Goal: Task Accomplishment & Management: Manage account settings

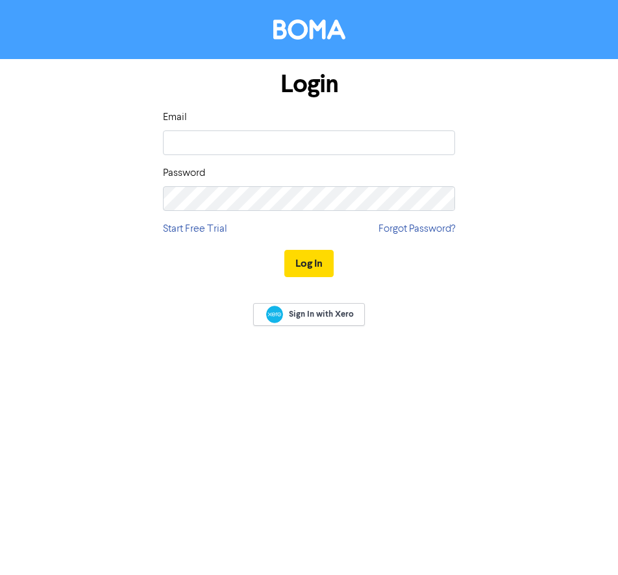
type input "[PERSON_NAME][EMAIL_ADDRESS][DOMAIN_NAME]"
click at [300, 256] on button "Log In" at bounding box center [308, 263] width 49 height 27
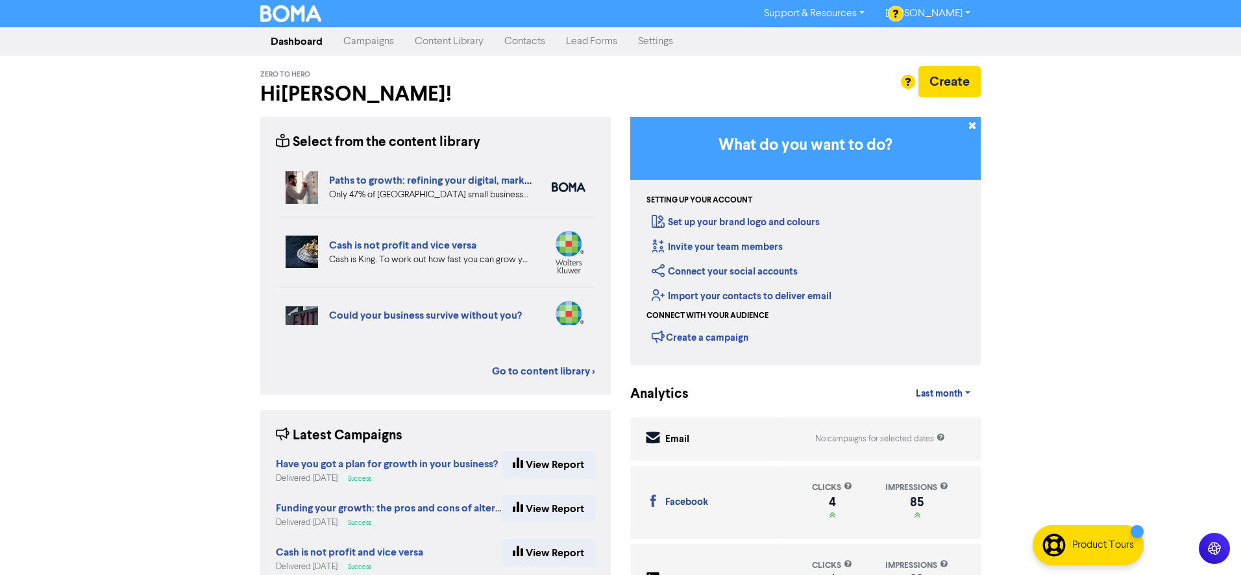
click at [447, 43] on link "Content Library" at bounding box center [449, 42] width 90 height 26
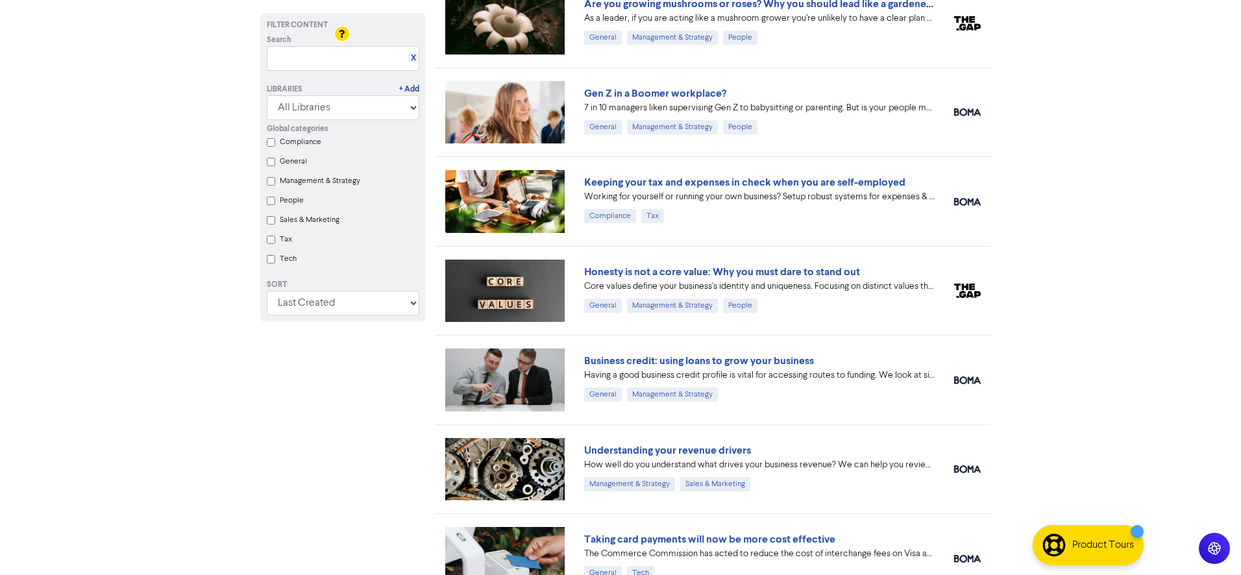
scroll to position [1540, 0]
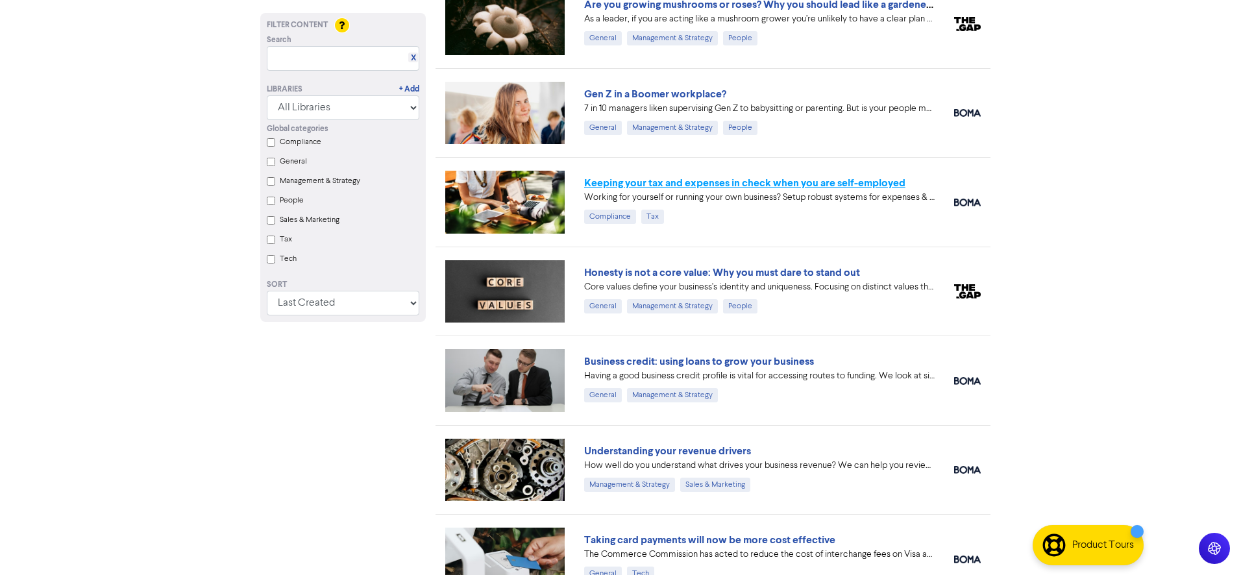
click at [617, 180] on link "Keeping your tax and expenses in check when you are self-employed" at bounding box center [744, 183] width 321 height 13
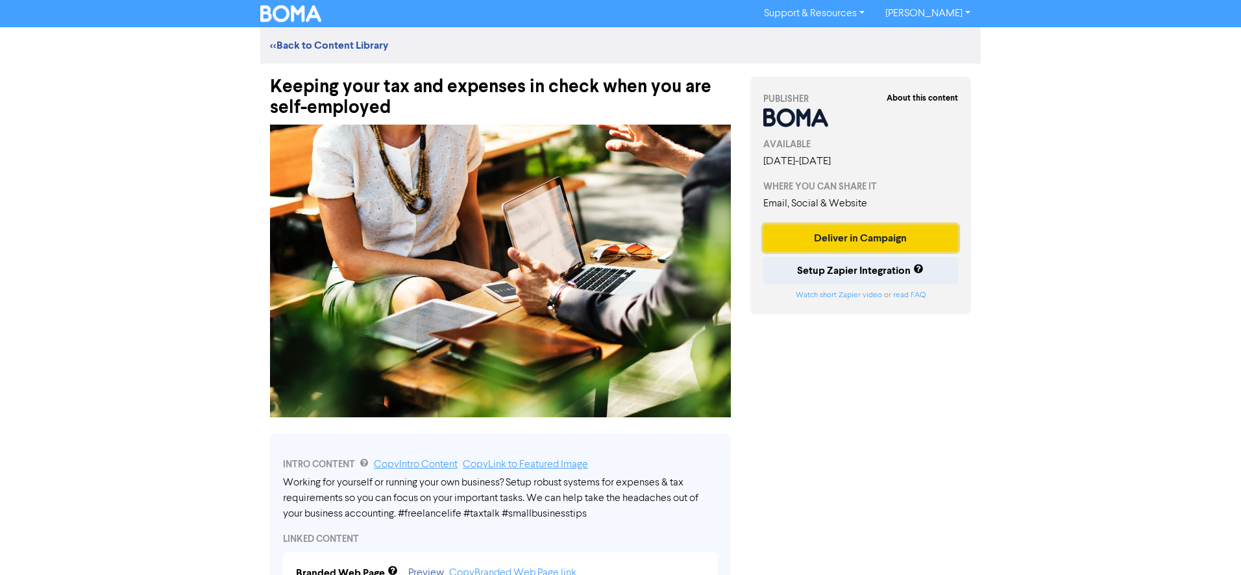
click at [617, 239] on button "Deliver in Campaign" at bounding box center [860, 238] width 195 height 27
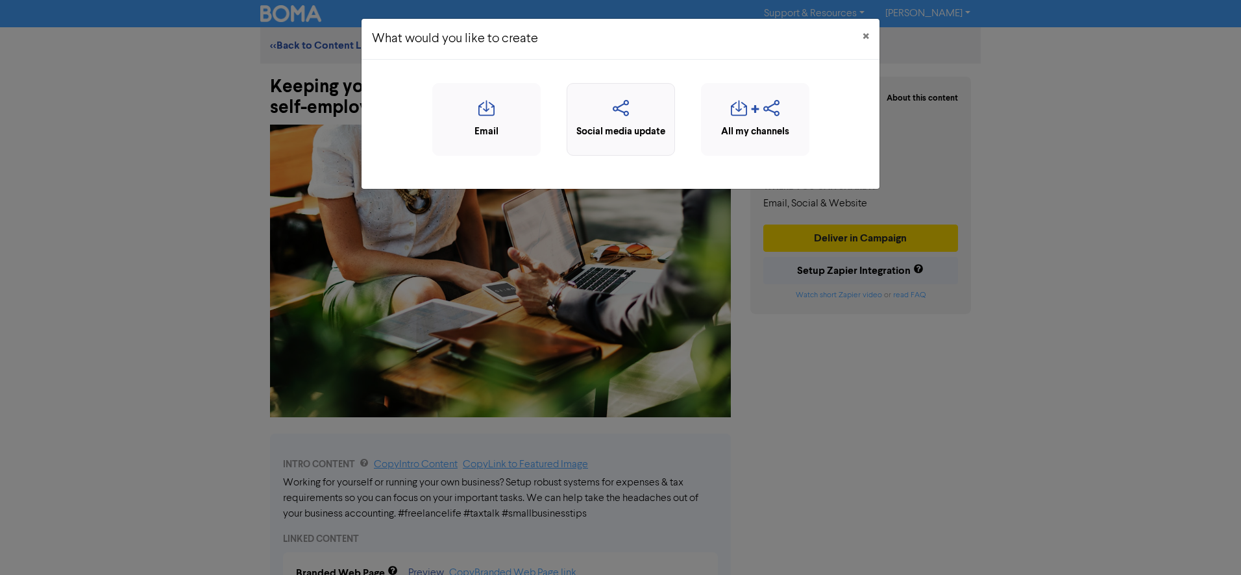
click at [617, 117] on icon "button" at bounding box center [621, 112] width 94 height 25
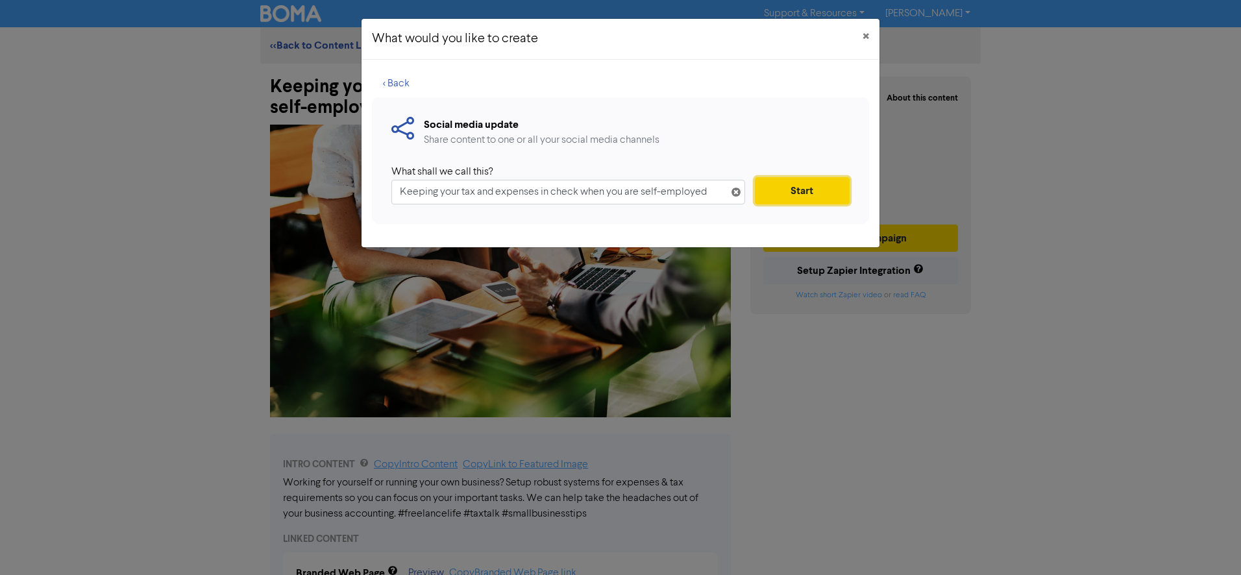
drag, startPoint x: 786, startPoint y: 190, endPoint x: 754, endPoint y: 189, distance: 32.5
click at [617, 189] on button "Start" at bounding box center [802, 190] width 95 height 27
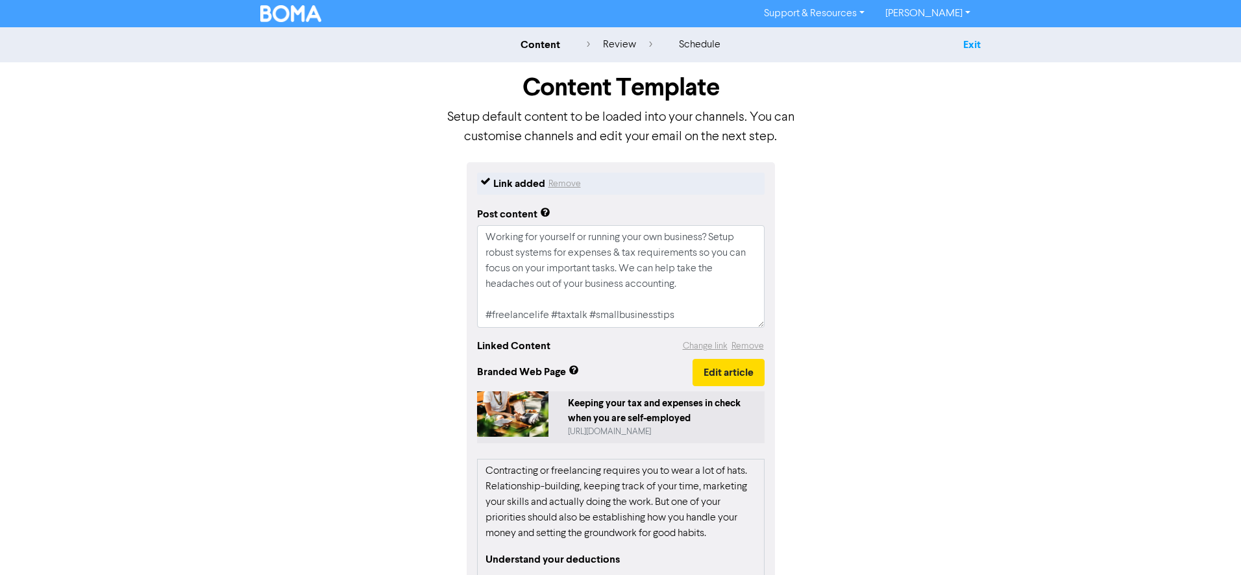
click at [617, 43] on link "Exit" at bounding box center [972, 44] width 18 height 13
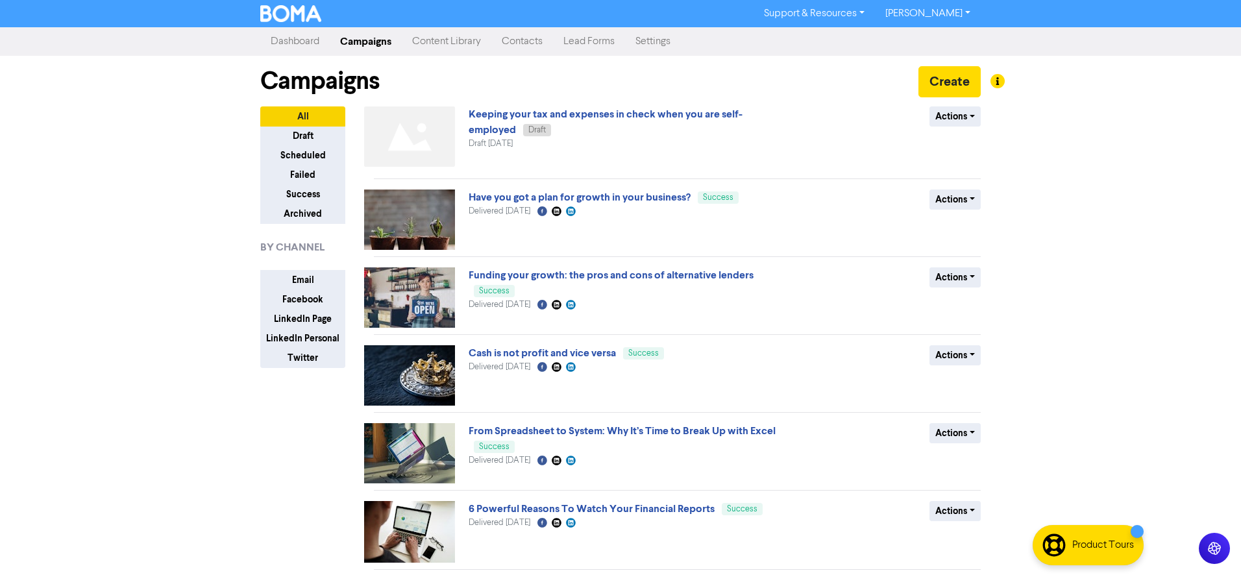
click at [617, 18] on link "[PERSON_NAME]" at bounding box center [928, 13] width 106 height 21
click at [617, 16] on link "Support & Resources" at bounding box center [814, 13] width 121 height 21
click at [617, 44] on link "Settings" at bounding box center [653, 42] width 56 height 26
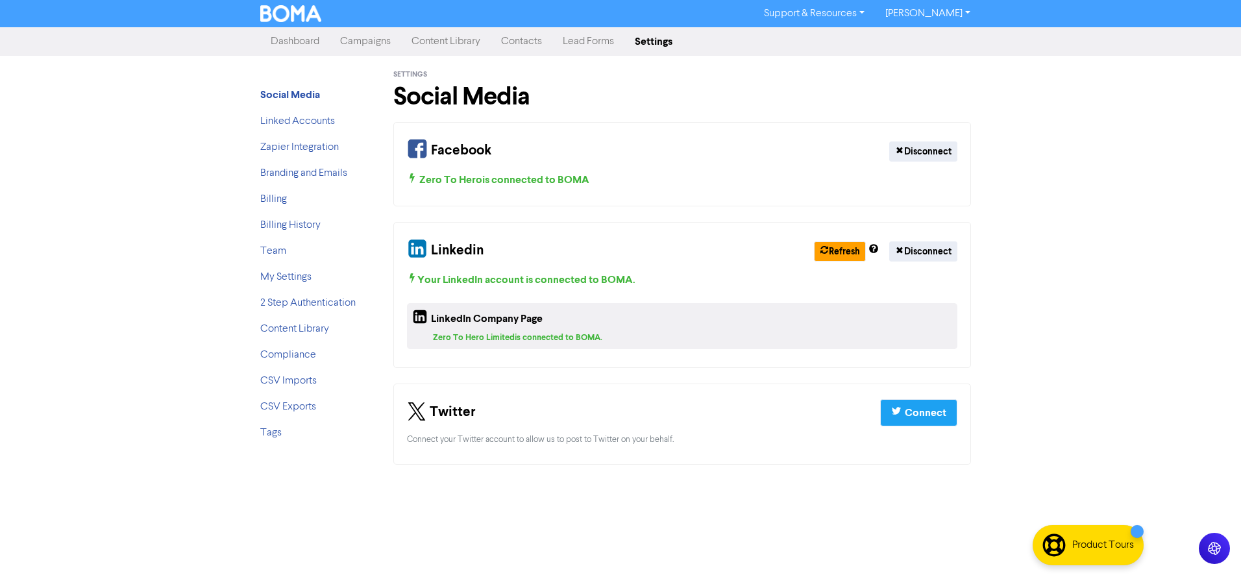
click at [586, 41] on link "Lead Forms" at bounding box center [588, 42] width 72 height 26
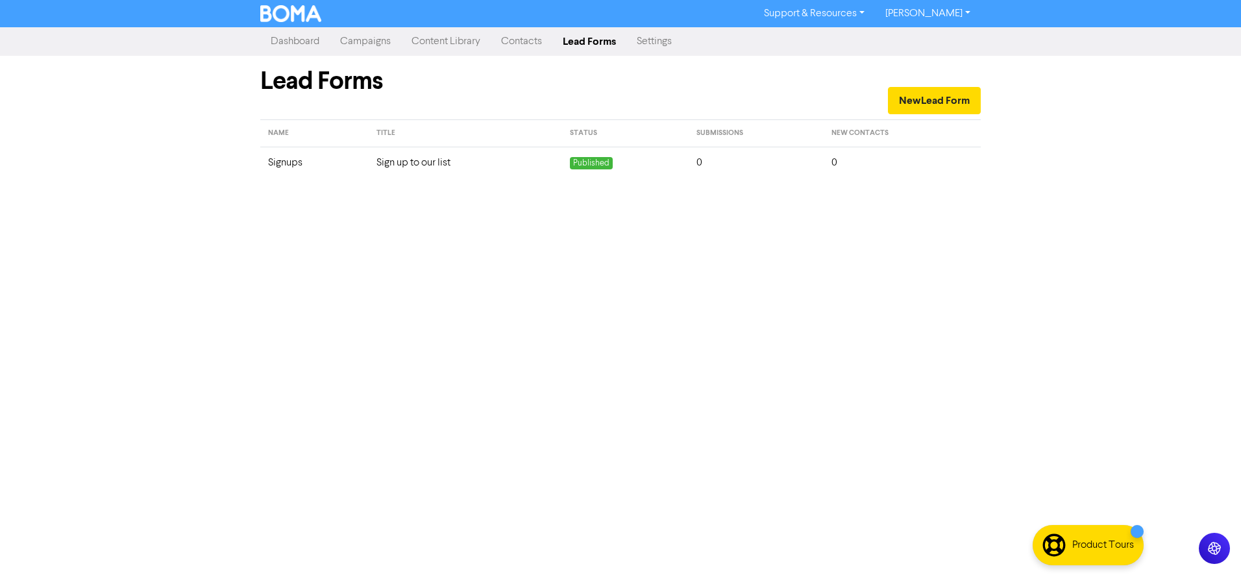
click at [397, 161] on td "Sign up to our list" at bounding box center [465, 163] width 193 height 32
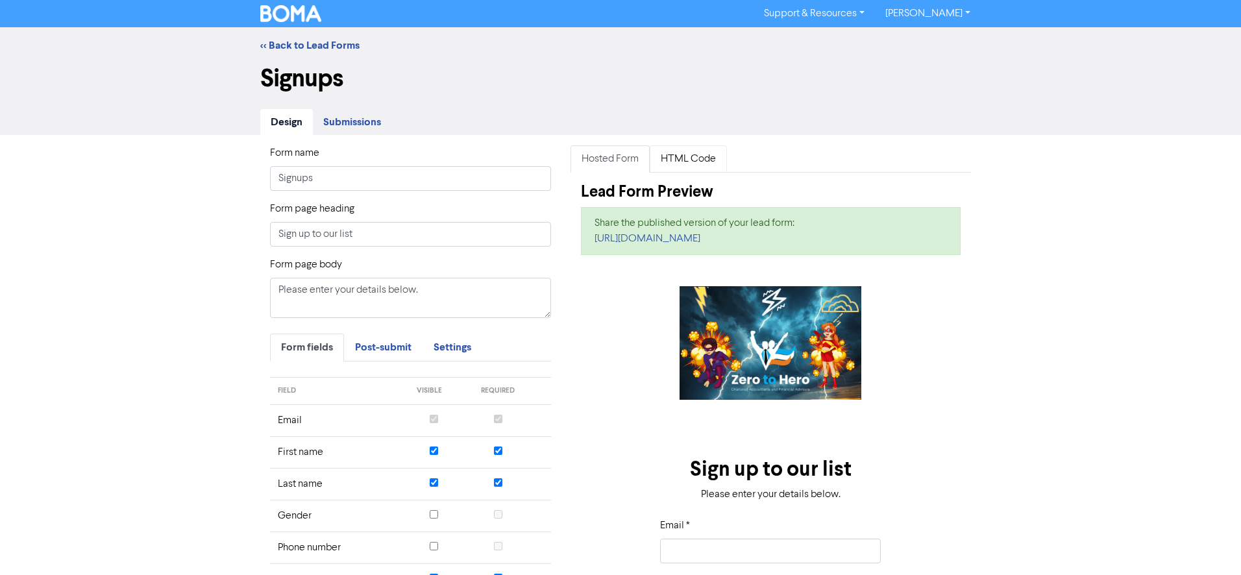
click at [617, 158] on link "HTML Code" at bounding box center [688, 158] width 77 height 27
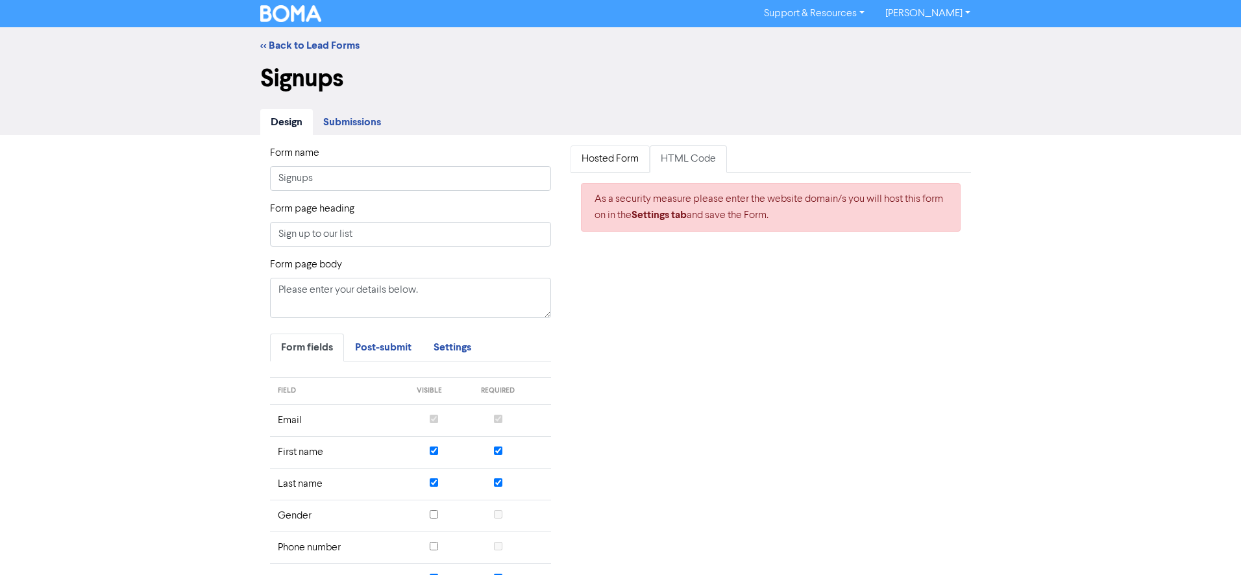
click at [615, 162] on link "Hosted Form" at bounding box center [610, 158] width 79 height 27
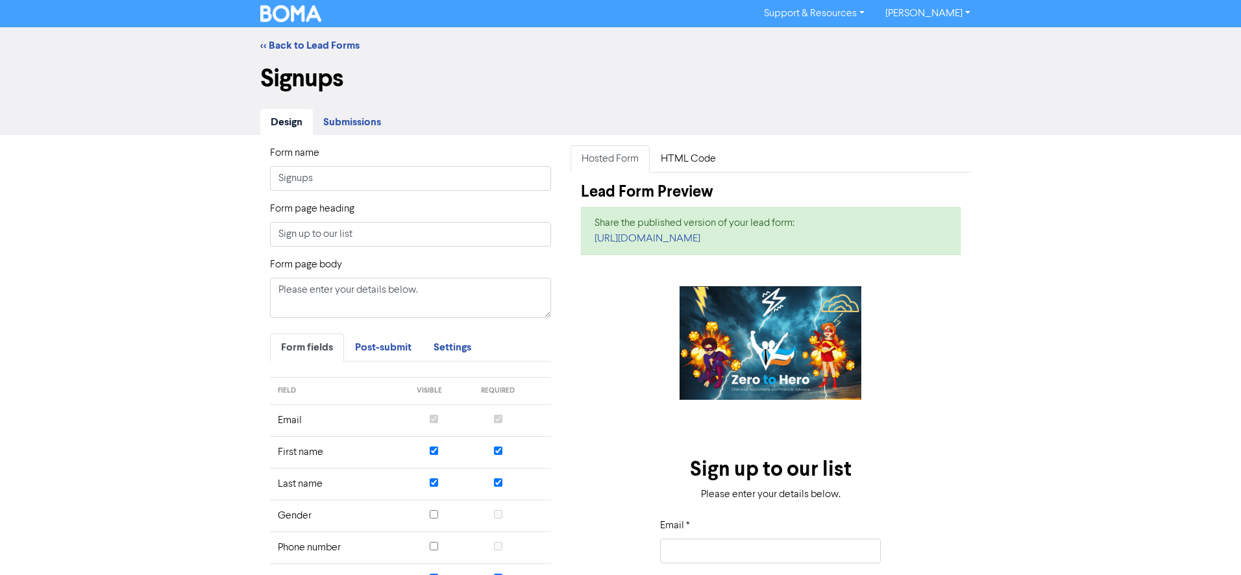
click at [351, 125] on span "Submissions" at bounding box center [352, 122] width 58 height 13
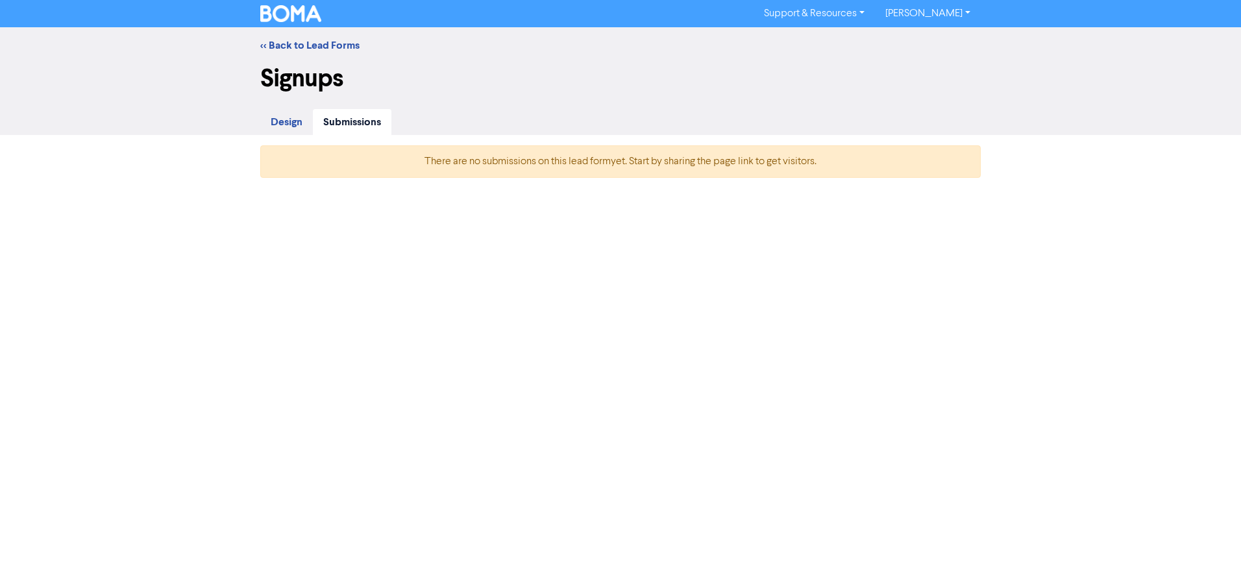
click at [310, 126] on link "Design" at bounding box center [286, 122] width 53 height 27
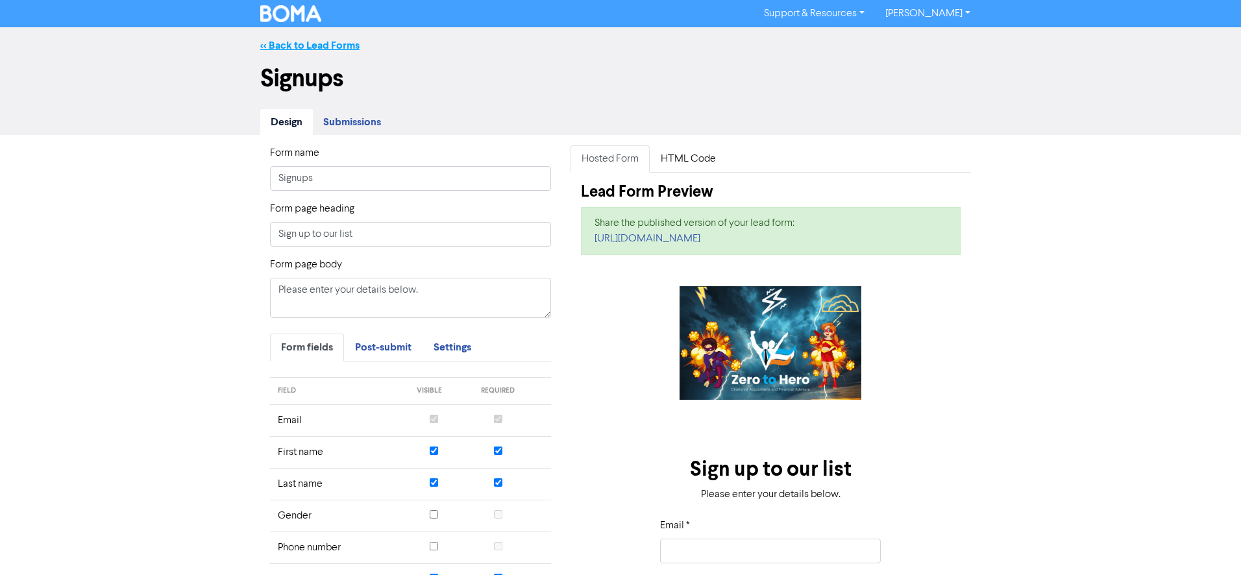
click at [284, 49] on link "<< Back to Lead Forms" at bounding box center [309, 45] width 99 height 13
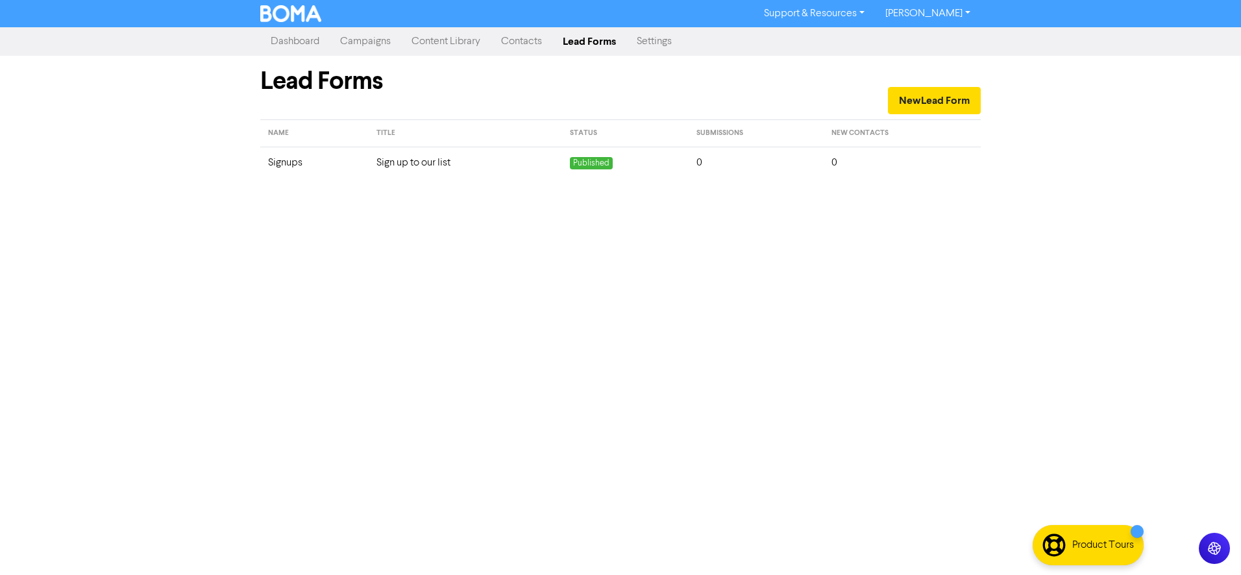
click at [522, 44] on link "Contacts" at bounding box center [522, 42] width 62 height 26
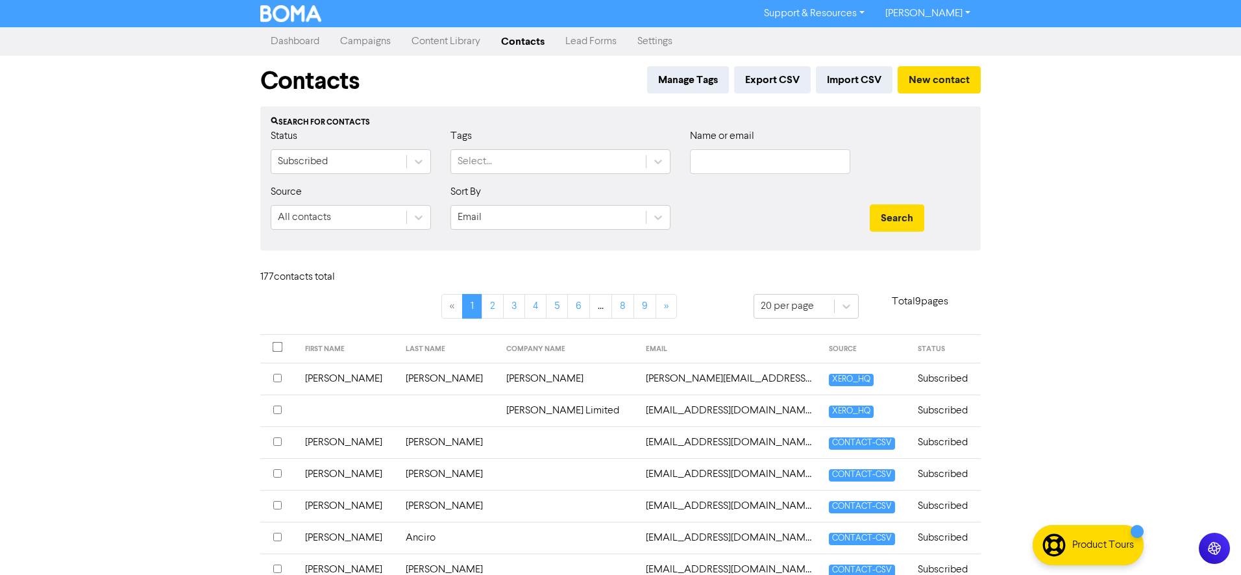
click at [617, 38] on link "Settings" at bounding box center [655, 42] width 56 height 26
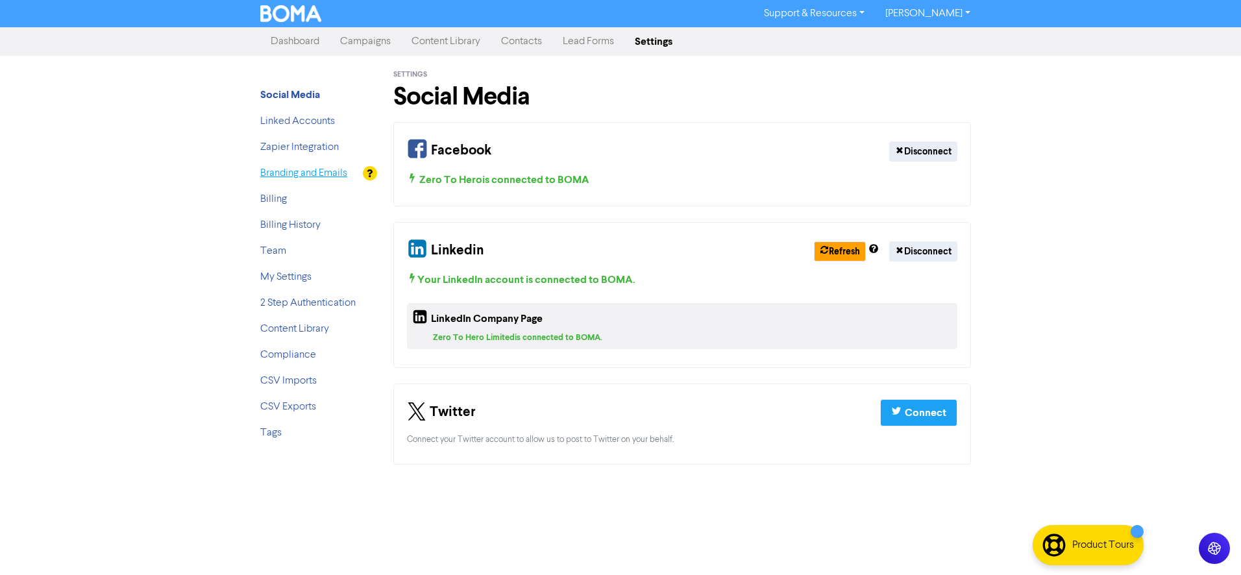
click at [295, 169] on link "Branding and Emails" at bounding box center [303, 173] width 87 height 10
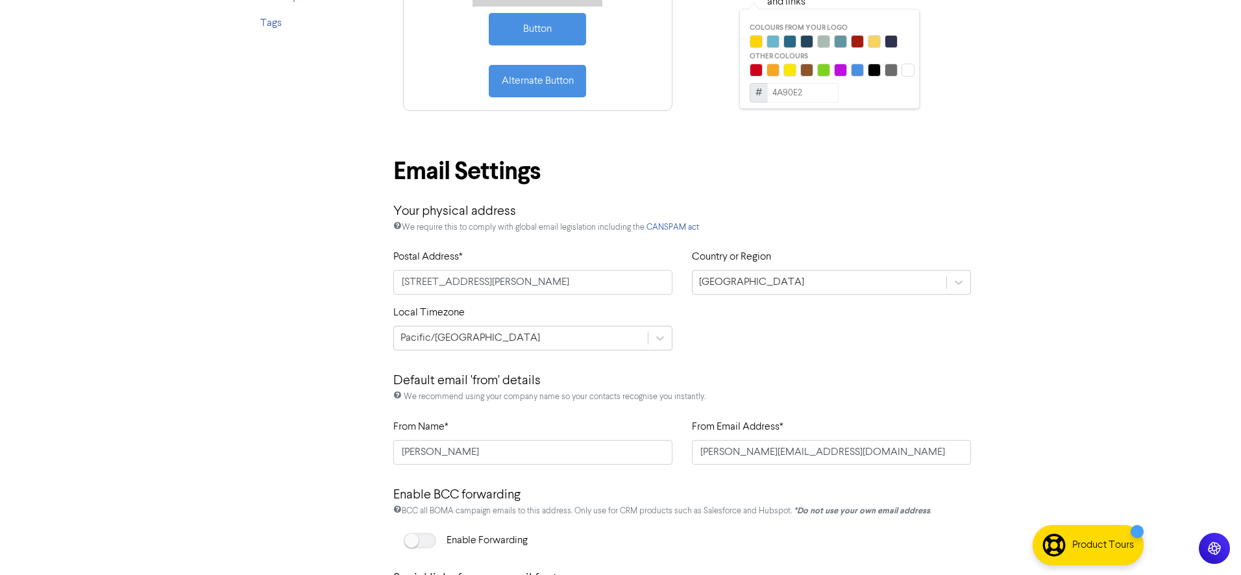
scroll to position [412, 0]
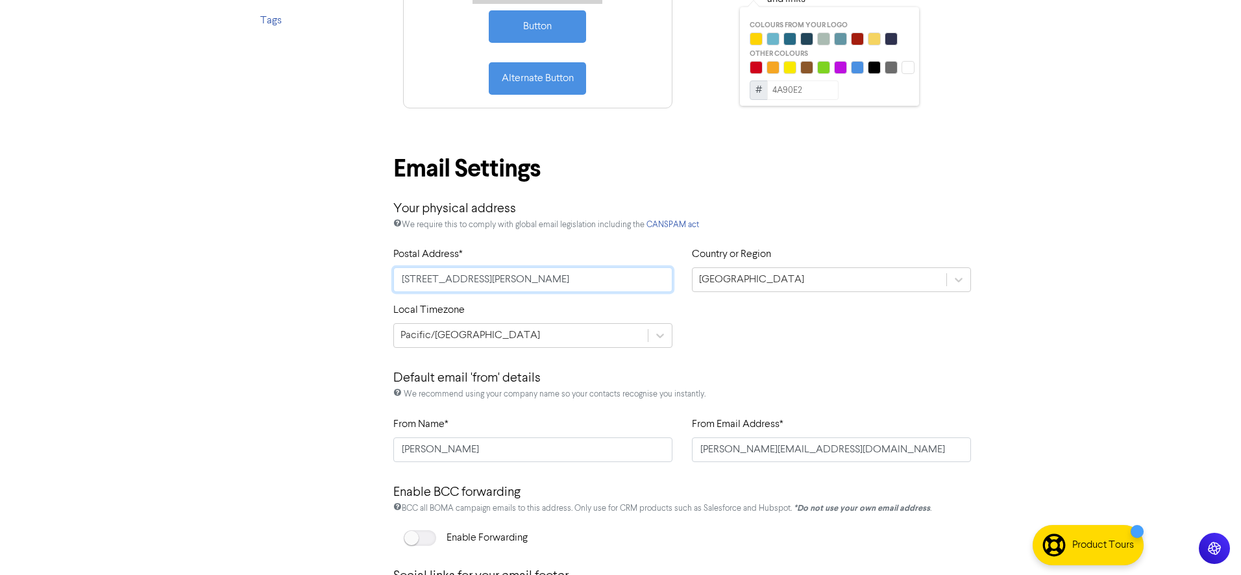
click at [530, 279] on input "[STREET_ADDRESS][PERSON_NAME]" at bounding box center [532, 279] width 279 height 25
drag, startPoint x: 539, startPoint y: 280, endPoint x: 346, endPoint y: 273, distance: 193.6
click at [346, 273] on div "Social Media Linked Accounts Zapier Integration Branding and Emails Billing Bil…" at bounding box center [621, 262] width 740 height 1237
type input "[STREET_ADDRESS]"
drag, startPoint x: 643, startPoint y: 175, endPoint x: 635, endPoint y: 176, distance: 7.8
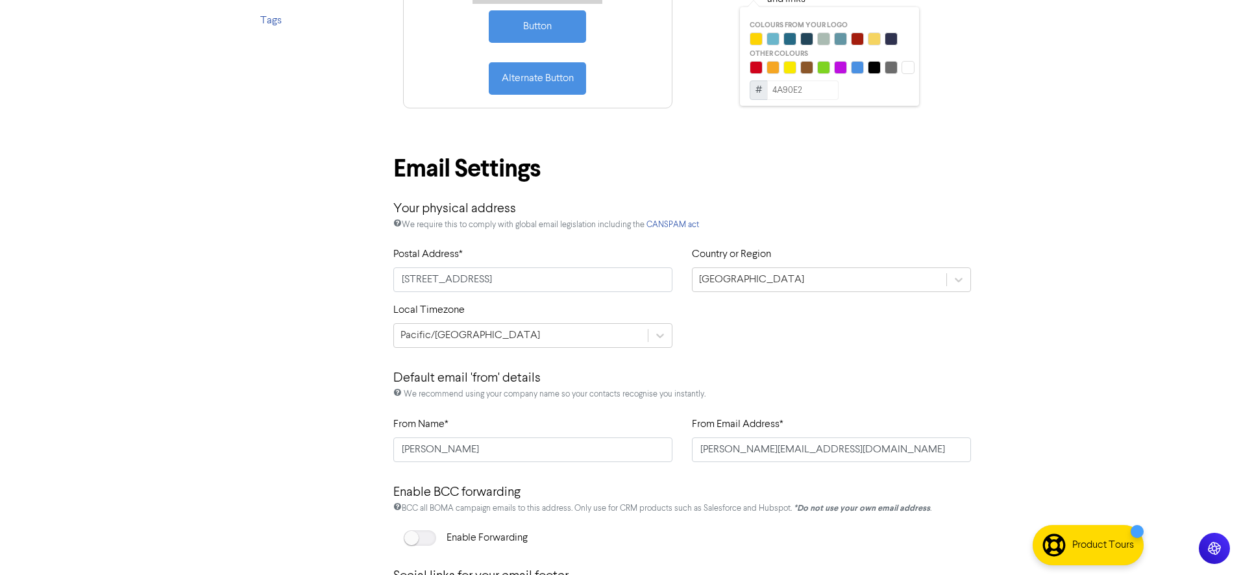
click at [617, 176] on div "Email Settings" at bounding box center [682, 171] width 578 height 45
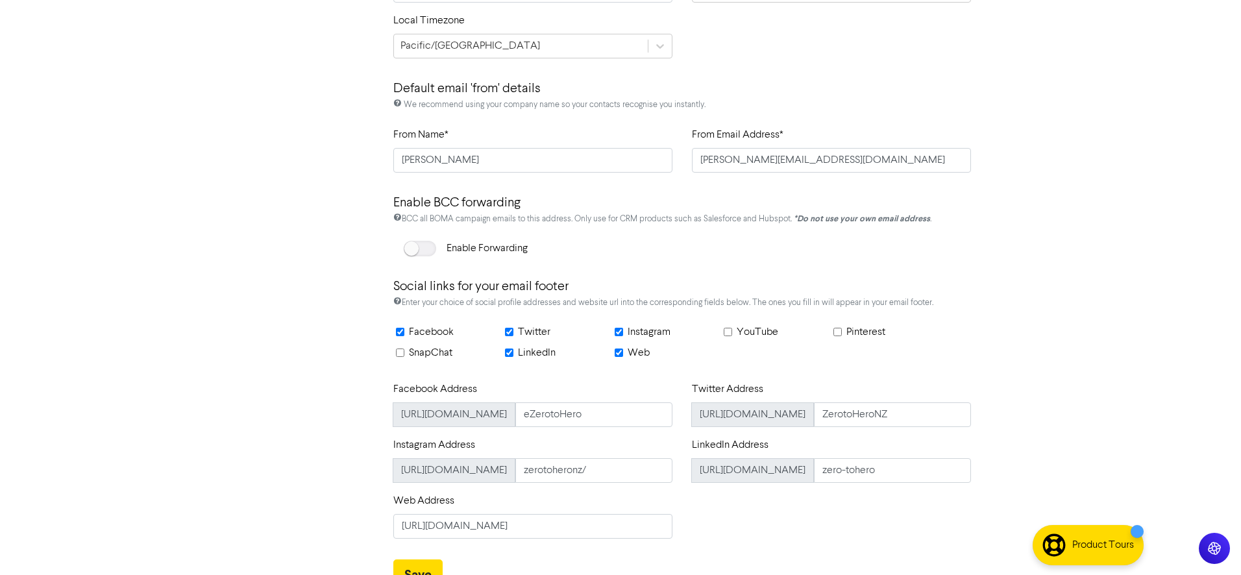
scroll to position [717, 0]
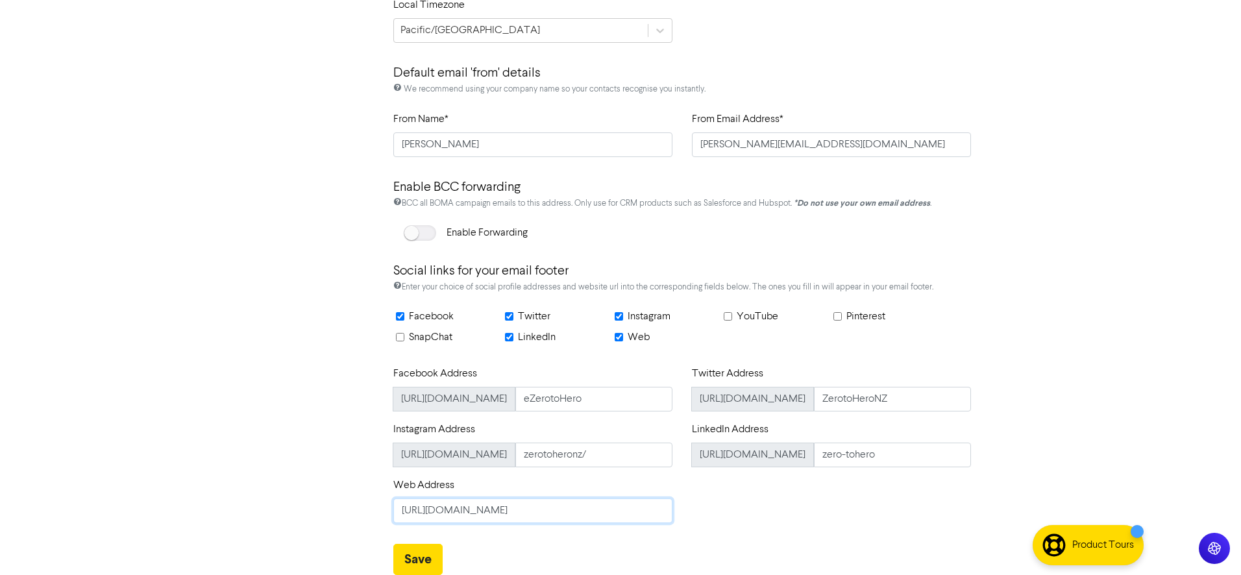
click at [552, 512] on input "[URL][DOMAIN_NAME]" at bounding box center [532, 511] width 279 height 25
type input "[URL][DOMAIN_NAME]"
click at [408, 555] on button "Save" at bounding box center [417, 559] width 49 height 31
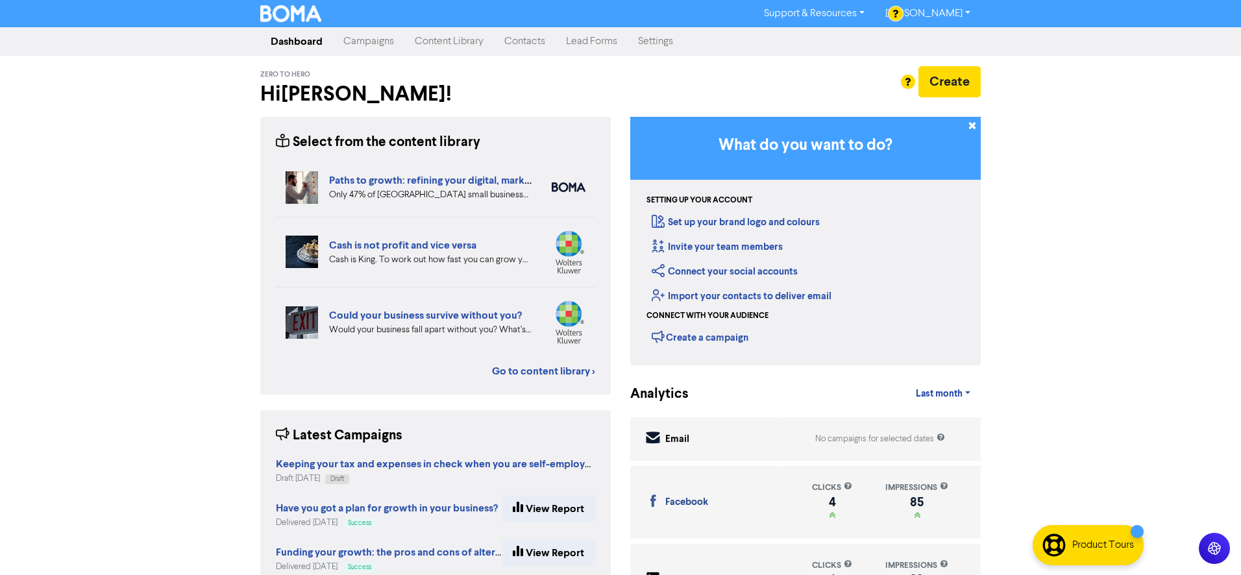
click at [449, 42] on link "Content Library" at bounding box center [449, 42] width 90 height 26
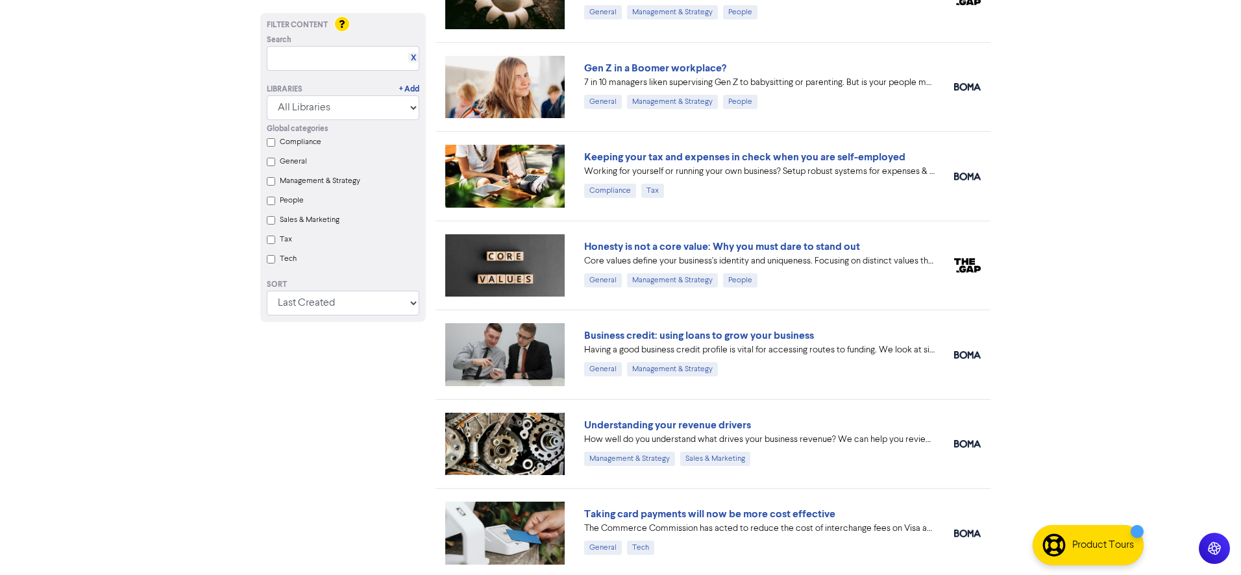
scroll to position [1566, 0]
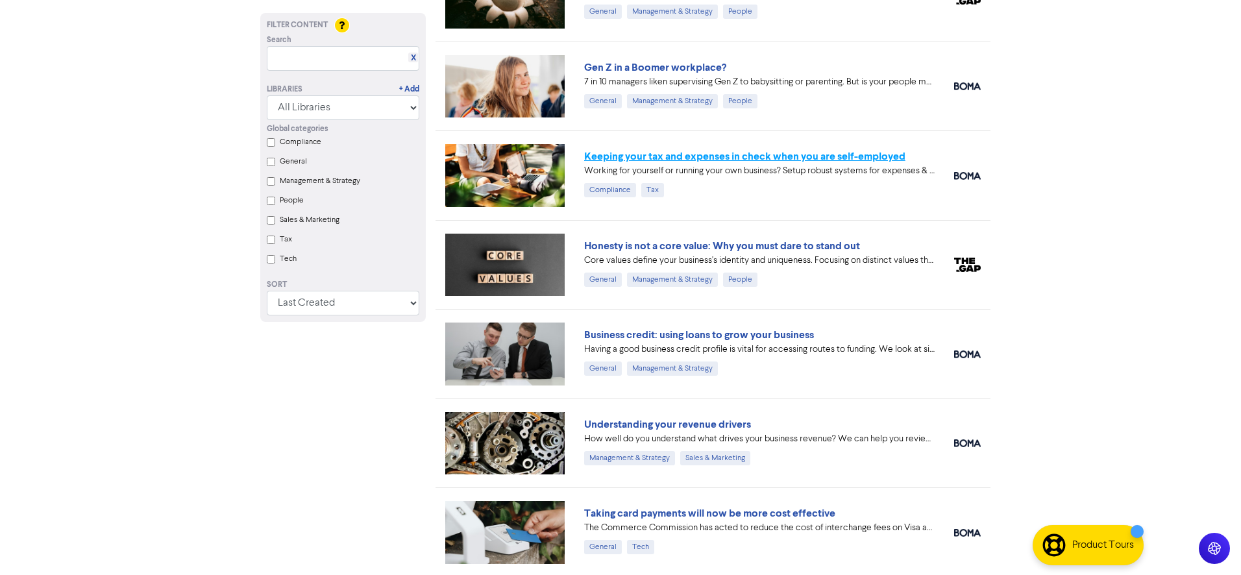
click at [617, 158] on link "Keeping your tax and expenses in check when you are self-employed" at bounding box center [744, 156] width 321 height 13
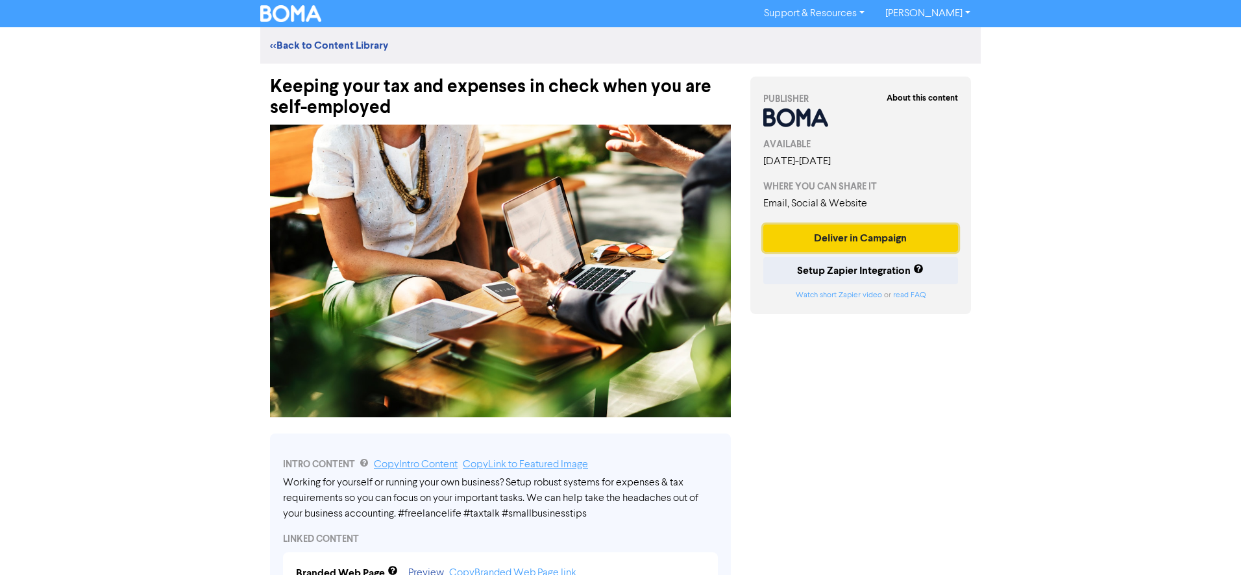
click at [617, 236] on button "Deliver in Campaign" at bounding box center [860, 238] width 195 height 27
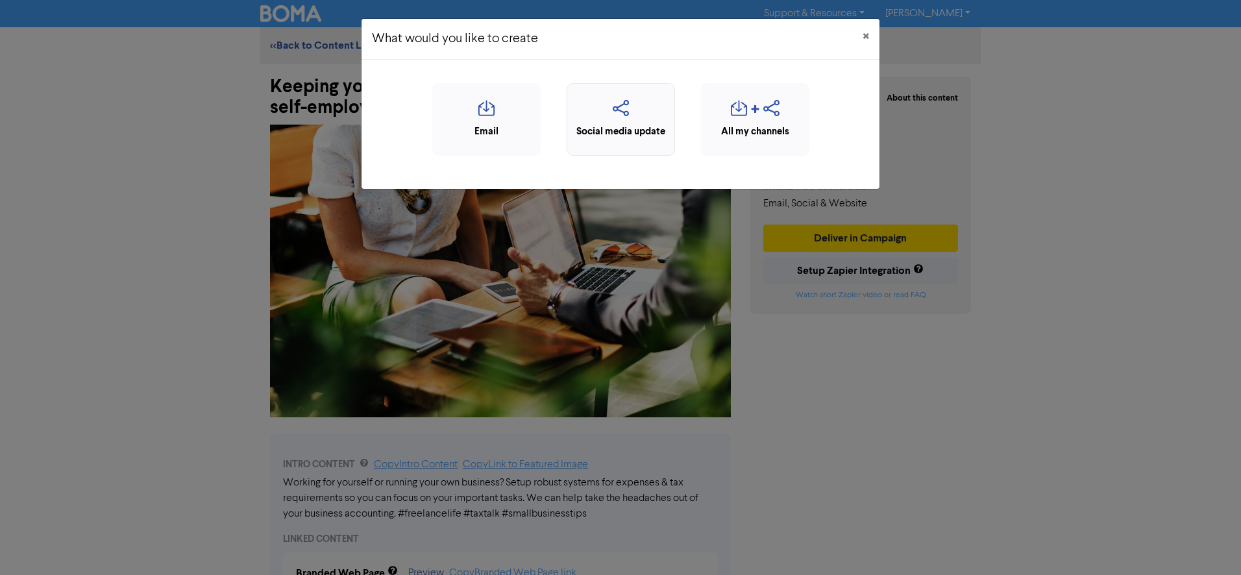
click at [617, 117] on icon "button" at bounding box center [621, 112] width 94 height 25
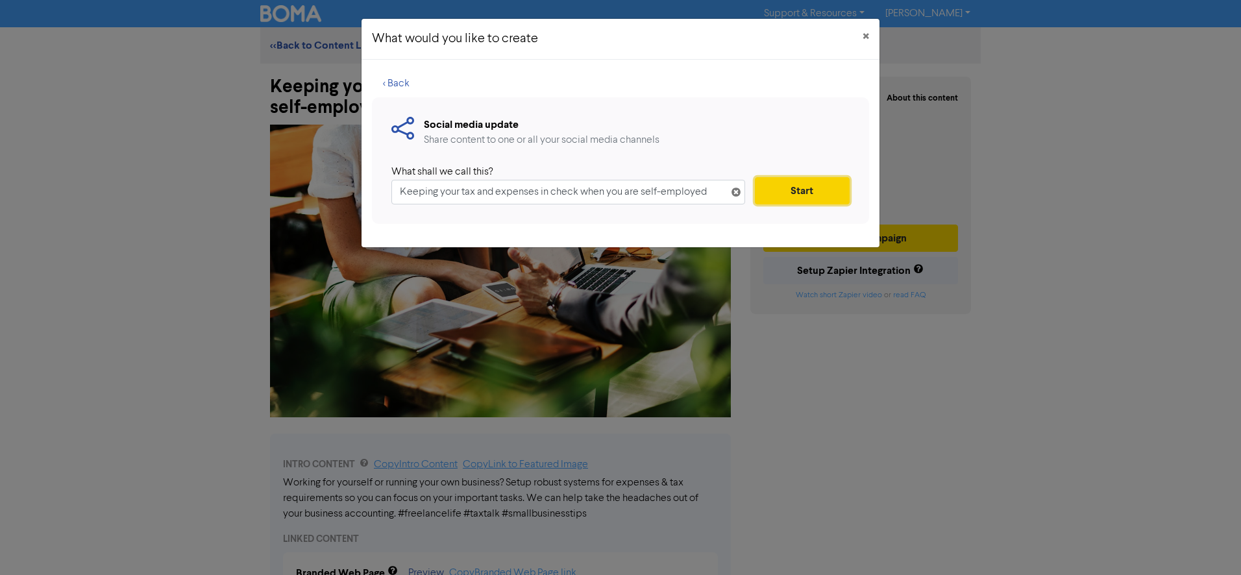
drag, startPoint x: 789, startPoint y: 191, endPoint x: 779, endPoint y: 193, distance: 10.5
click at [617, 191] on button "Start" at bounding box center [802, 190] width 95 height 27
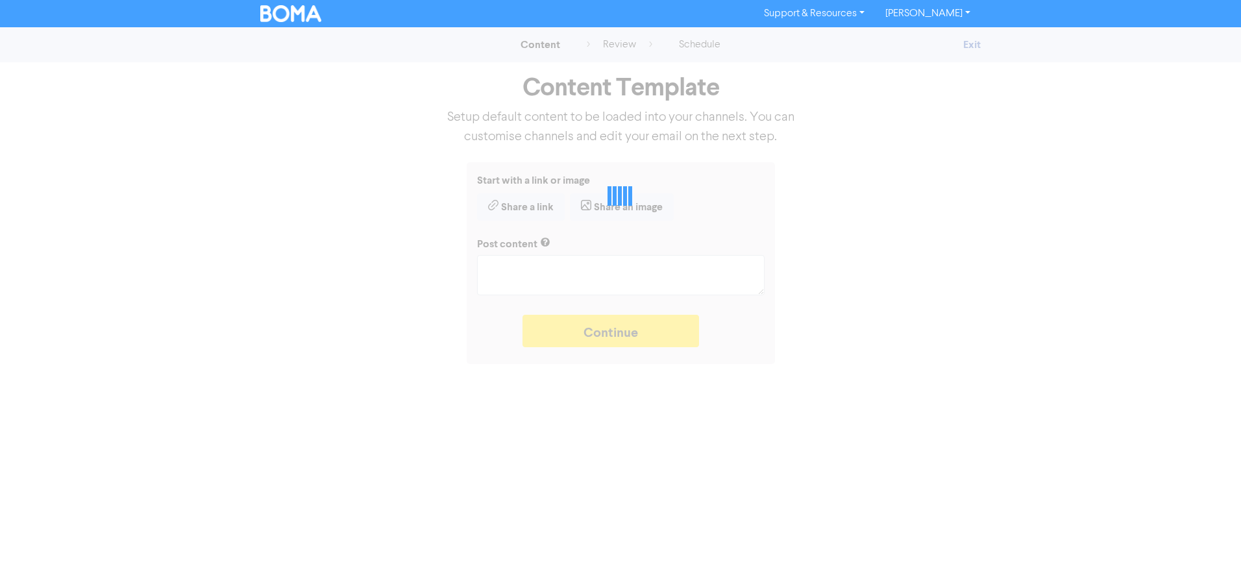
type textarea "x"
type textarea "Working for yourself or running your own business? Setup robust systems for exp…"
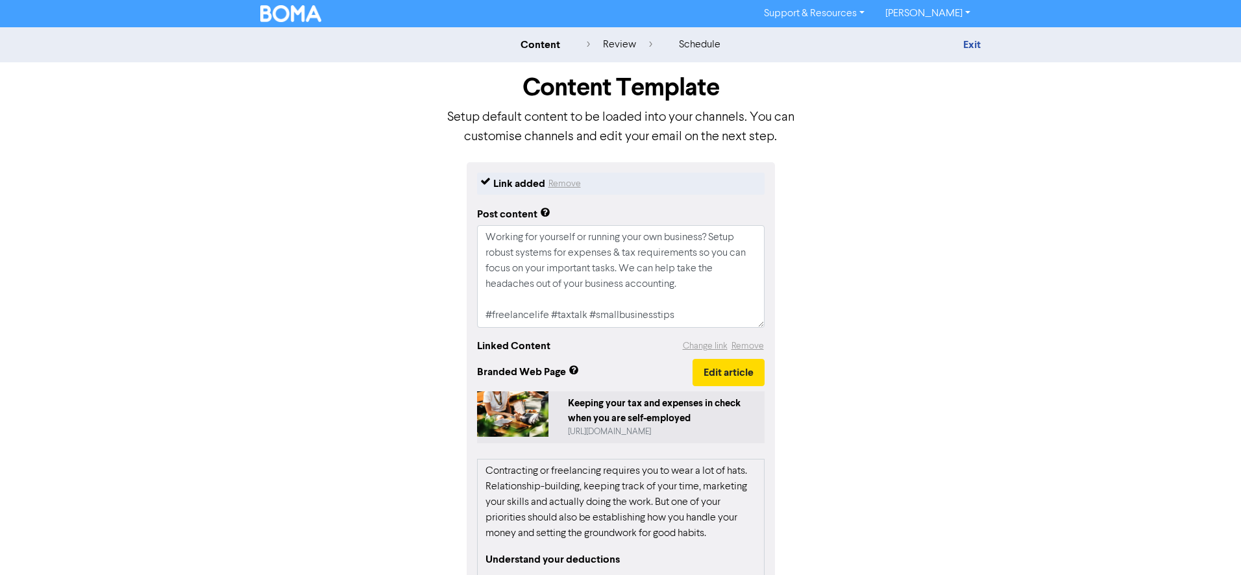
scroll to position [212, 0]
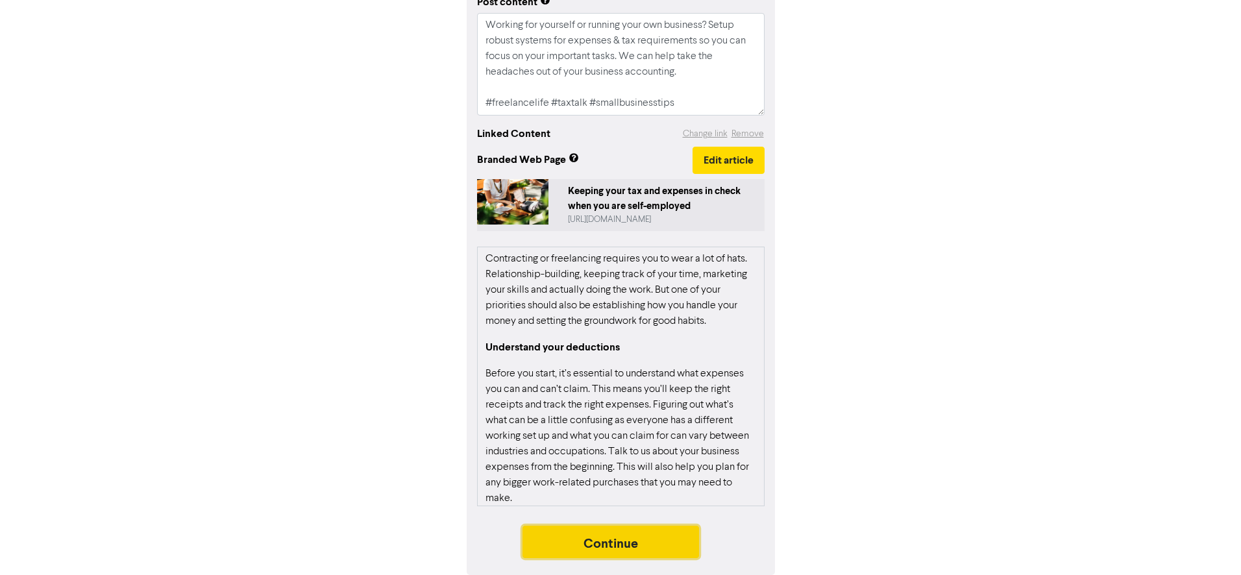
click at [613, 542] on button "Continue" at bounding box center [611, 542] width 177 height 32
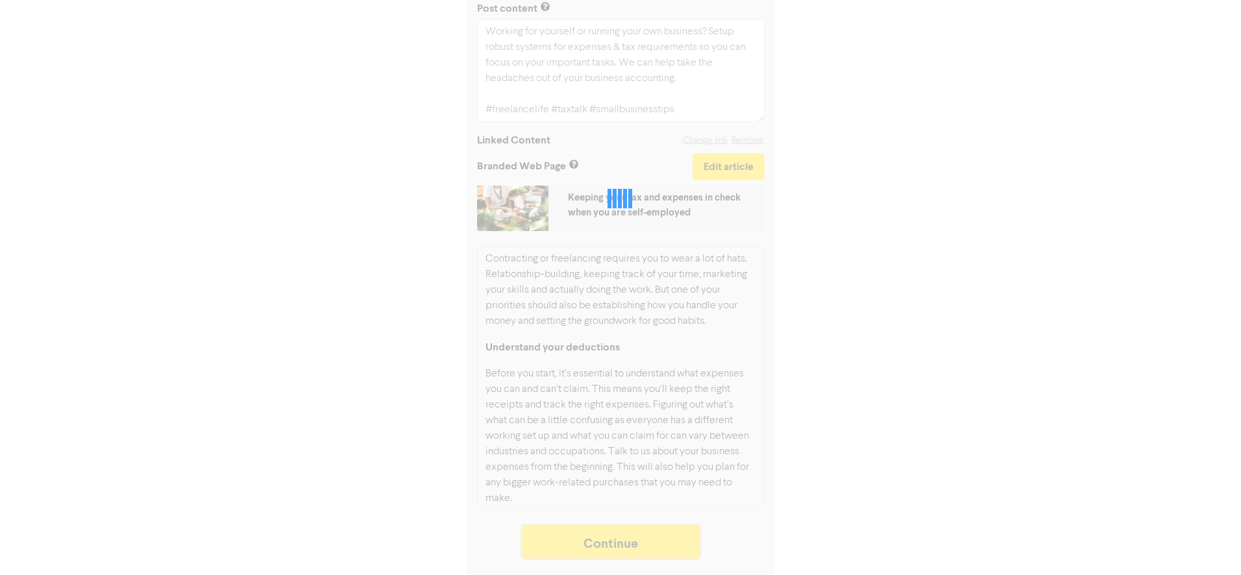
scroll to position [206, 0]
type textarea "x"
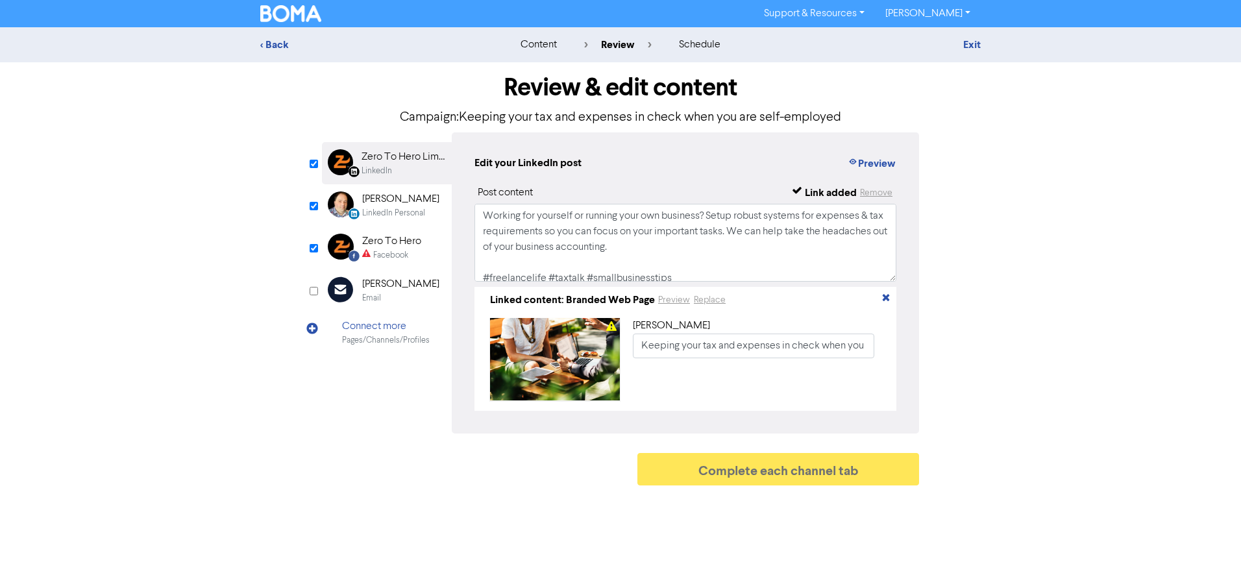
click at [410, 242] on div "Zero To Hero" at bounding box center [391, 242] width 59 height 16
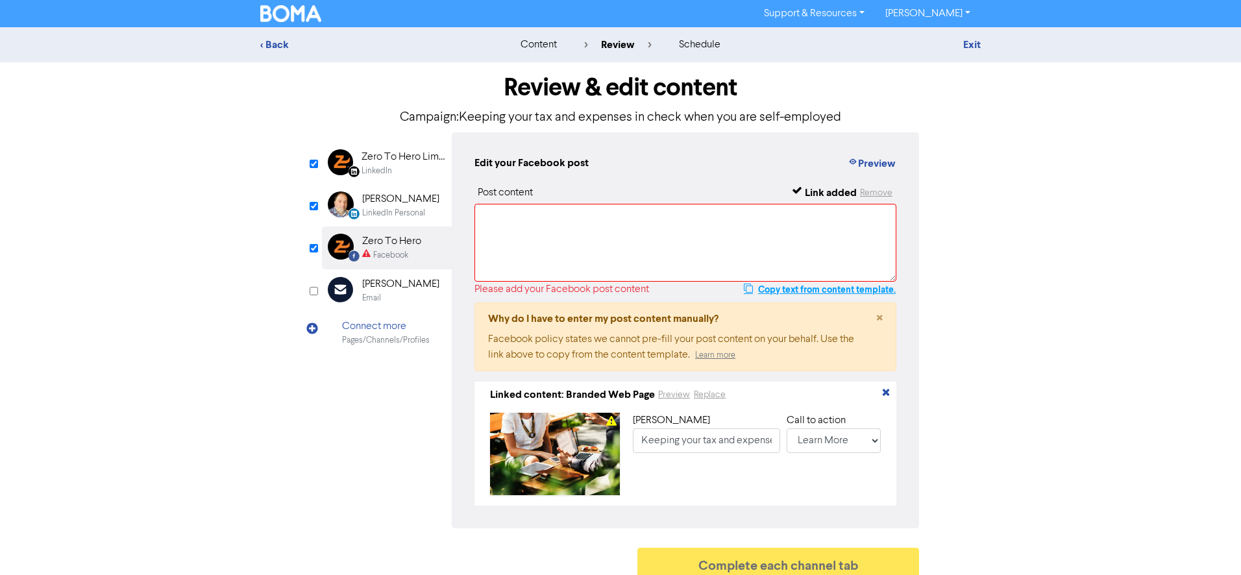
click at [617, 288] on button "Copy text from content template." at bounding box center [819, 290] width 153 height 16
click at [555, 225] on textarea at bounding box center [686, 243] width 422 height 78
paste textarea "Working for yourself or running your own business? Setup robust systems for exp…"
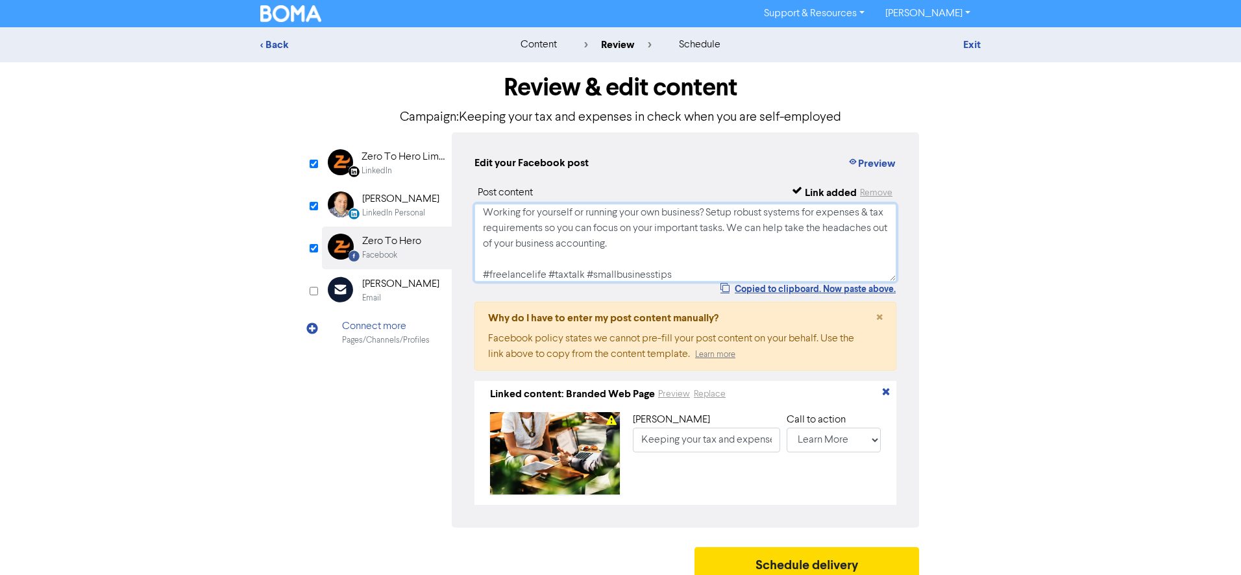
scroll to position [16, 0]
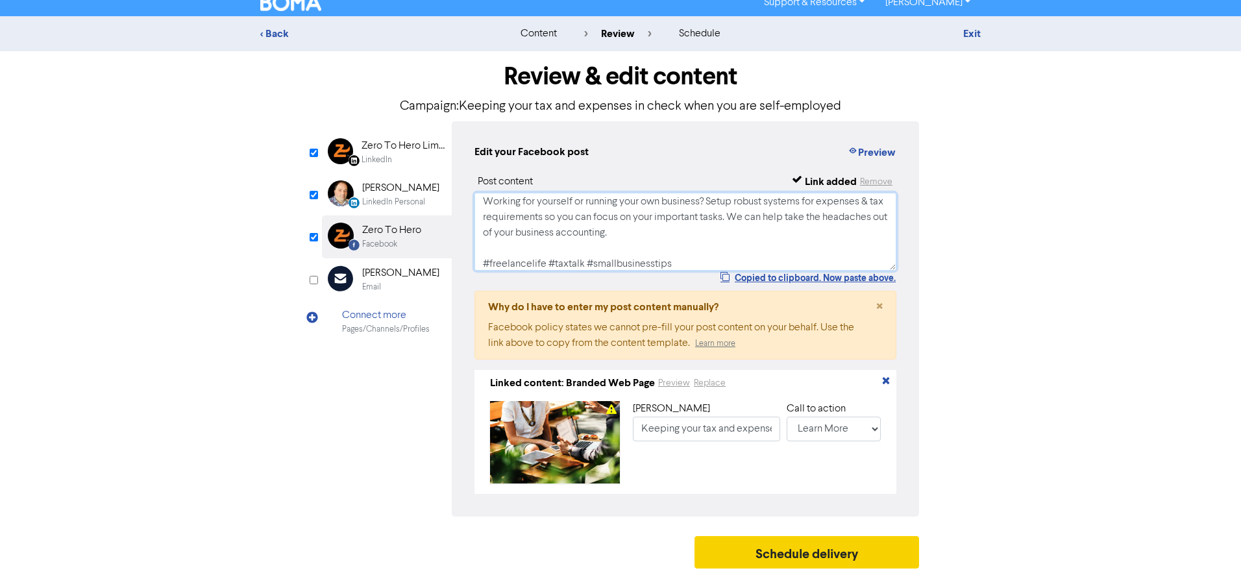
type textarea "Working for yourself or running your own business? Setup robust systems for exp…"
click at [617, 543] on button "Schedule delivery" at bounding box center [807, 552] width 225 height 32
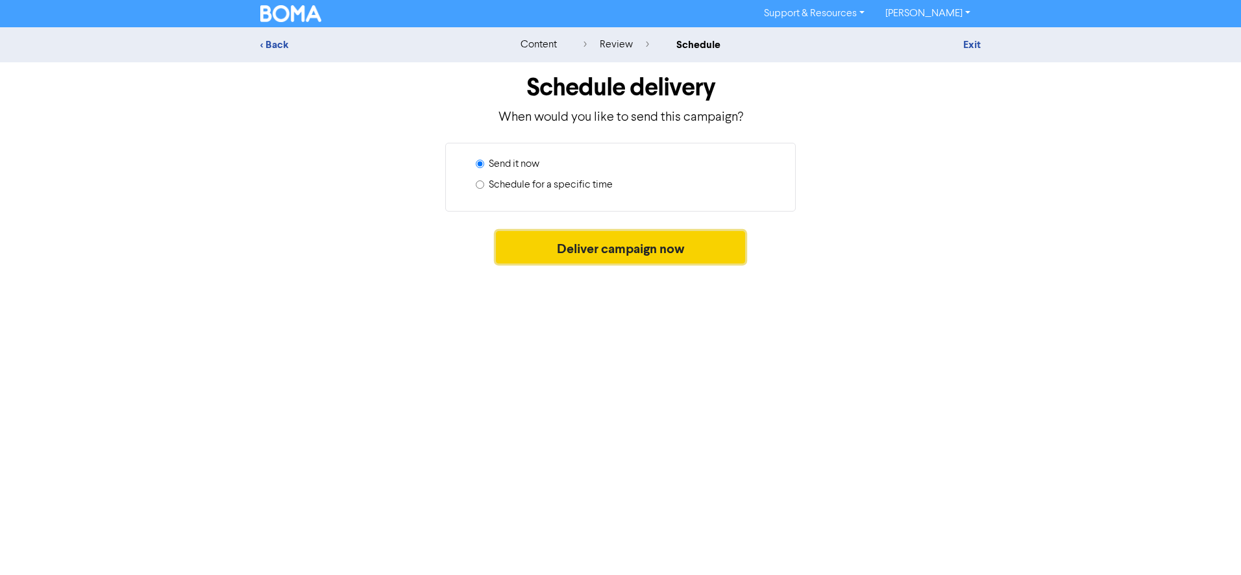
click at [617, 254] on button "Deliver campaign now" at bounding box center [621, 247] width 250 height 32
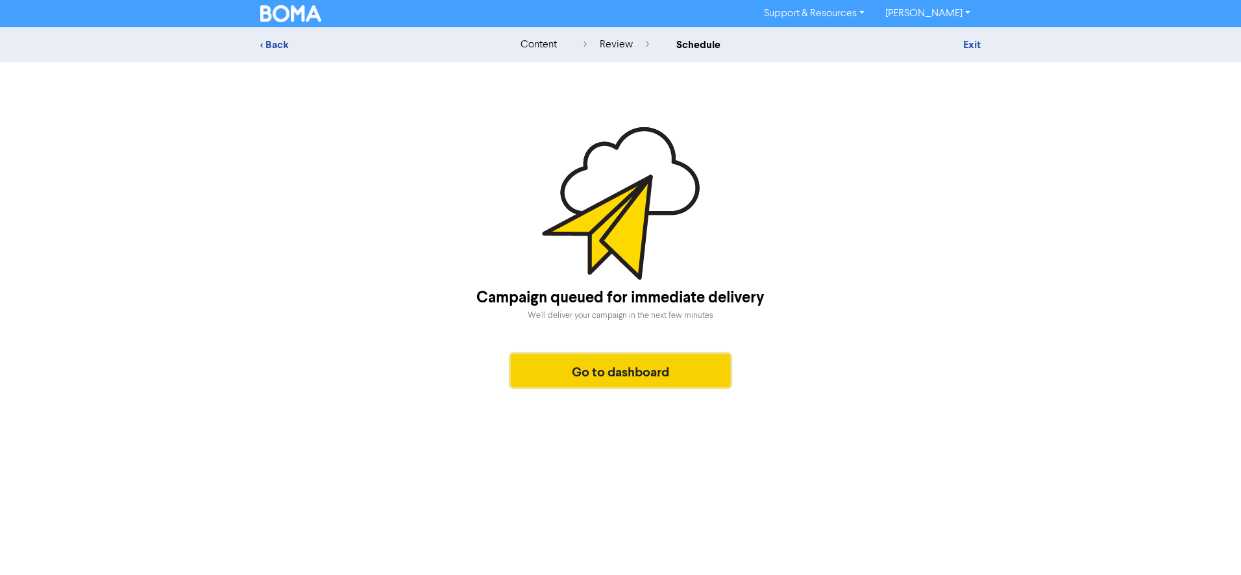
click at [617, 365] on button "Go to dashboard" at bounding box center [620, 370] width 219 height 32
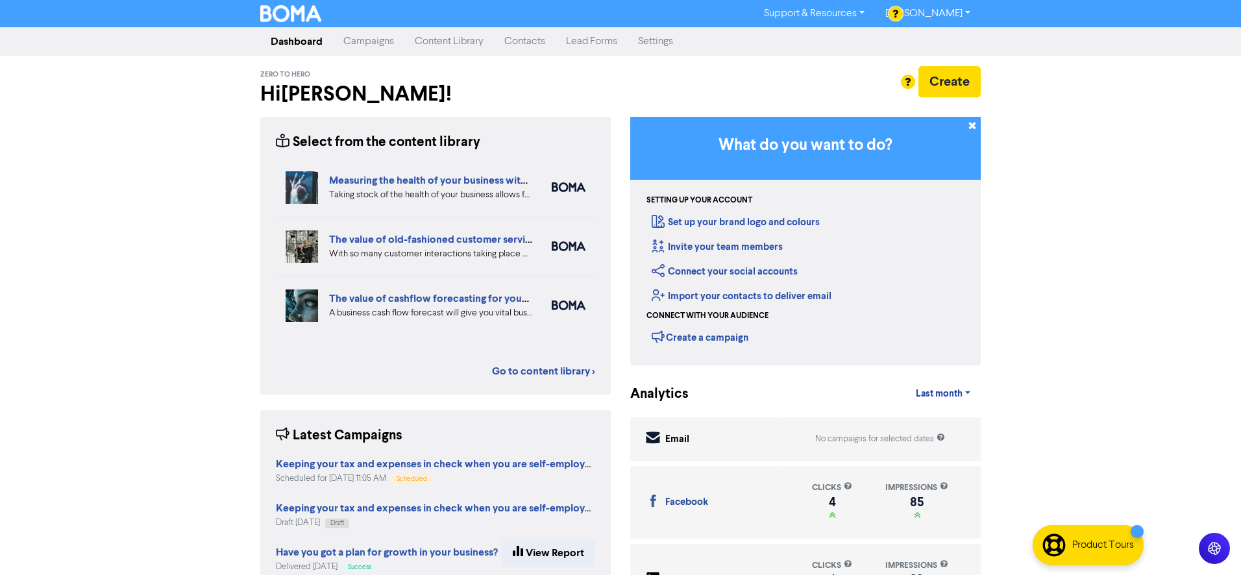
drag, startPoint x: 437, startPoint y: 43, endPoint x: 430, endPoint y: 47, distance: 7.3
click at [437, 43] on link "Content Library" at bounding box center [449, 42] width 90 height 26
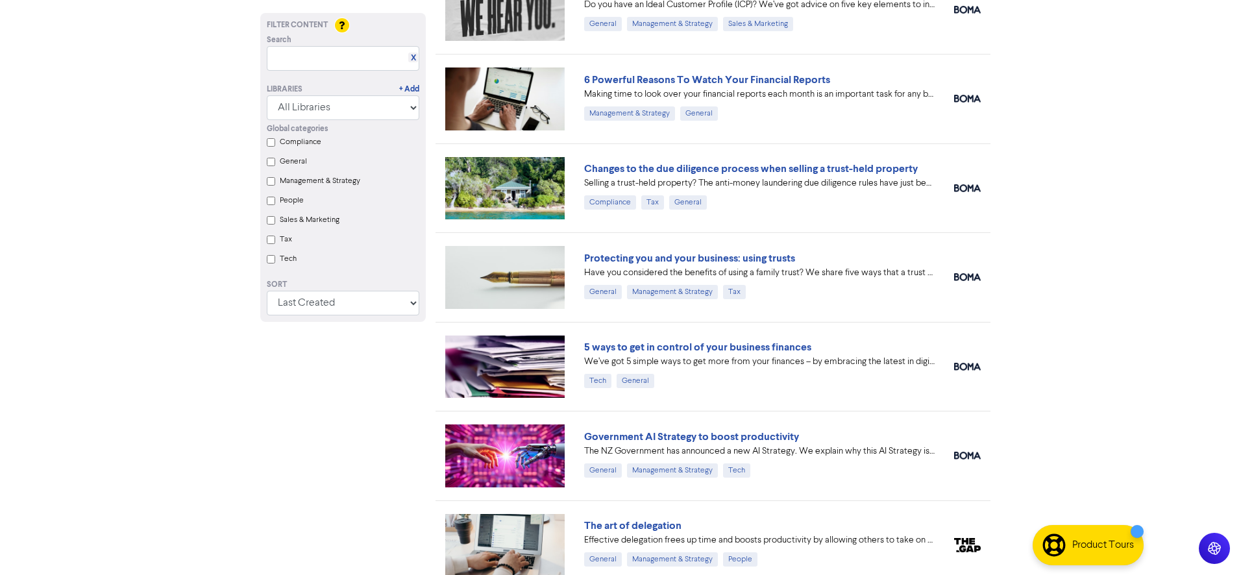
scroll to position [2359, 0]
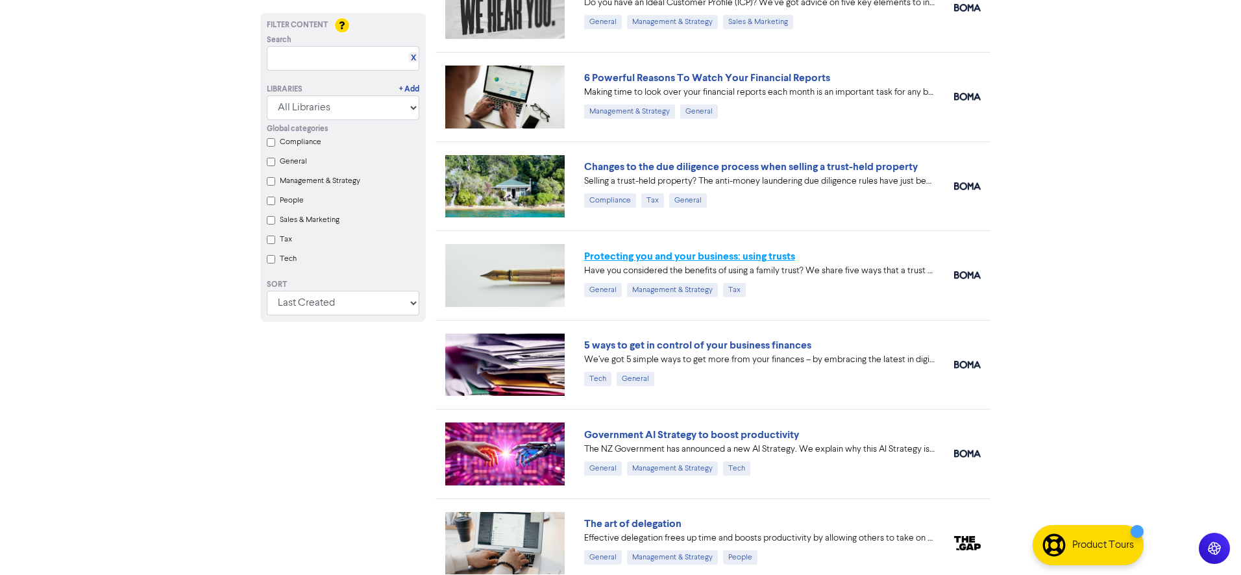
click at [617, 255] on link "Protecting you and your business: using trusts" at bounding box center [689, 256] width 211 height 13
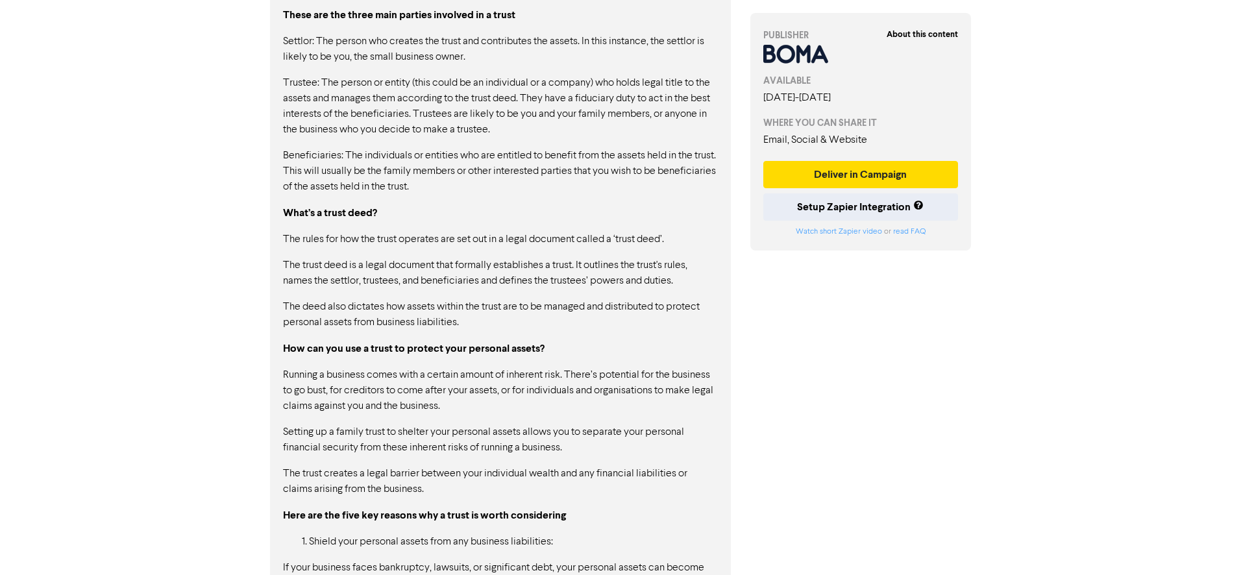
scroll to position [639, 0]
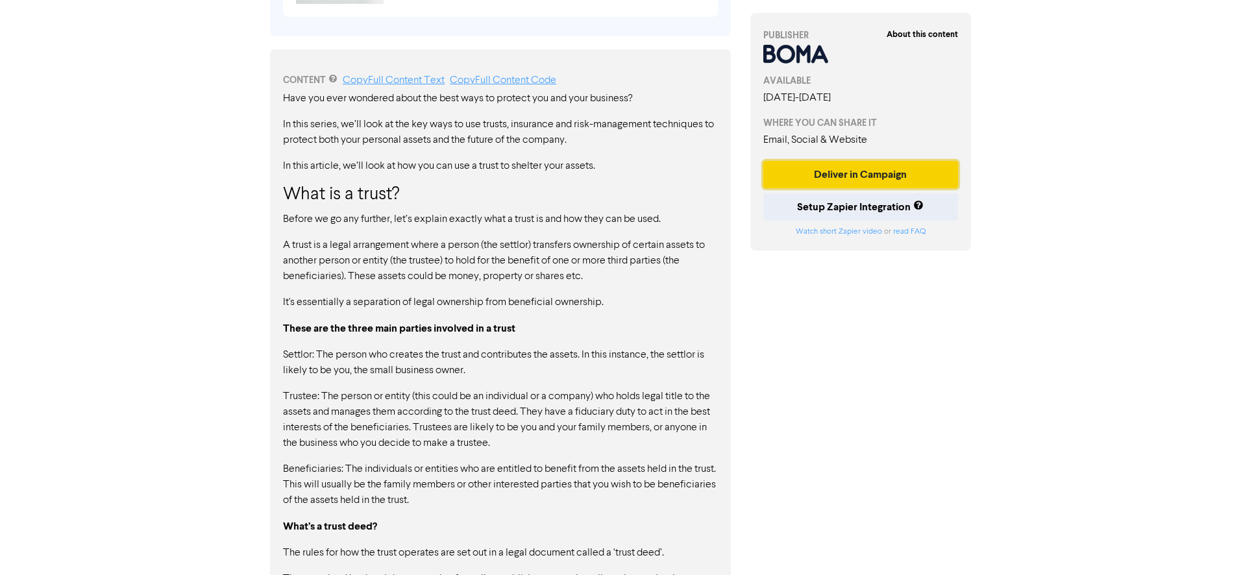
click at [617, 175] on button "Deliver in Campaign" at bounding box center [860, 174] width 195 height 27
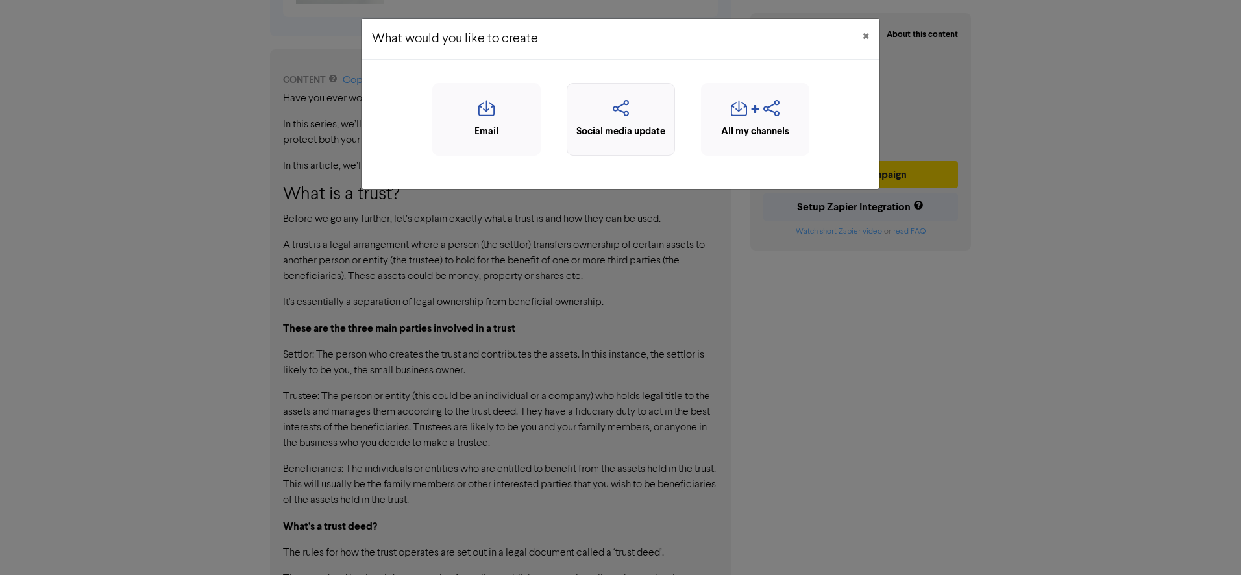
click at [617, 121] on icon "button" at bounding box center [621, 112] width 94 height 25
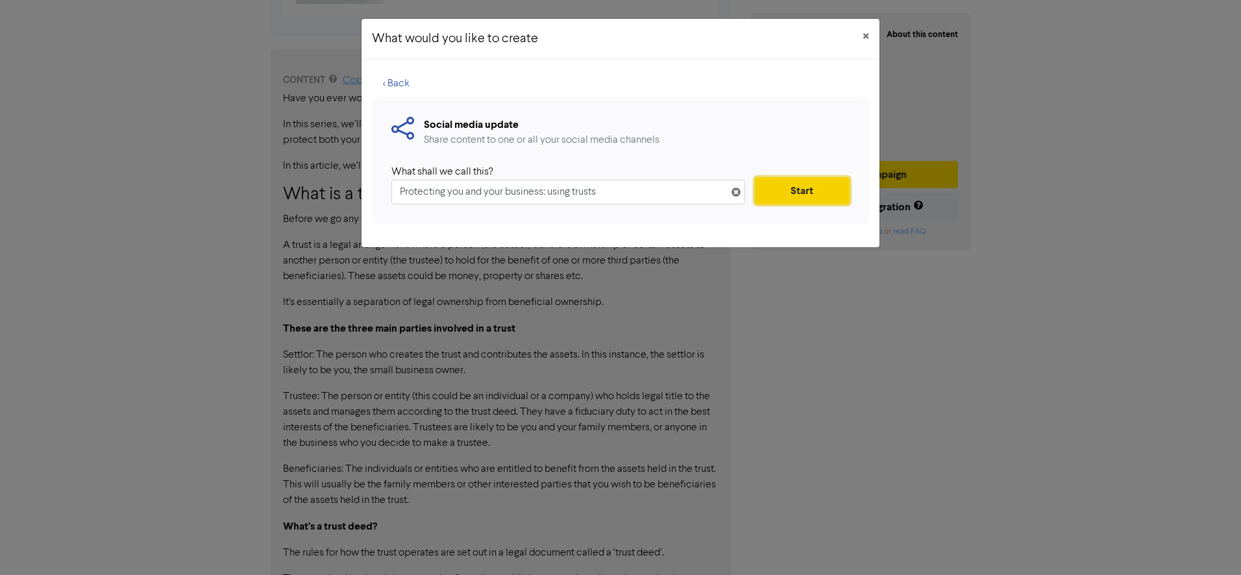
click at [617, 191] on button "Start" at bounding box center [802, 190] width 95 height 27
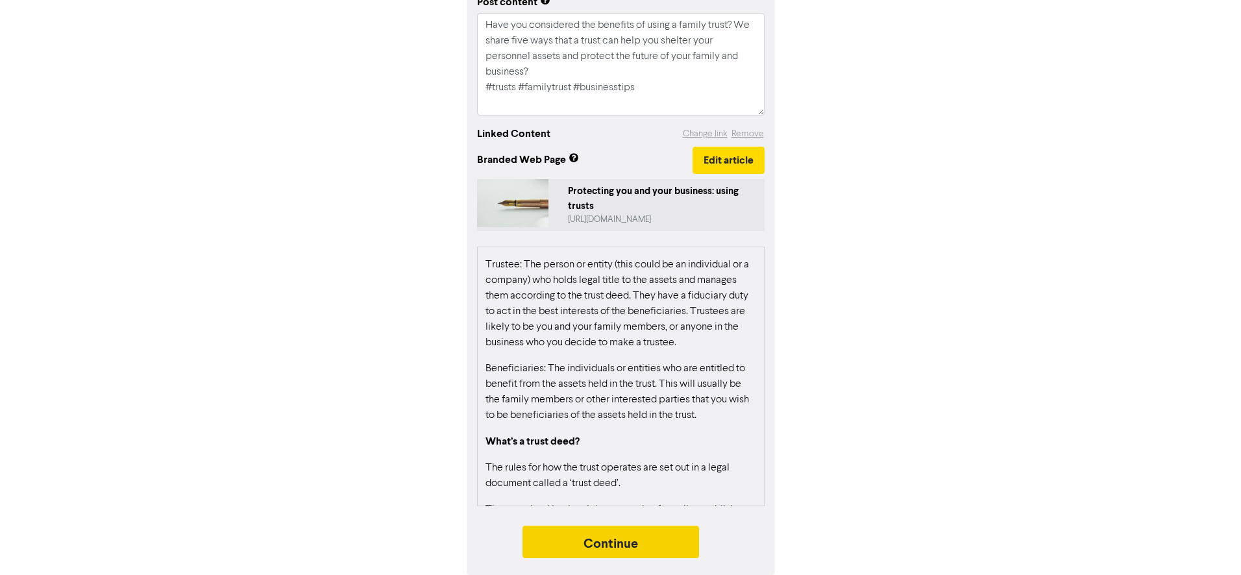
scroll to position [418, 0]
click at [605, 539] on button "Continue" at bounding box center [611, 542] width 177 height 32
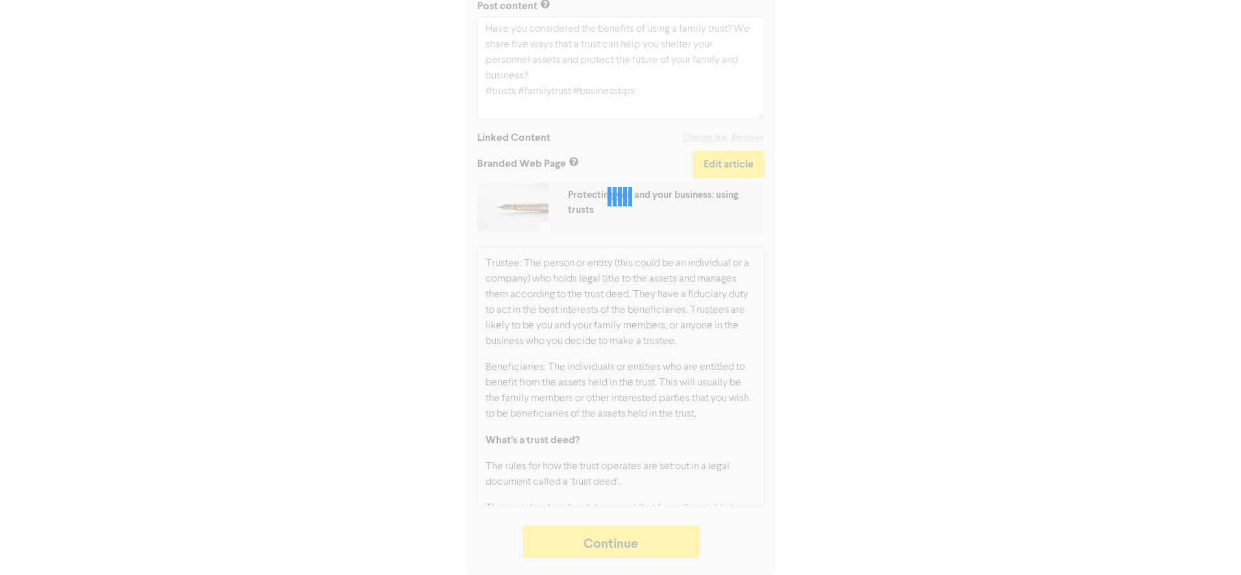
type textarea "x"
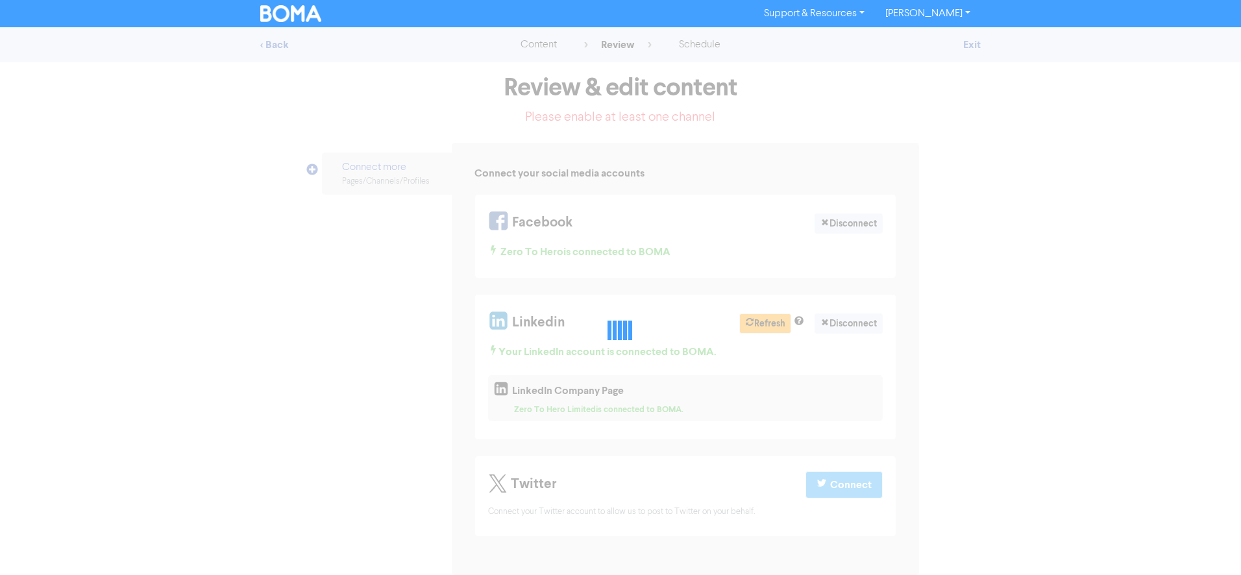
select select "LEARN_MORE"
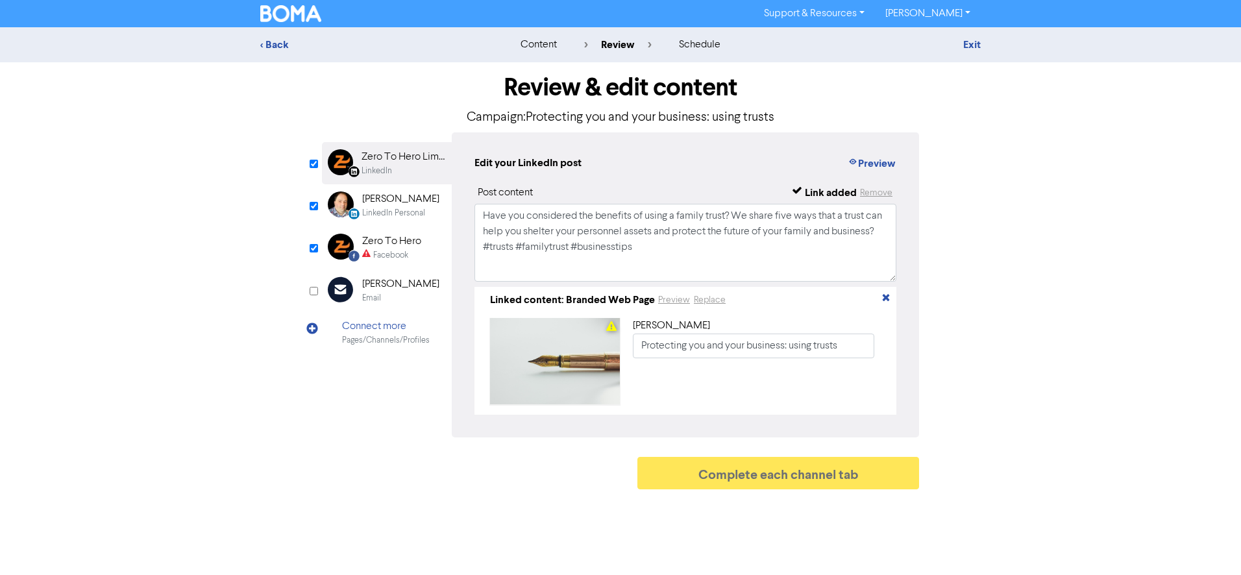
click at [373, 243] on div "Zero To Hero" at bounding box center [391, 242] width 59 height 16
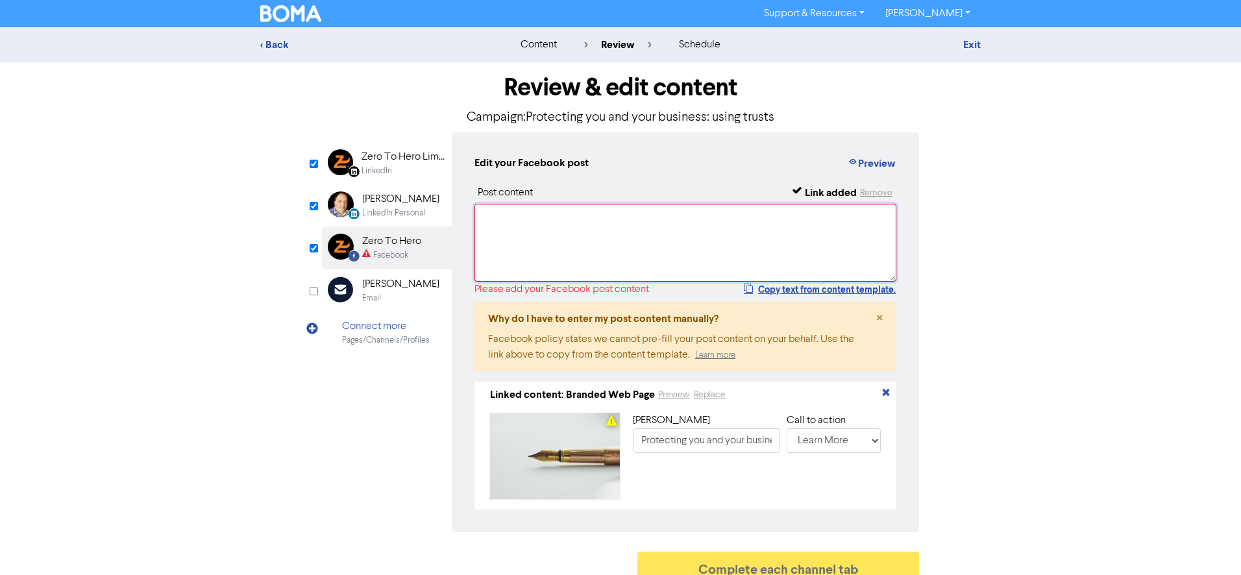
drag, startPoint x: 615, startPoint y: 232, endPoint x: 712, endPoint y: 263, distance: 102.0
click at [617, 233] on textarea at bounding box center [686, 243] width 422 height 78
click at [617, 285] on button "Copy text from content template." at bounding box center [819, 290] width 153 height 16
click at [484, 213] on textarea at bounding box center [686, 243] width 422 height 78
paste textarea "Have you considered the benefits of using a family trust? We share five ways th…"
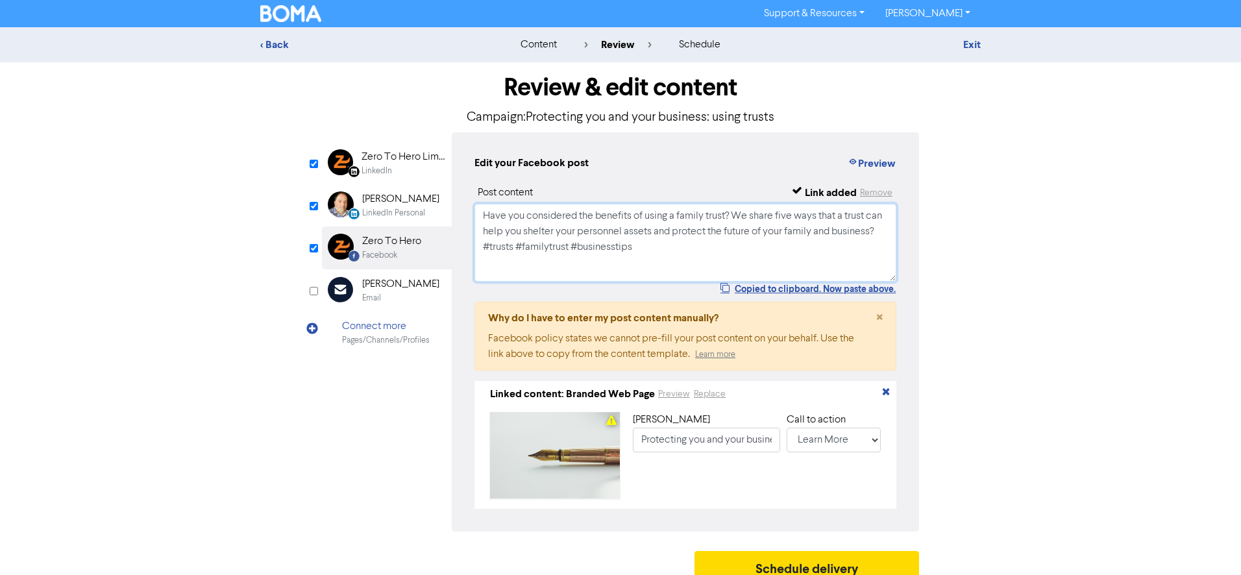
scroll to position [20, 0]
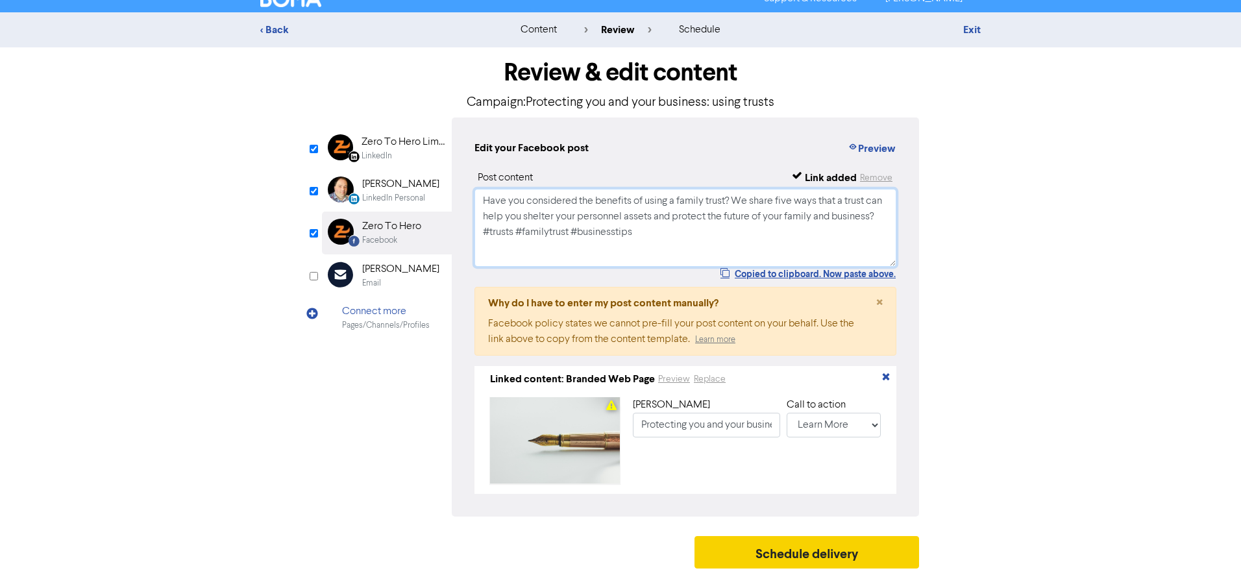
type textarea "Have you considered the benefits of using a family trust? We share five ways th…"
click at [617, 557] on button "Schedule delivery" at bounding box center [807, 552] width 225 height 32
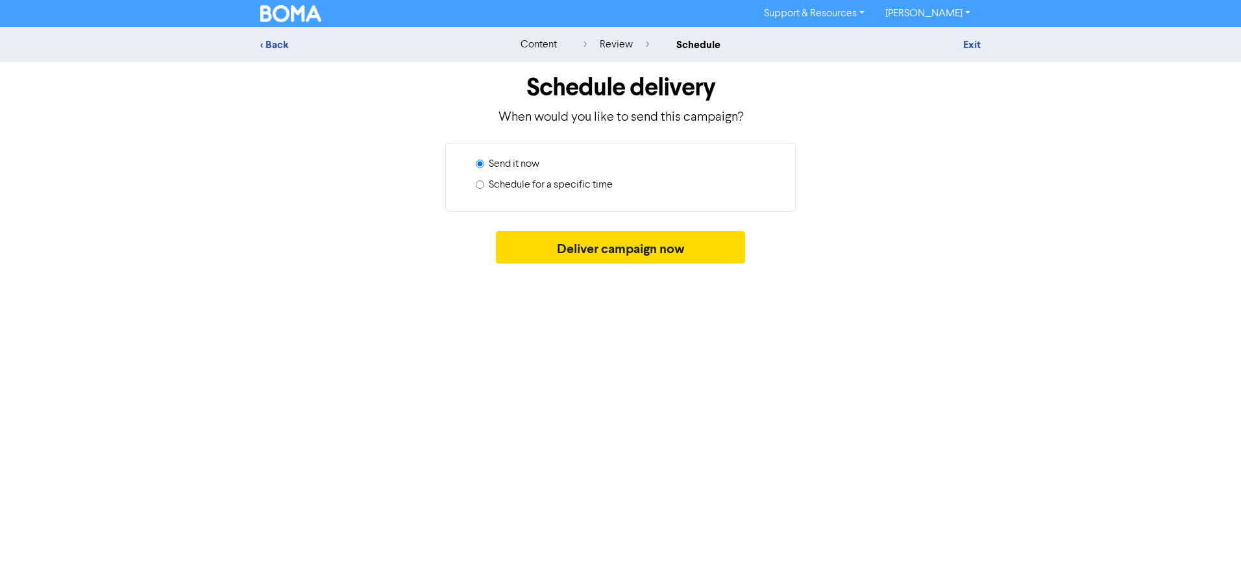
click at [542, 182] on label "Schedule for a specific time" at bounding box center [551, 185] width 124 height 16
click at [484, 182] on input "Schedule for a specific time" at bounding box center [480, 184] width 8 height 8
radio input "true"
radio input "false"
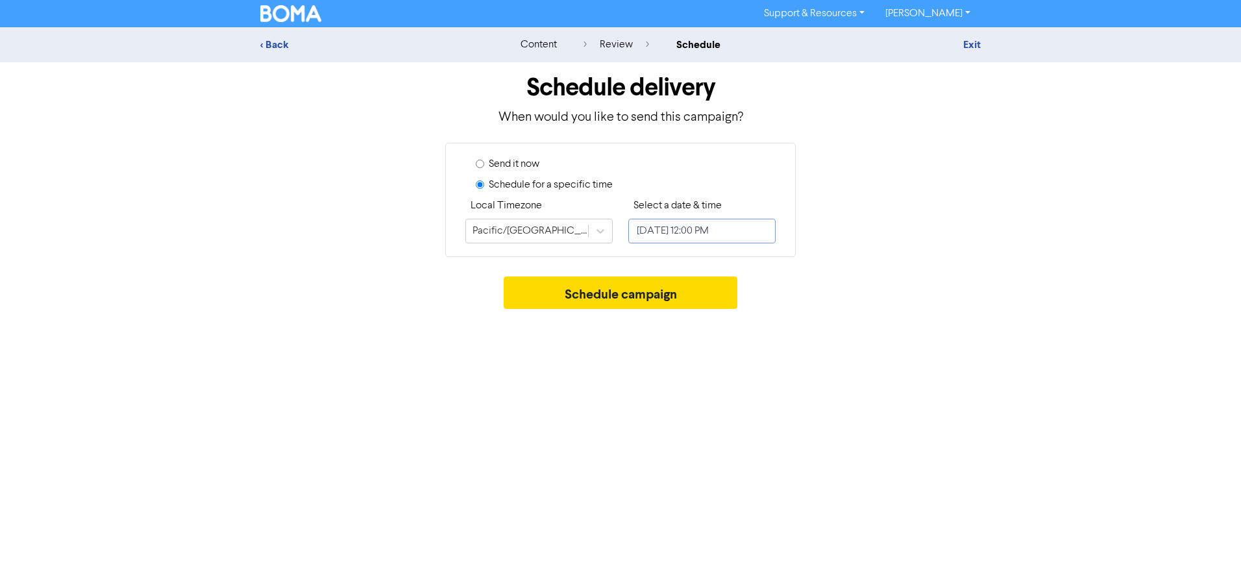
select select "8"
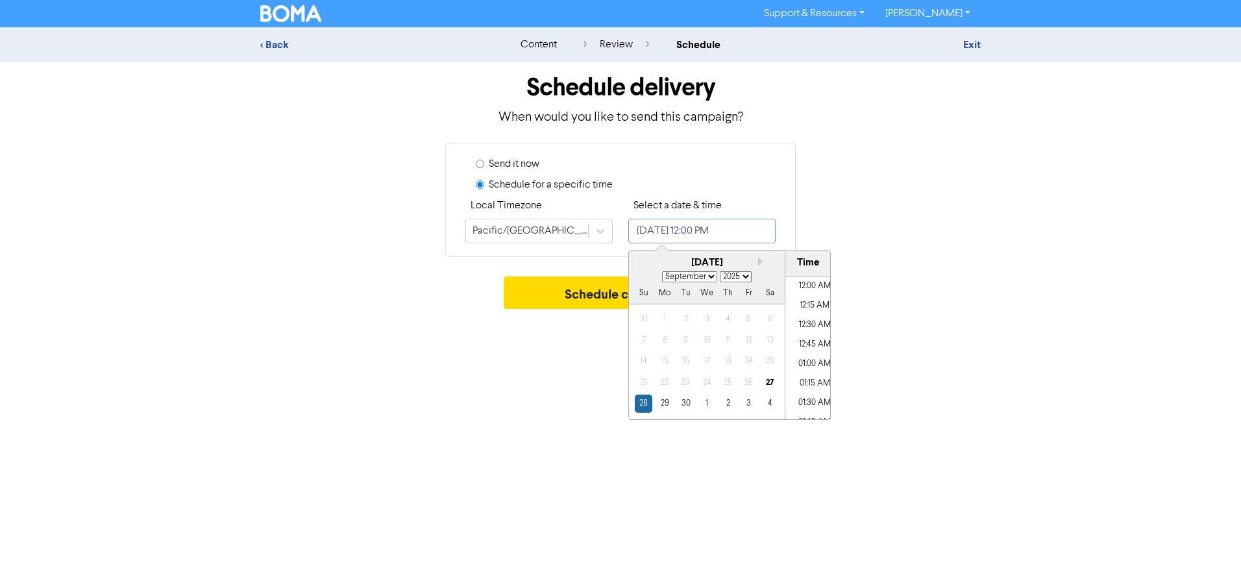
click at [617, 236] on input "[DATE] 12:00 PM" at bounding box center [701, 231] width 147 height 25
click at [617, 404] on div "30" at bounding box center [686, 404] width 18 height 18
type input "[DATE] 12:00 PM"
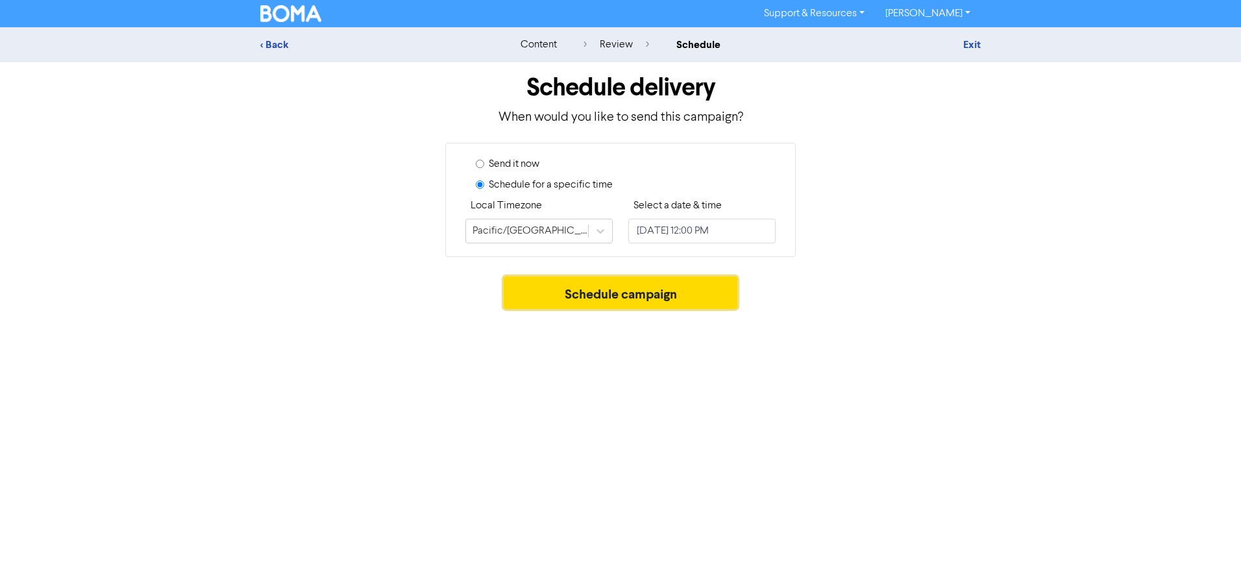
click at [575, 297] on button "Schedule campaign" at bounding box center [621, 293] width 234 height 32
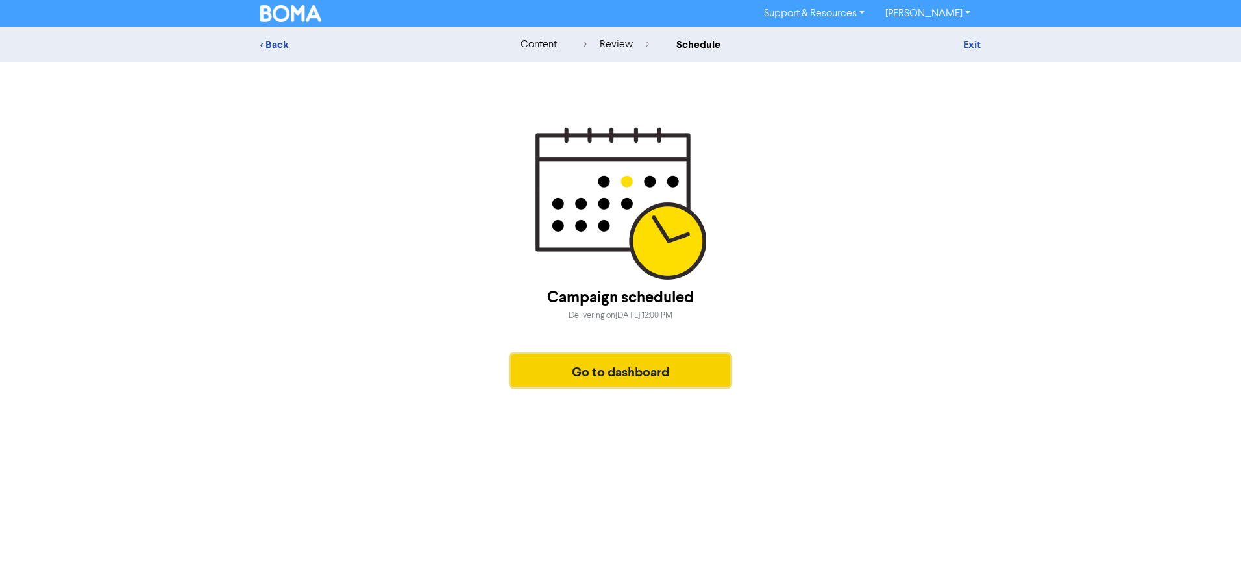
click at [609, 364] on button "Go to dashboard" at bounding box center [620, 370] width 219 height 32
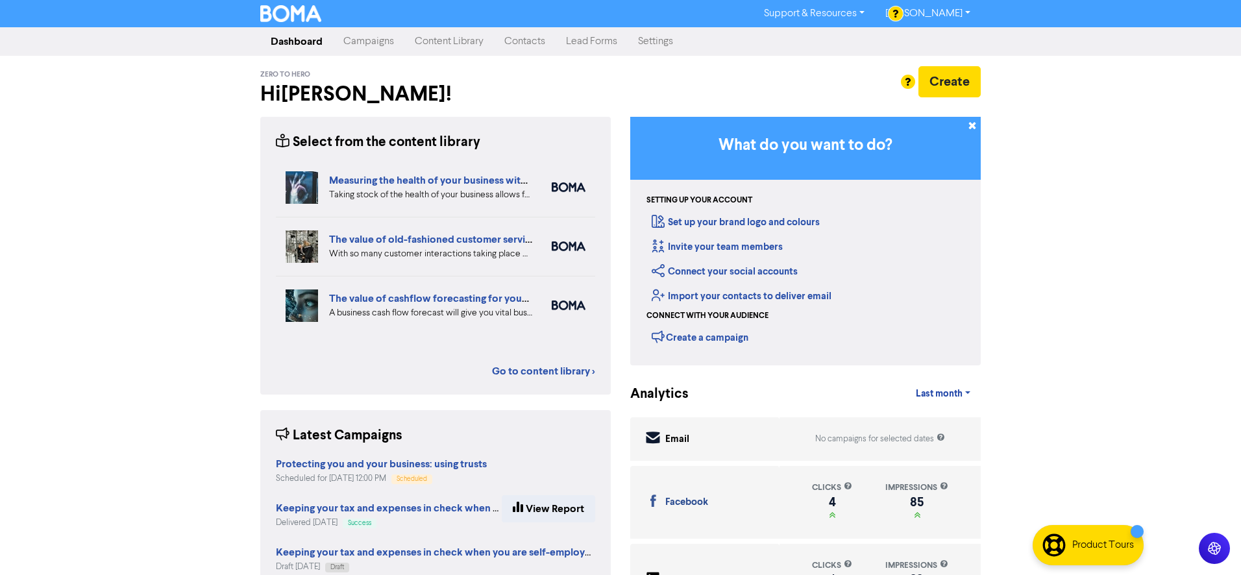
click at [459, 44] on link "Content Library" at bounding box center [449, 42] width 90 height 26
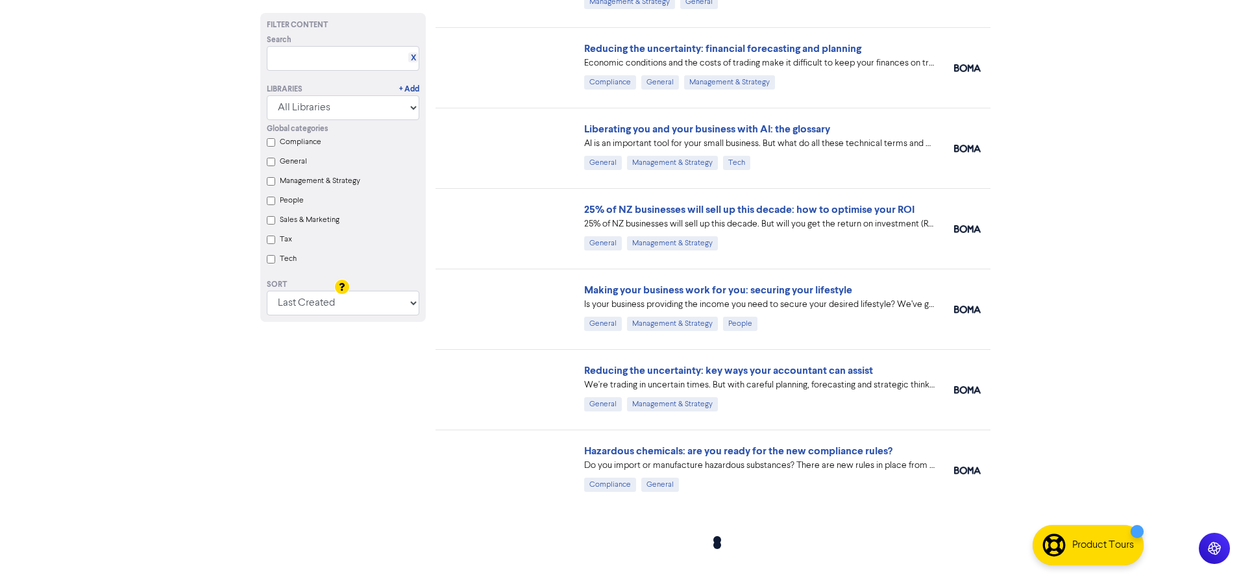
scroll to position [6616, 0]
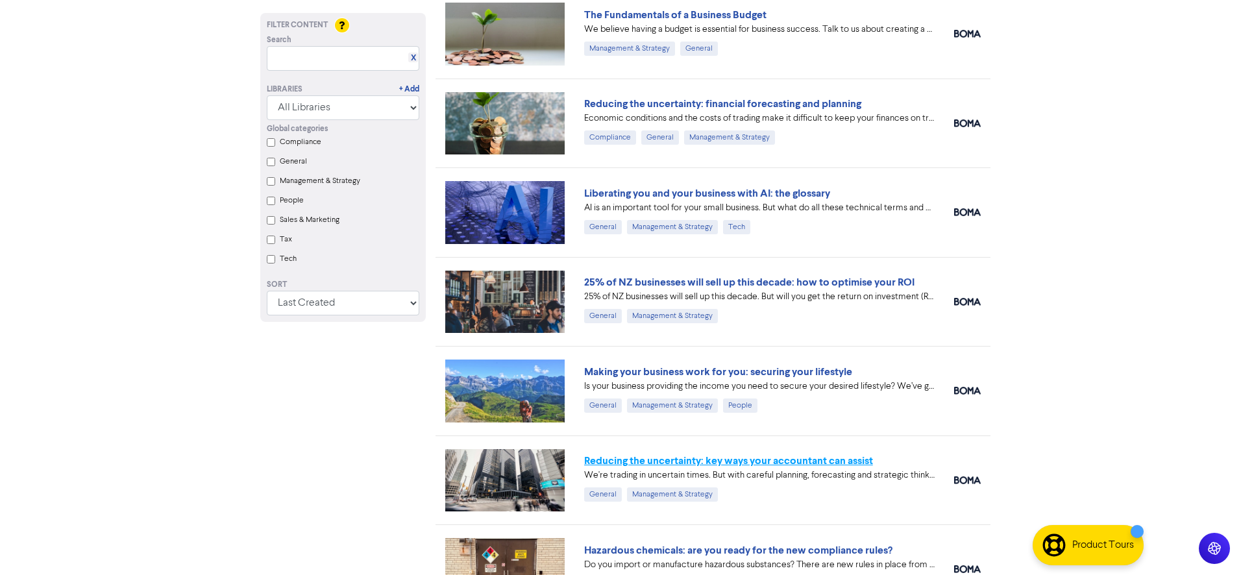
click at [617, 460] on link "Reducing the uncertainty: key ways your accountant can assist" at bounding box center [728, 460] width 289 height 13
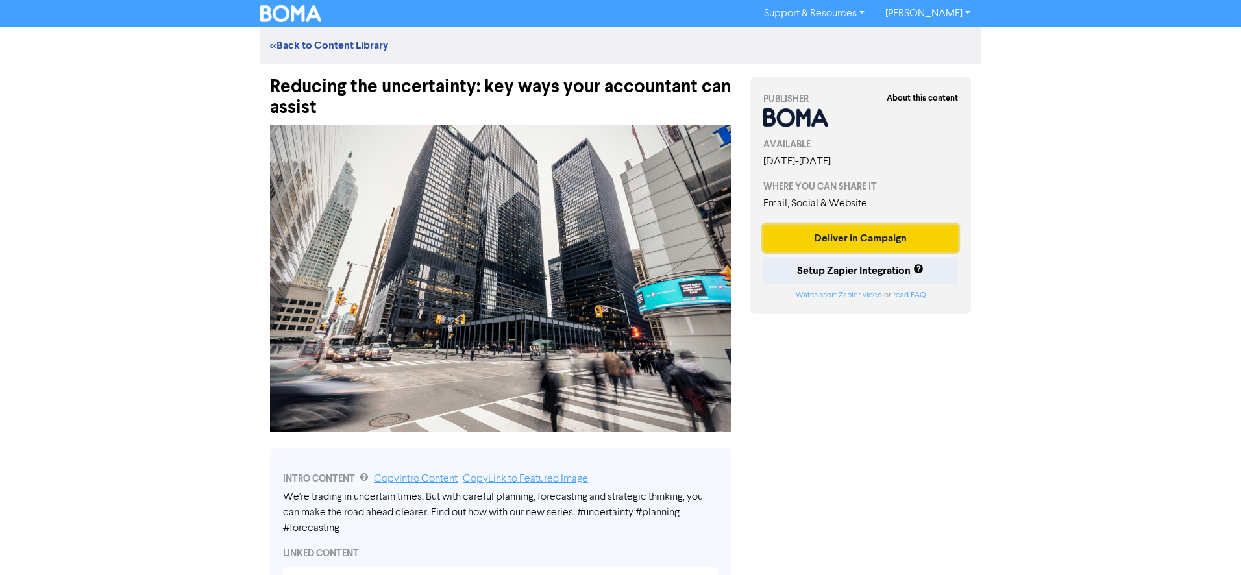
click at [617, 241] on button "Deliver in Campaign" at bounding box center [860, 238] width 195 height 27
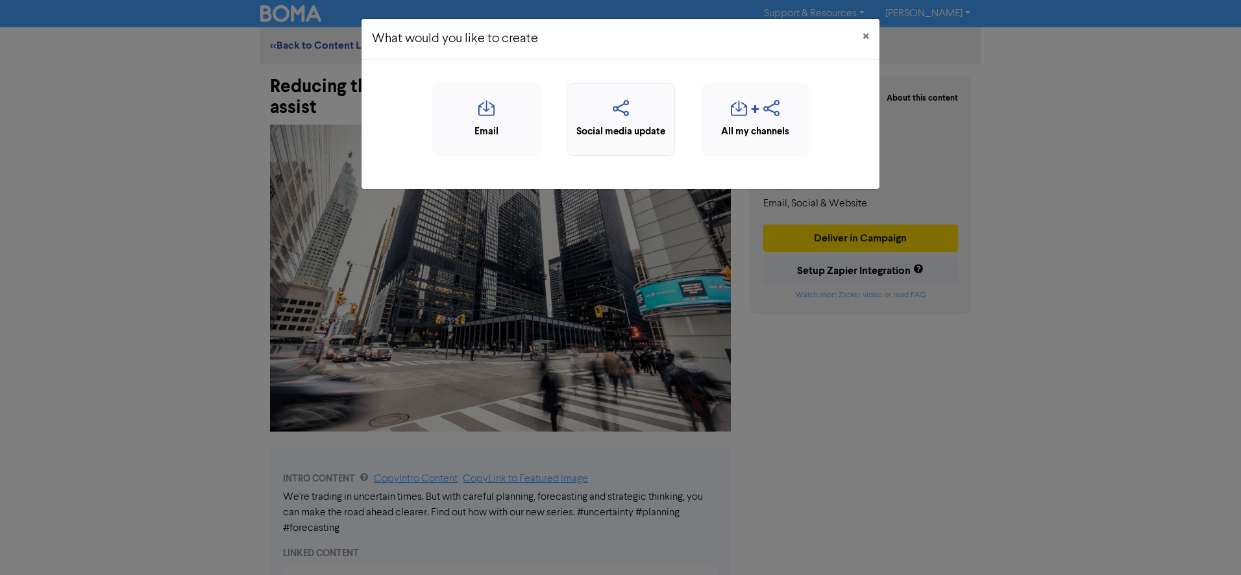
click at [600, 117] on icon "button" at bounding box center [621, 112] width 94 height 25
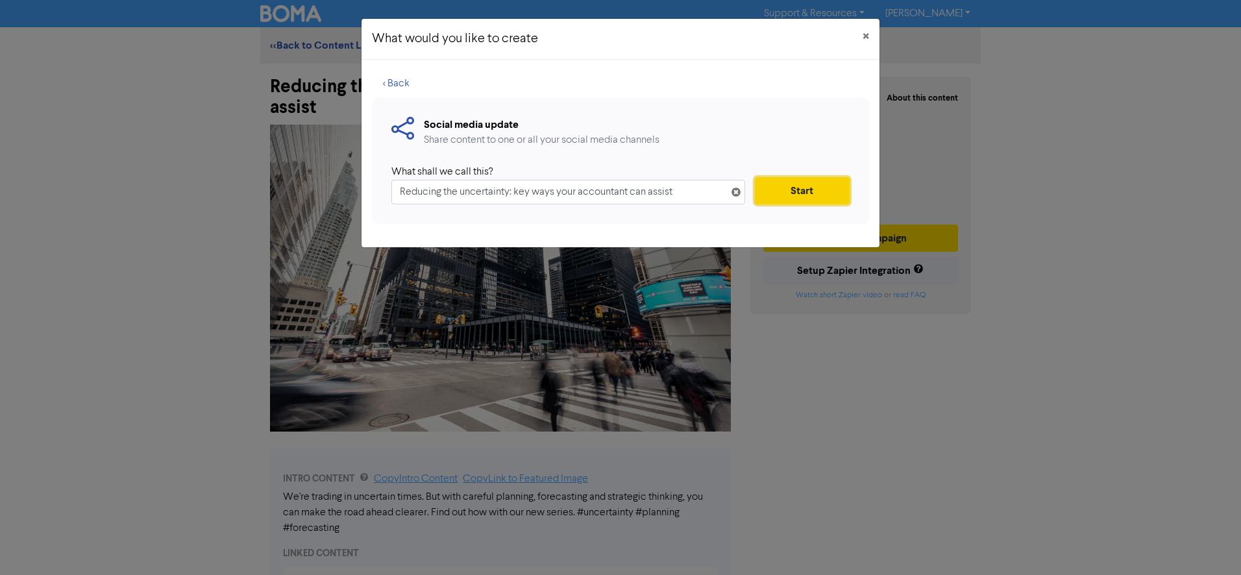
click at [617, 195] on button "Start" at bounding box center [802, 190] width 95 height 27
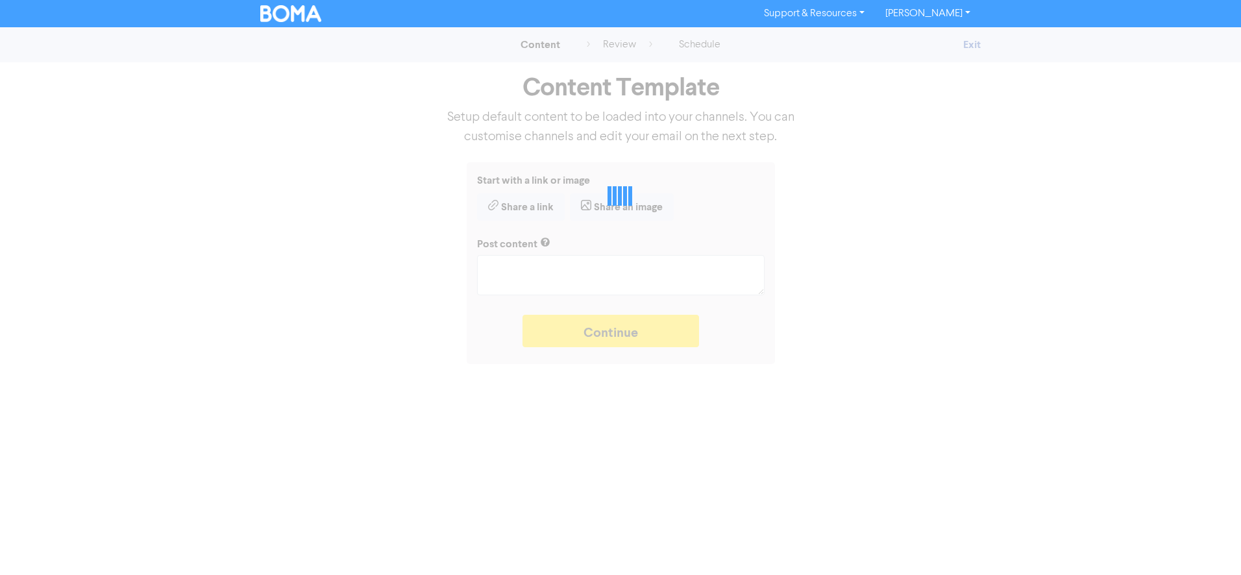
type textarea "x"
type textarea "We're trading in uncertain times. But with careful planning, forecasting and st…"
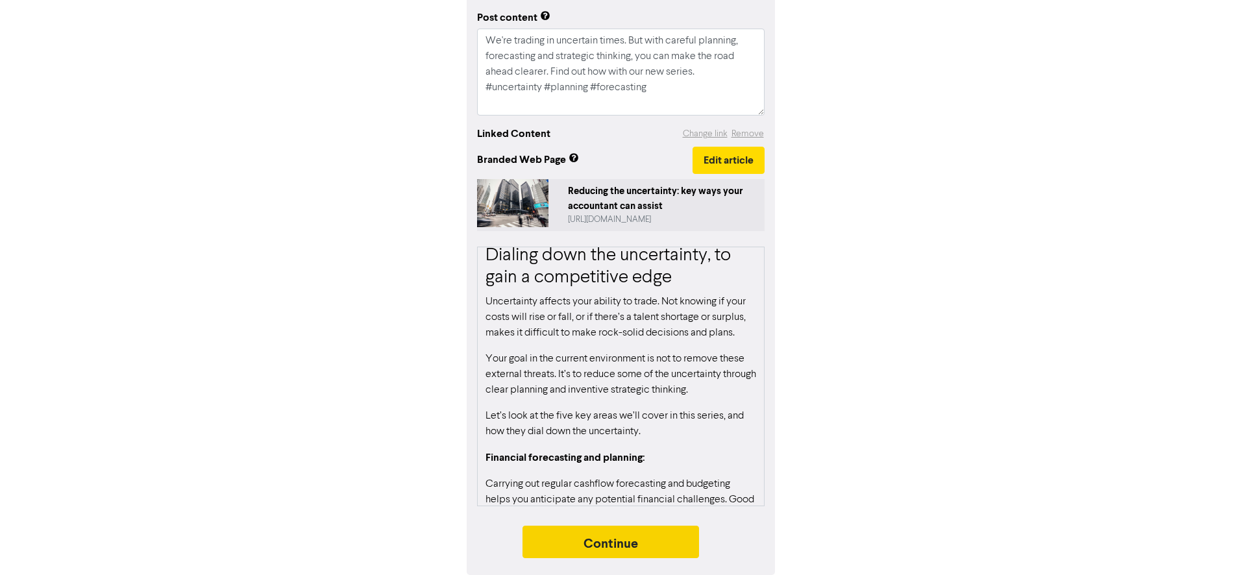
scroll to position [164, 0]
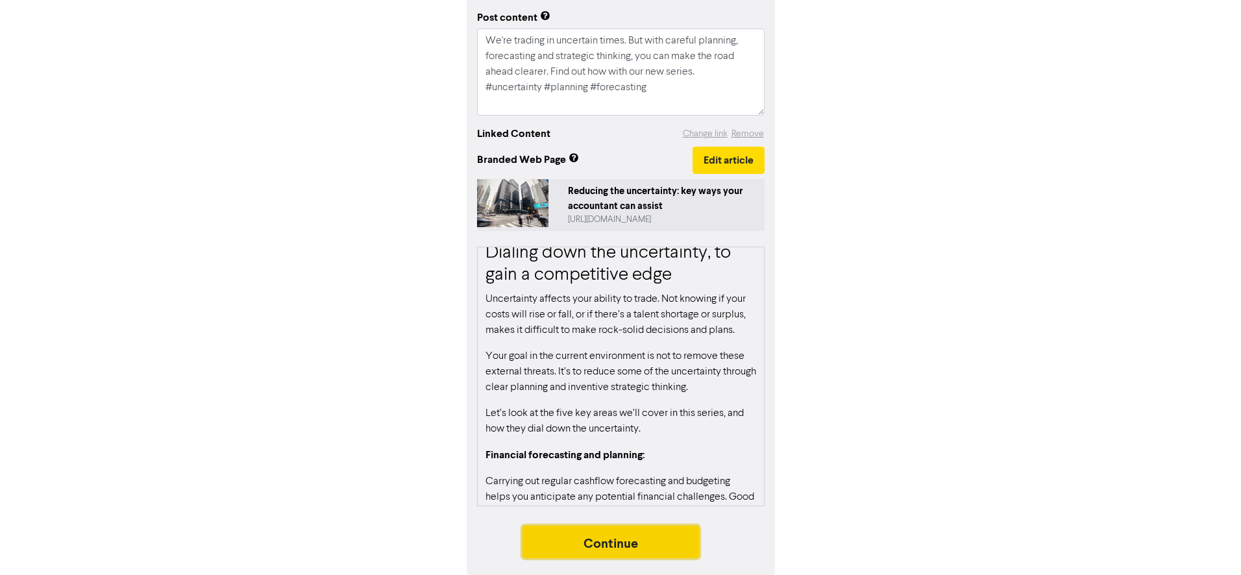
click at [608, 545] on button "Continue" at bounding box center [611, 542] width 177 height 32
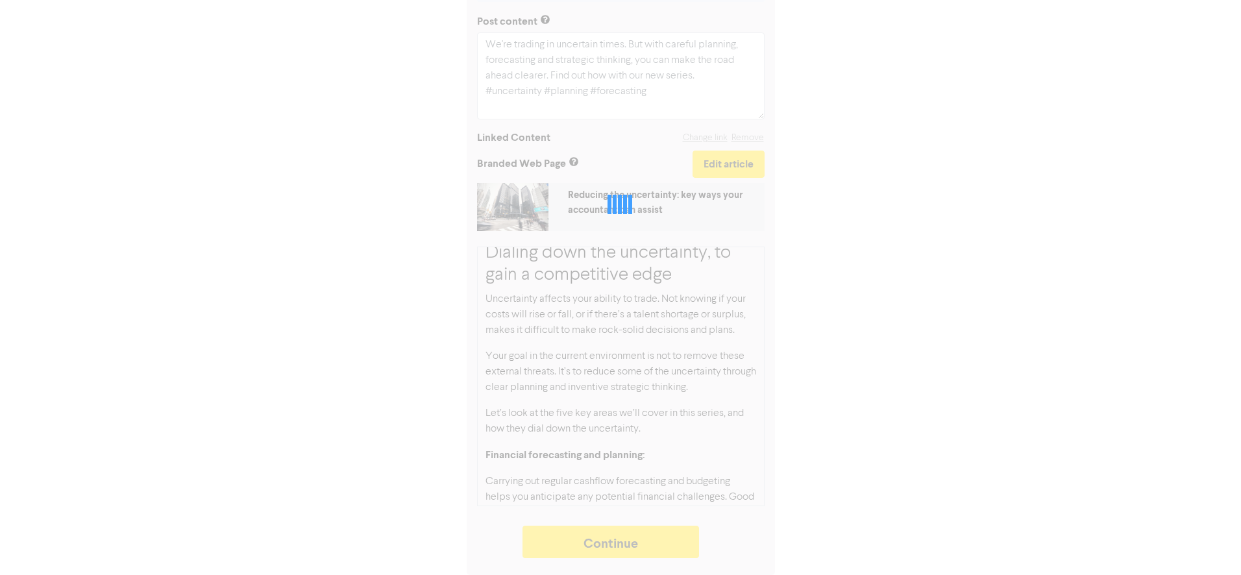
type textarea "x"
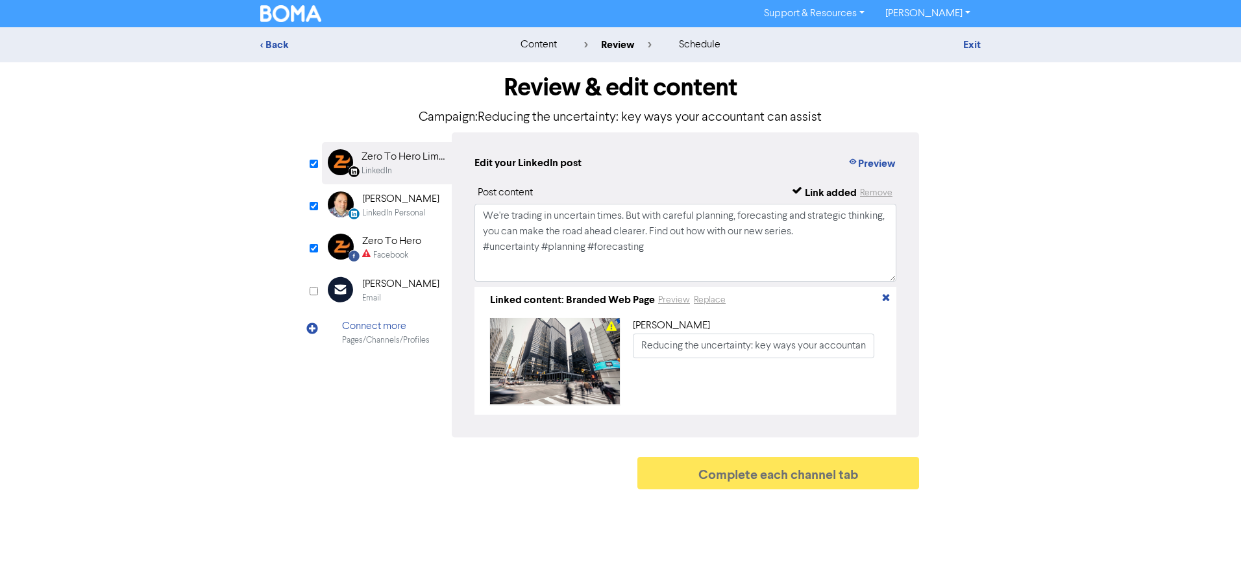
click at [378, 243] on div "Zero To Hero" at bounding box center [391, 242] width 59 height 16
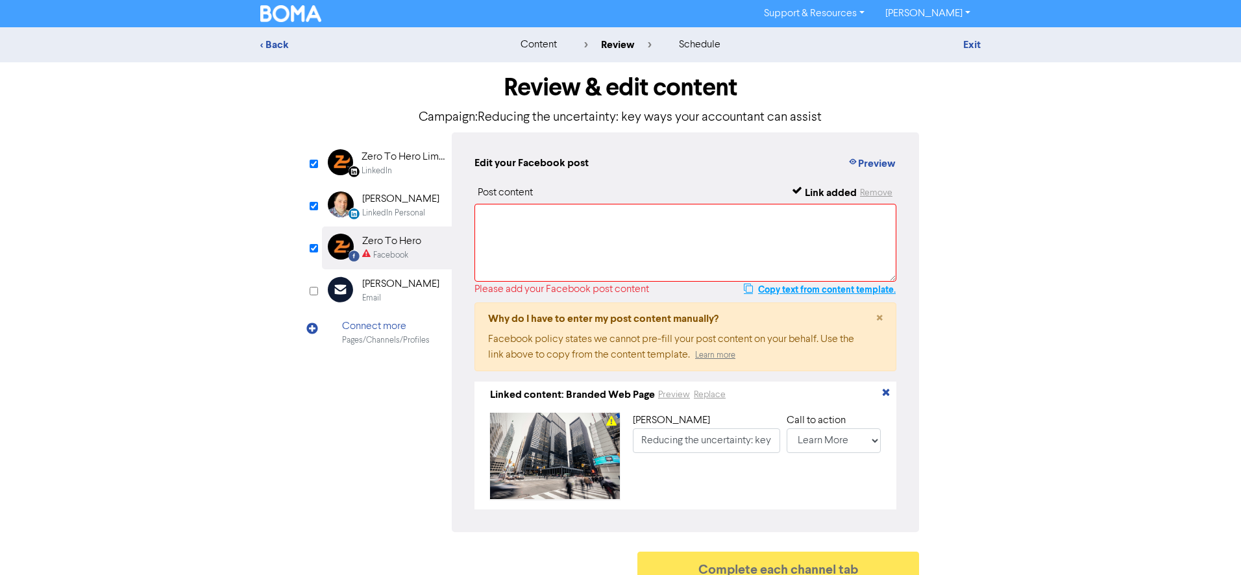
click at [617, 290] on button "Copy text from content template." at bounding box center [819, 290] width 153 height 16
click at [556, 240] on textarea at bounding box center [686, 243] width 422 height 78
paste textarea "We're trading in uncertain times. But with careful planning, forecasting and st…"
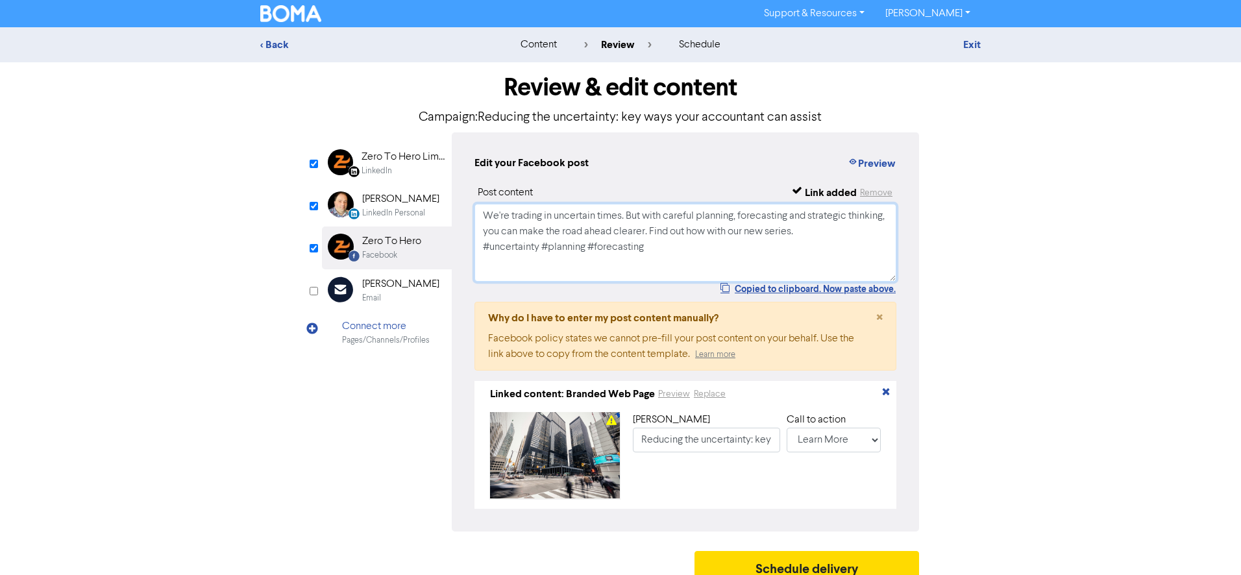
scroll to position [20, 0]
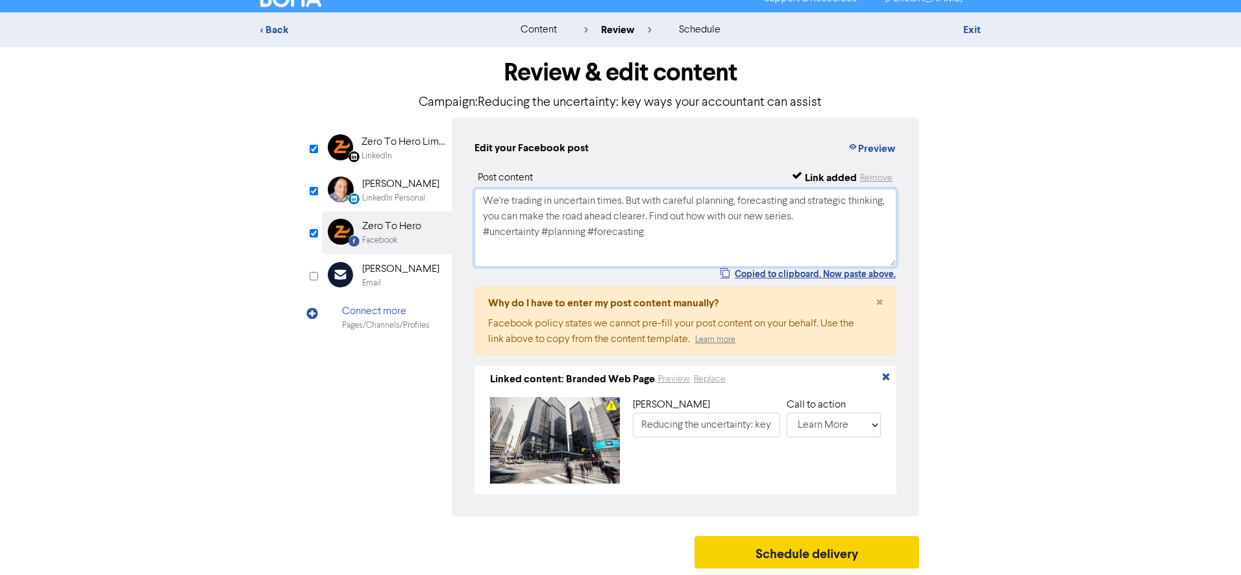
type textarea "We're trading in uncertain times. But with careful planning, forecasting and st…"
click at [617, 543] on button "Schedule delivery" at bounding box center [807, 552] width 225 height 32
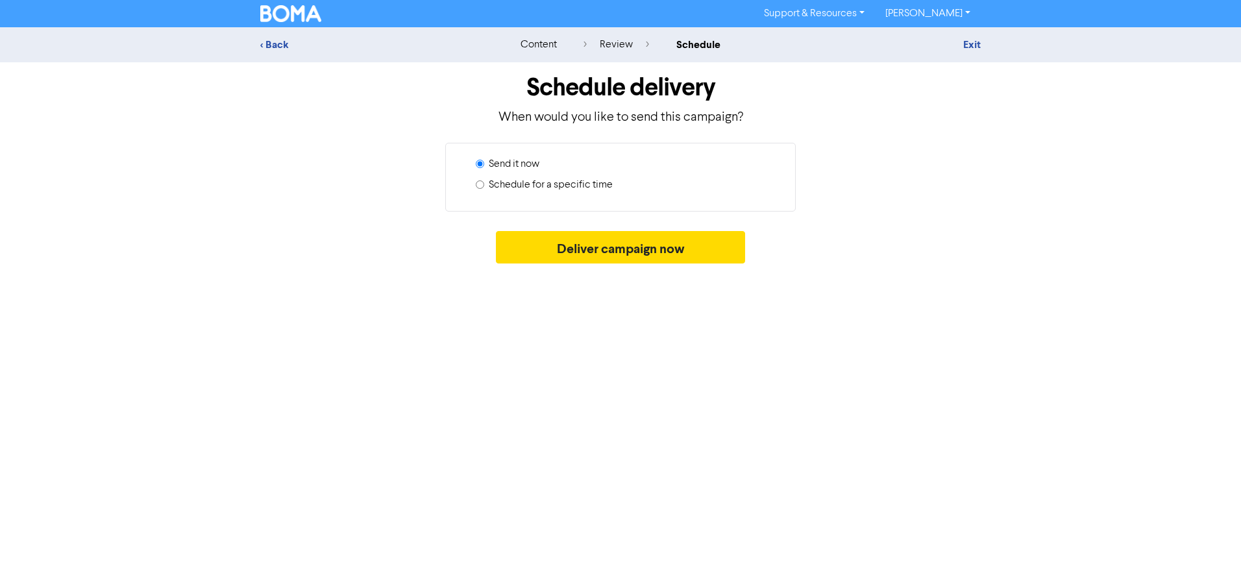
click at [584, 184] on label "Schedule for a specific time" at bounding box center [551, 185] width 124 height 16
click at [484, 184] on input "Schedule for a specific time" at bounding box center [480, 184] width 8 height 8
radio input "true"
radio input "false"
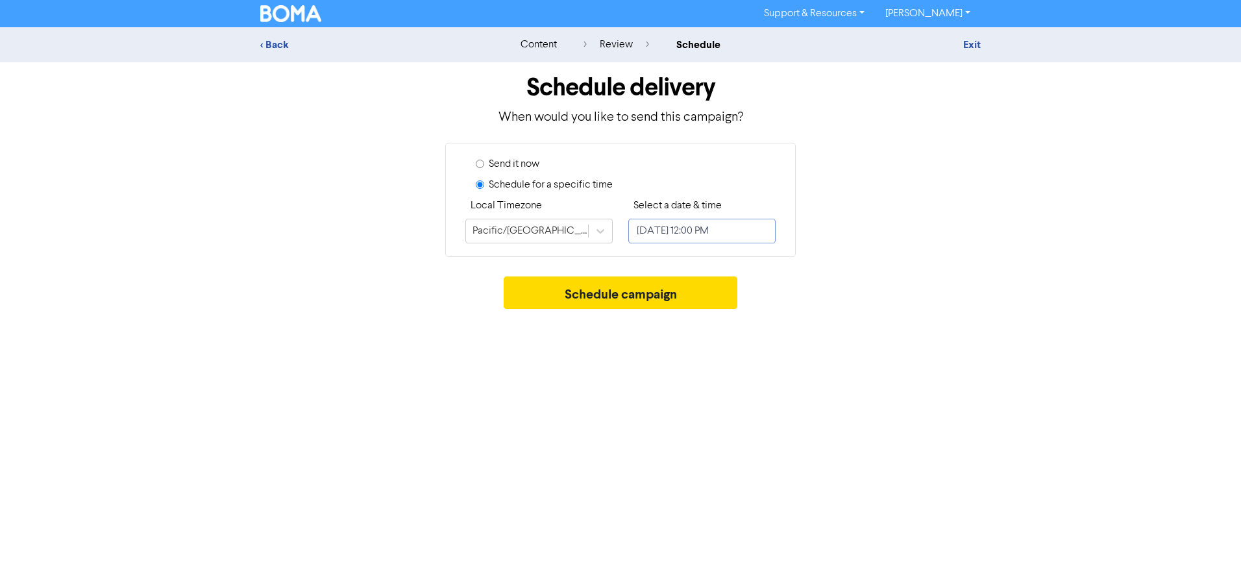
select select "8"
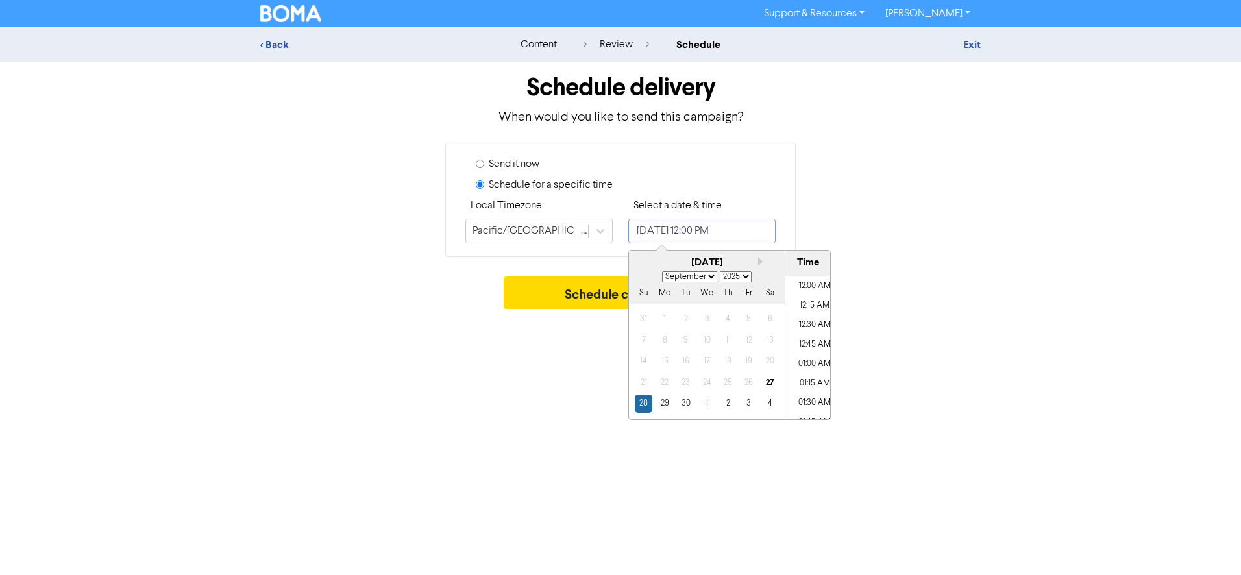
click at [617, 241] on input "[DATE] 12:00 PM" at bounding box center [701, 231] width 147 height 25
click at [617, 408] on div "2" at bounding box center [728, 404] width 18 height 18
type input "[DATE] 12:00 PM"
select select "9"
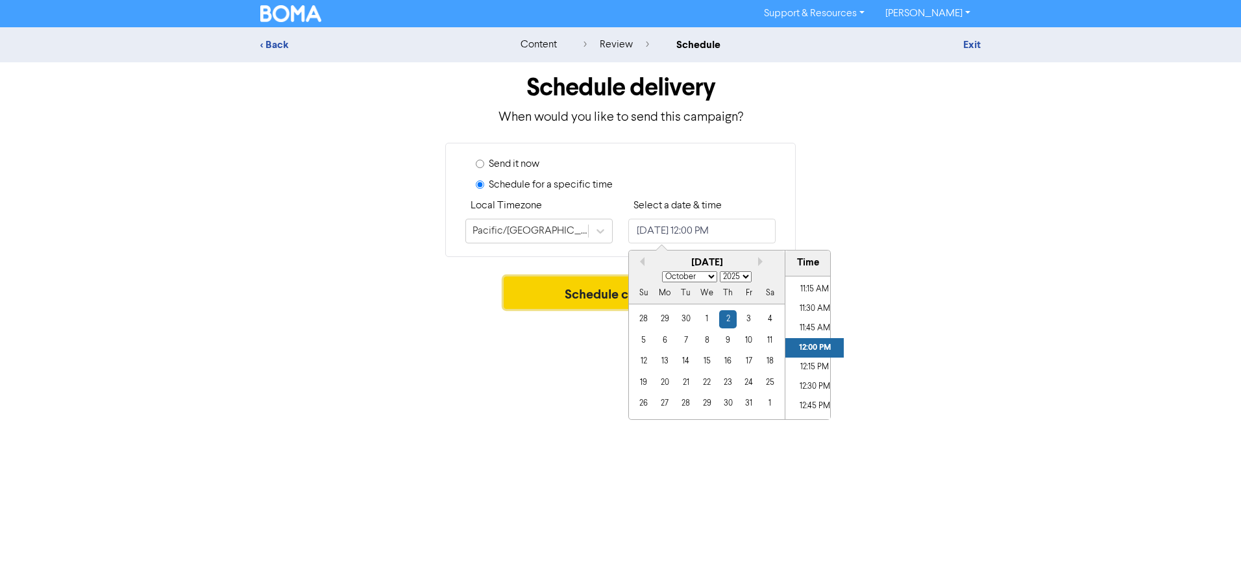
click at [573, 303] on button "Schedule campaign" at bounding box center [621, 293] width 234 height 32
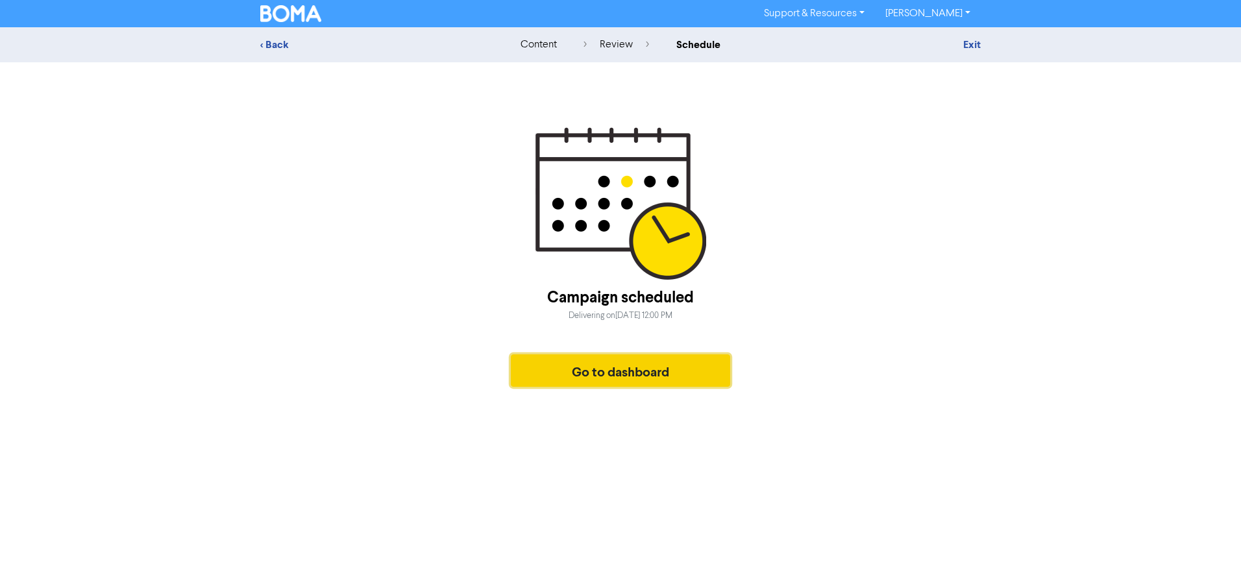
click at [612, 372] on button "Go to dashboard" at bounding box center [620, 370] width 219 height 32
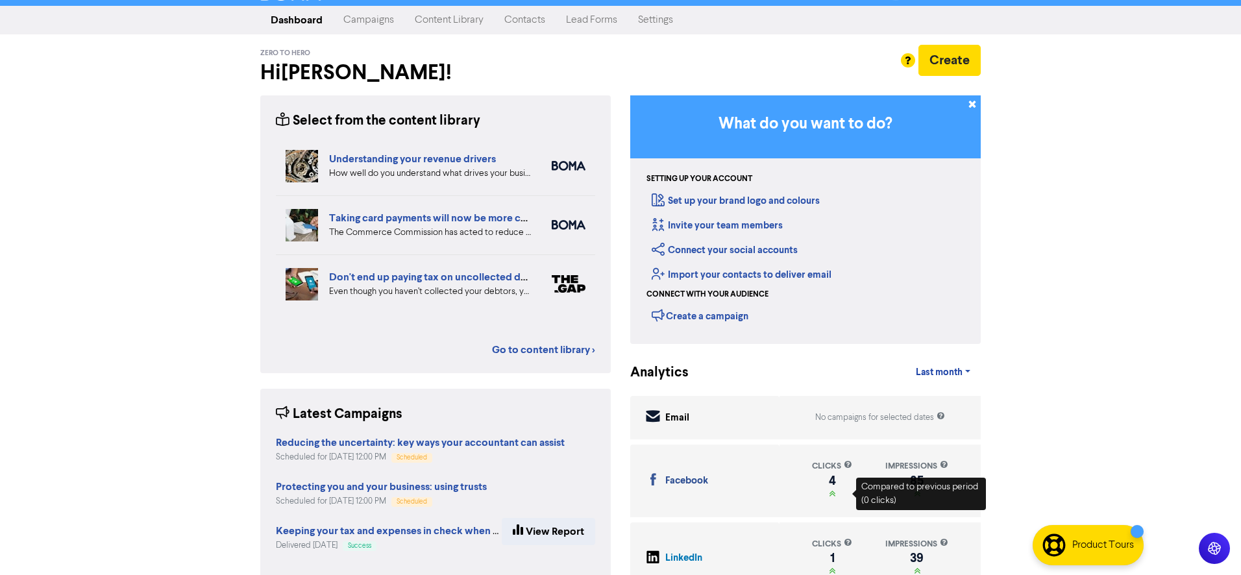
scroll to position [22, 0]
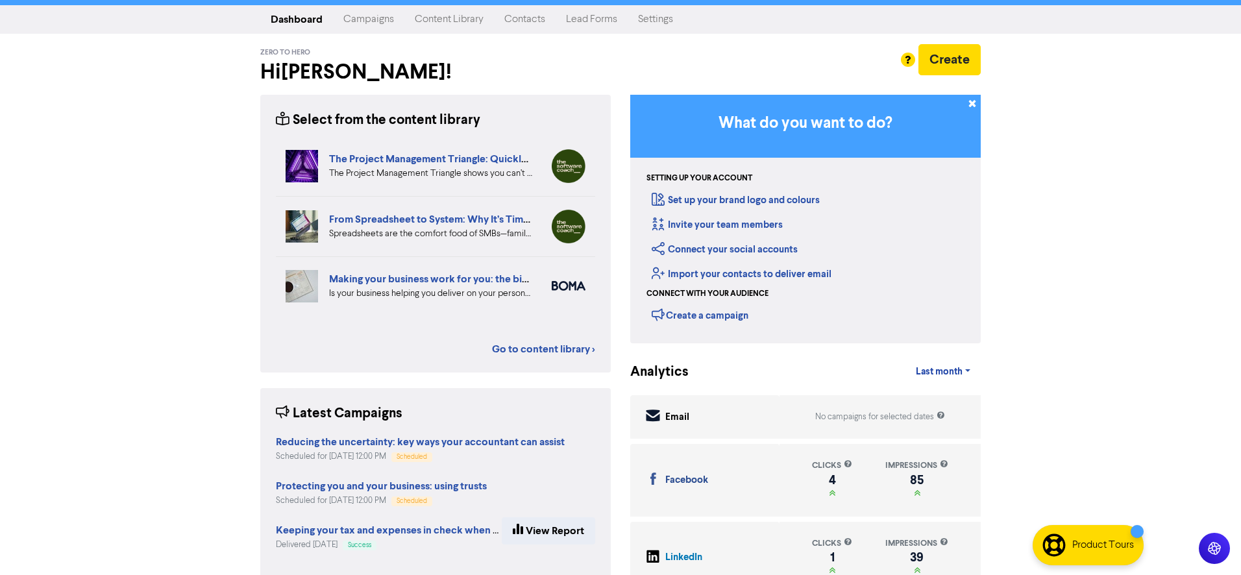
click at [617, 18] on link "Settings" at bounding box center [656, 19] width 56 height 26
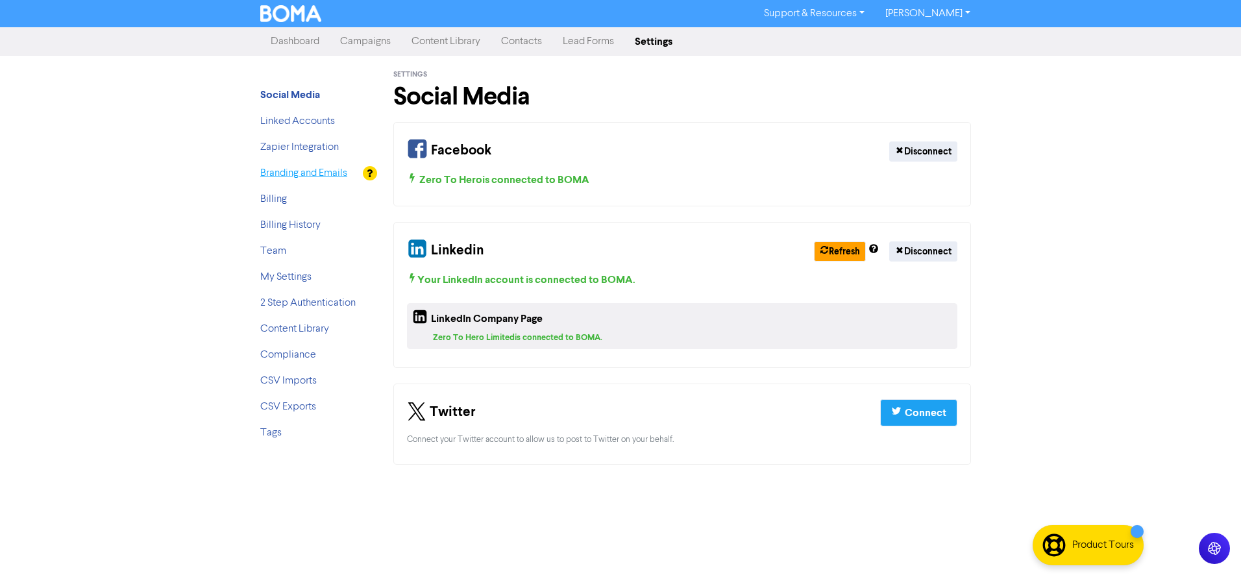
click at [320, 171] on link "Branding and Emails" at bounding box center [303, 173] width 87 height 10
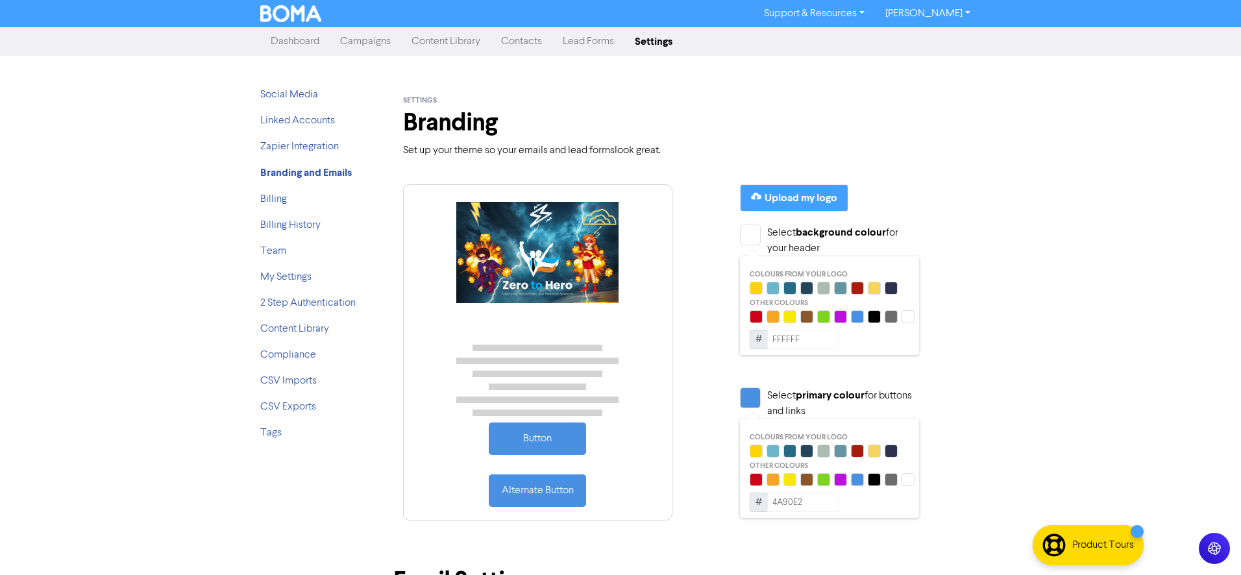
click at [546, 240] on img at bounding box center [537, 252] width 162 height 101
click at [617, 199] on div "Upload my logo" at bounding box center [801, 198] width 73 height 16
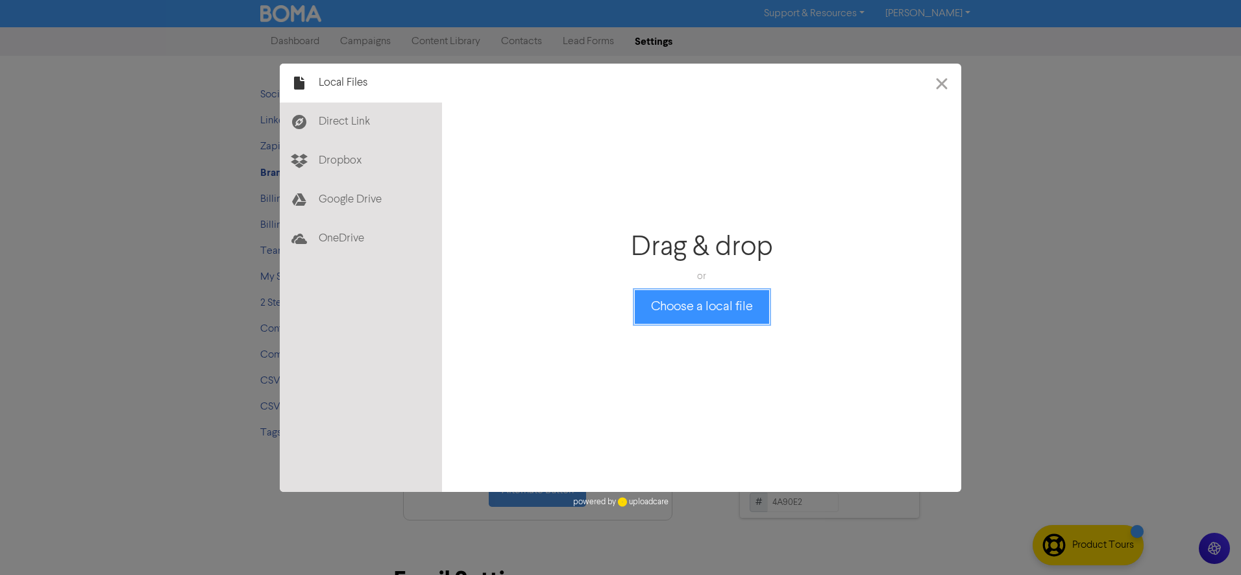
click at [617, 312] on button "Choose a local file" at bounding box center [702, 307] width 134 height 34
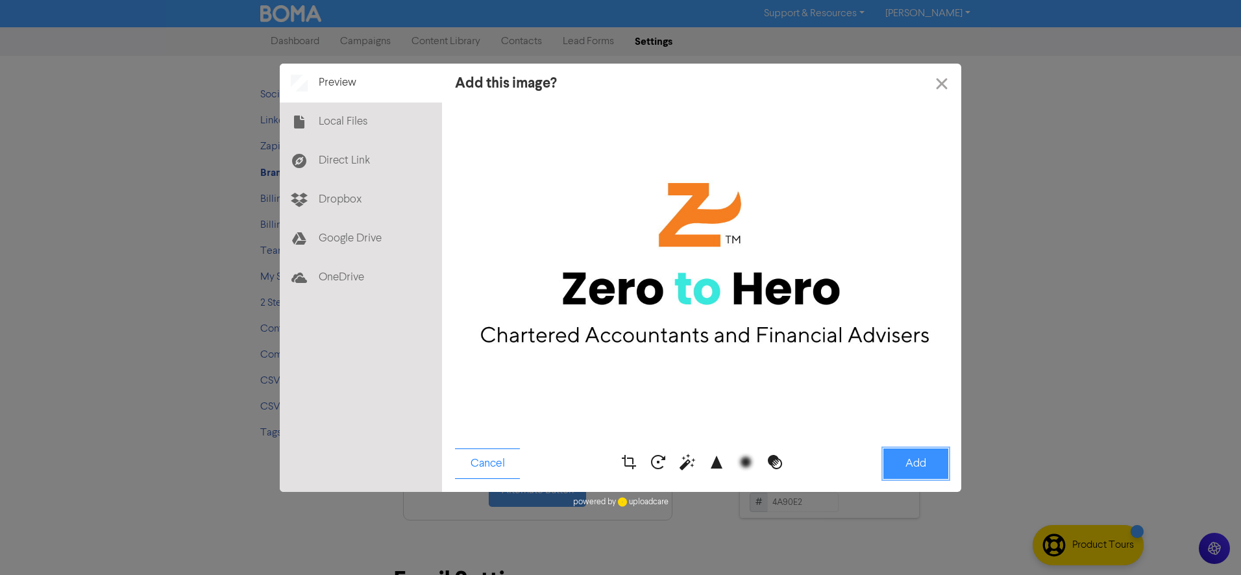
click at [617, 464] on button "Add" at bounding box center [915, 464] width 65 height 31
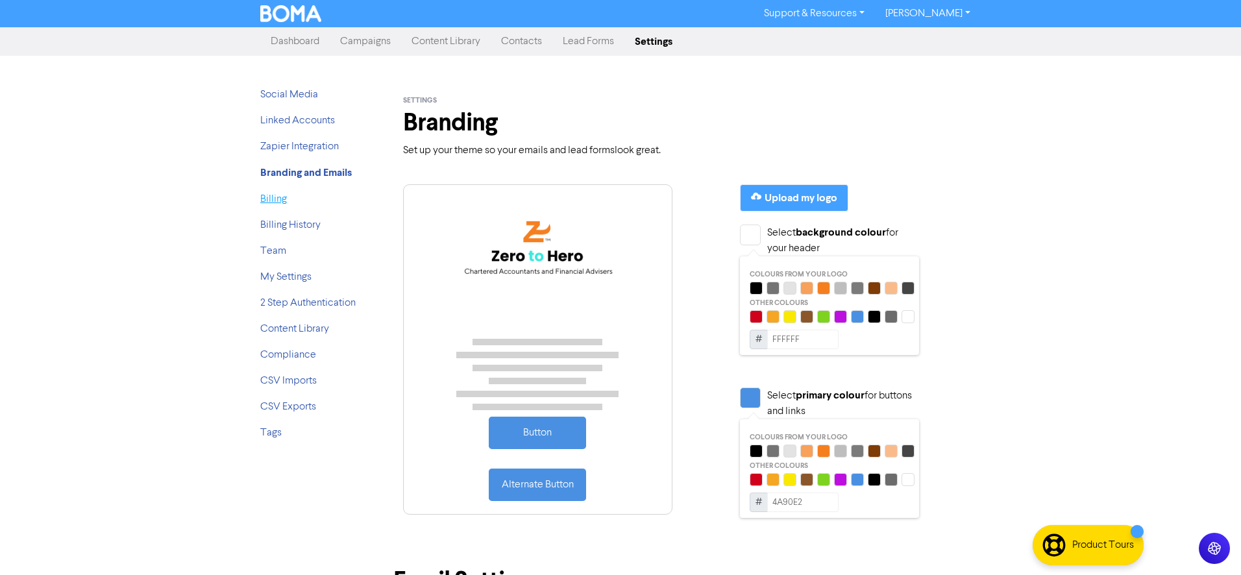
click at [280, 198] on link "Billing" at bounding box center [273, 199] width 27 height 10
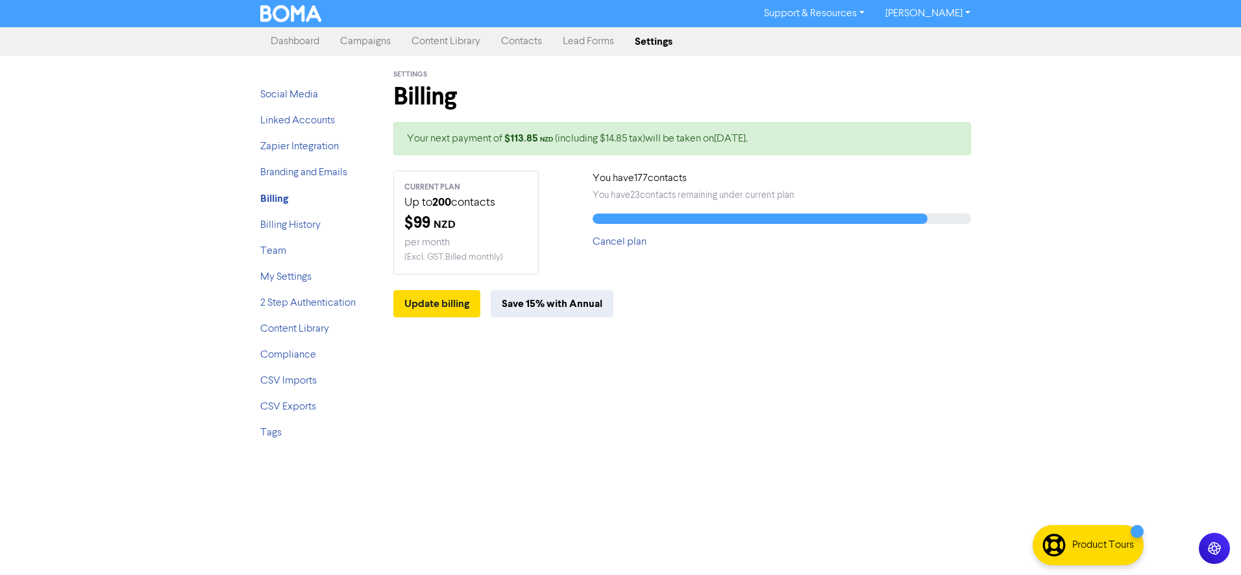
click at [617, 186] on div "You have 177 contacts You have 23 contacts remaining under current plan Cancel …" at bounding box center [782, 210] width 378 height 79
click at [523, 42] on link "Contacts" at bounding box center [522, 42] width 62 height 26
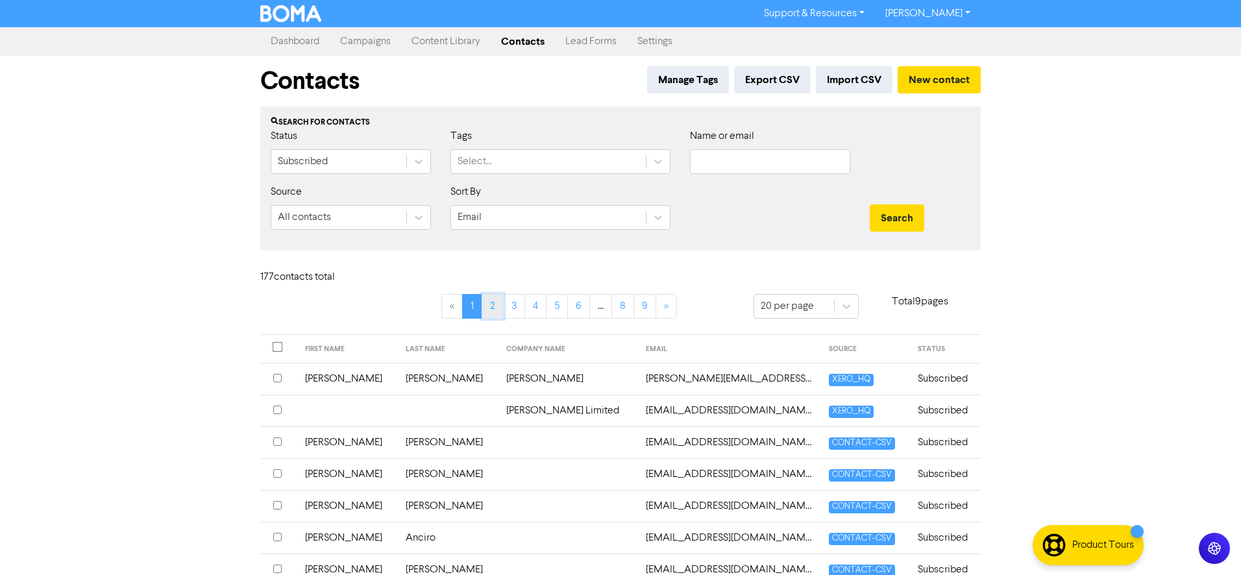
click at [495, 304] on link "2" at bounding box center [493, 306] width 22 height 25
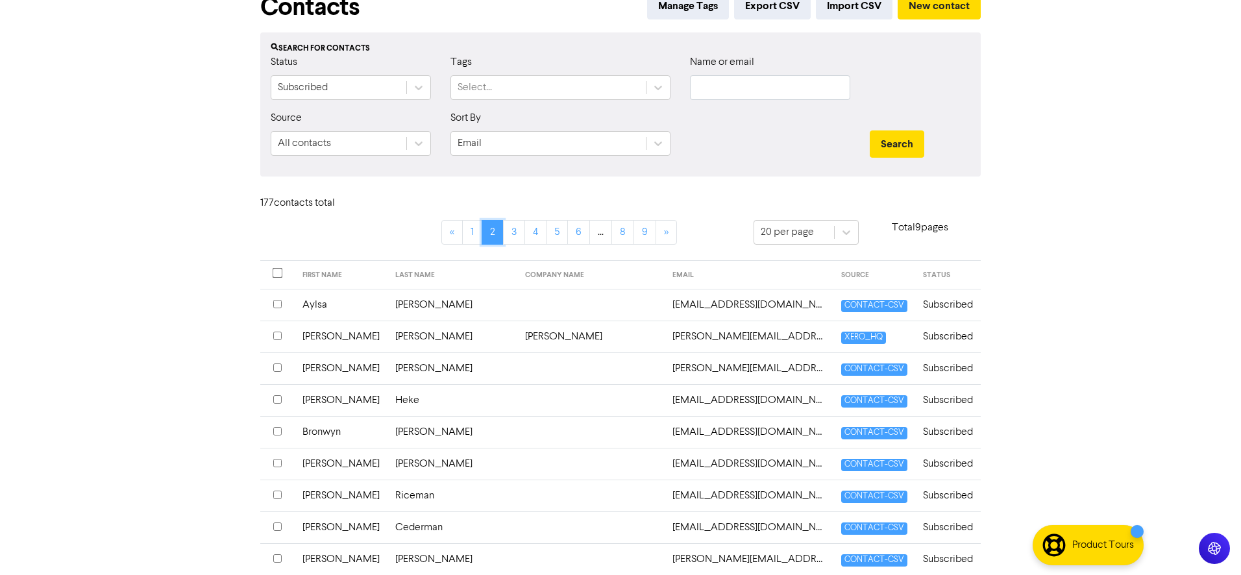
scroll to position [71, 0]
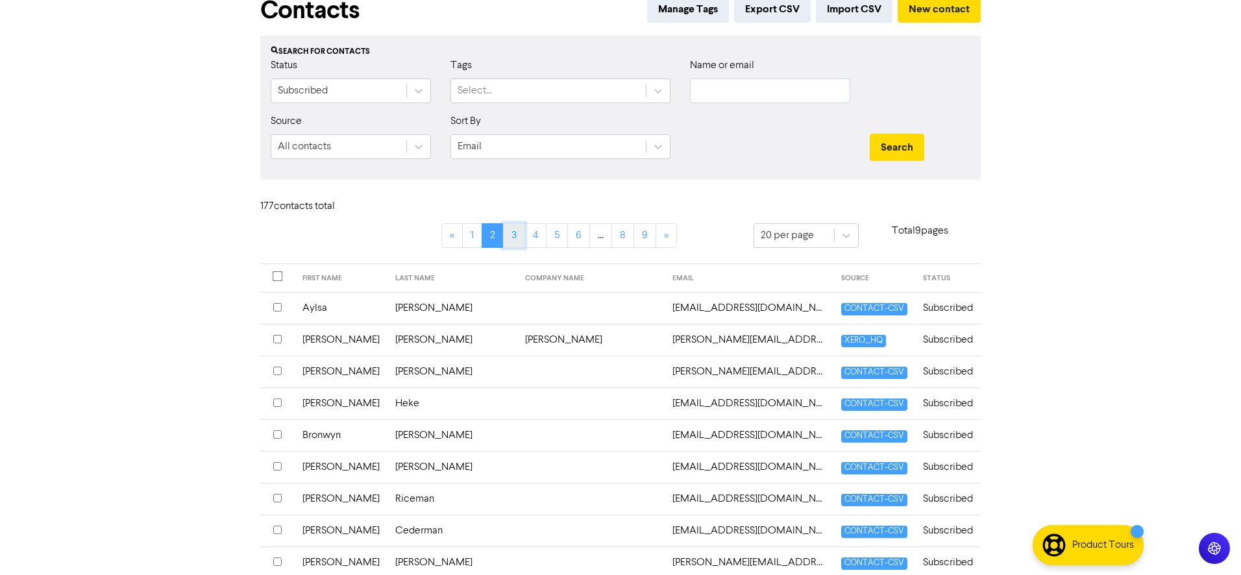
click at [504, 234] on link "3" at bounding box center [514, 235] width 22 height 25
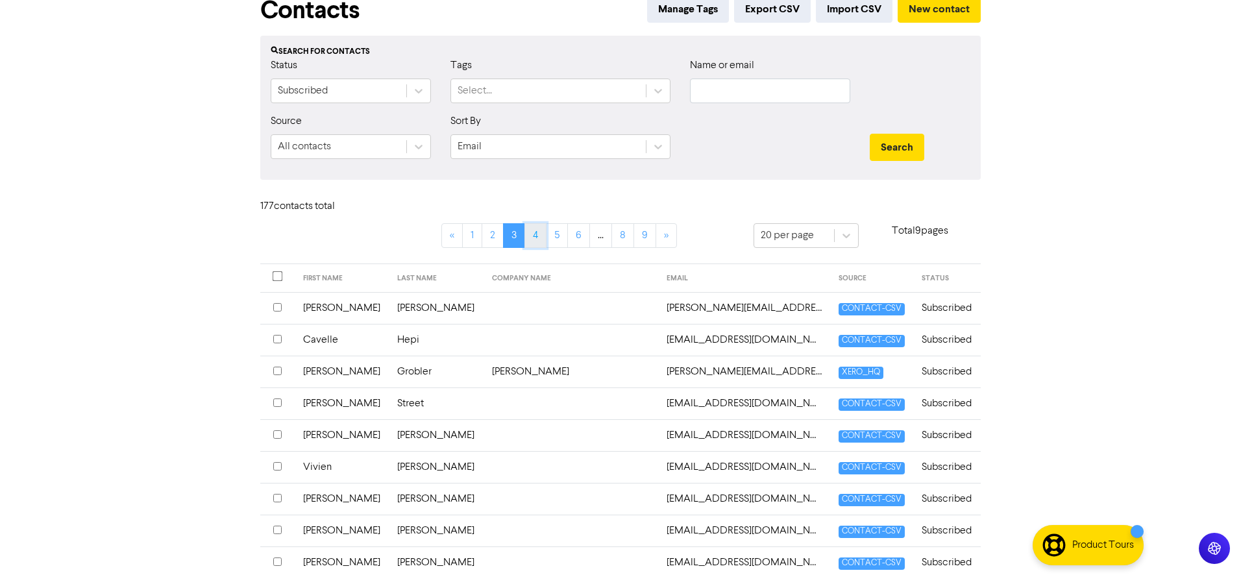
click at [541, 238] on link "4" at bounding box center [535, 235] width 22 height 25
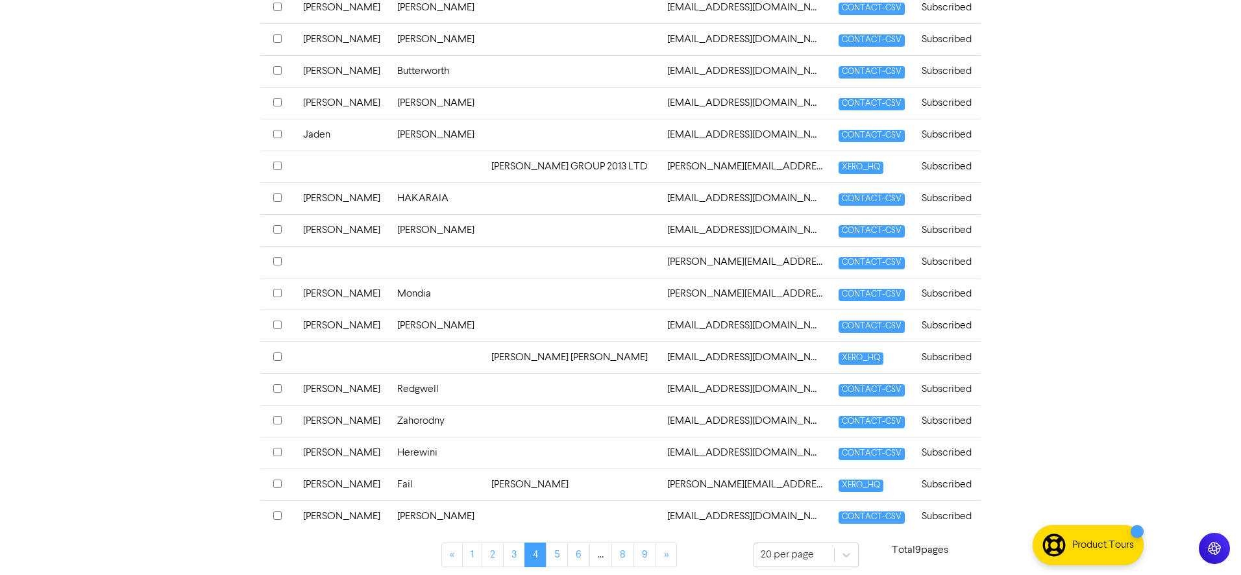
scroll to position [473, 0]
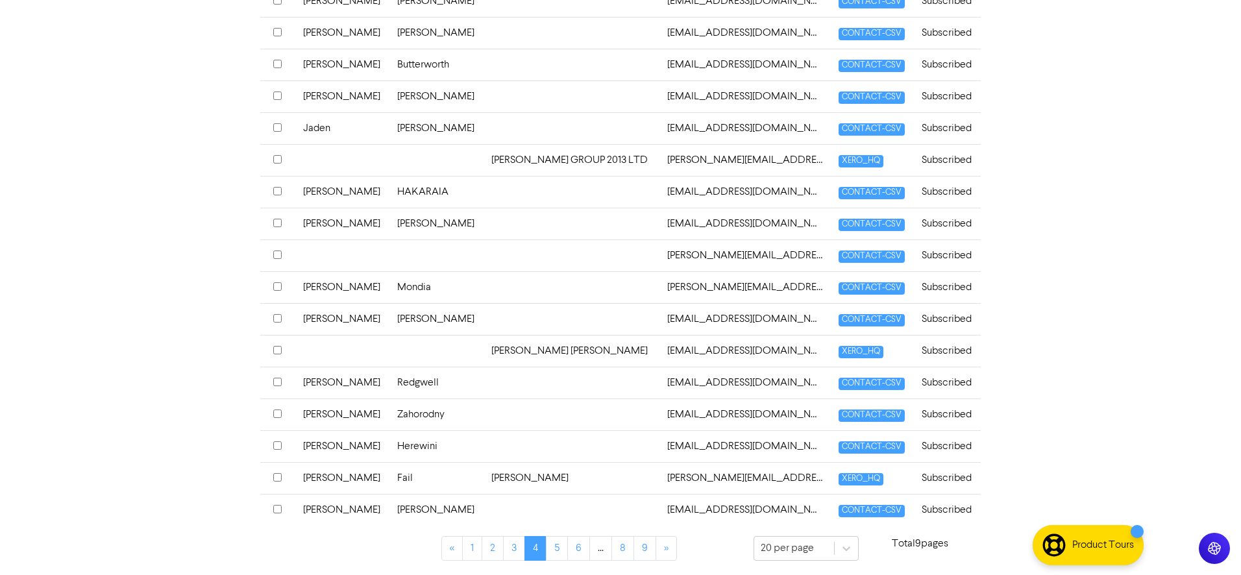
click at [277, 474] on input "checkbox" at bounding box center [277, 477] width 8 height 8
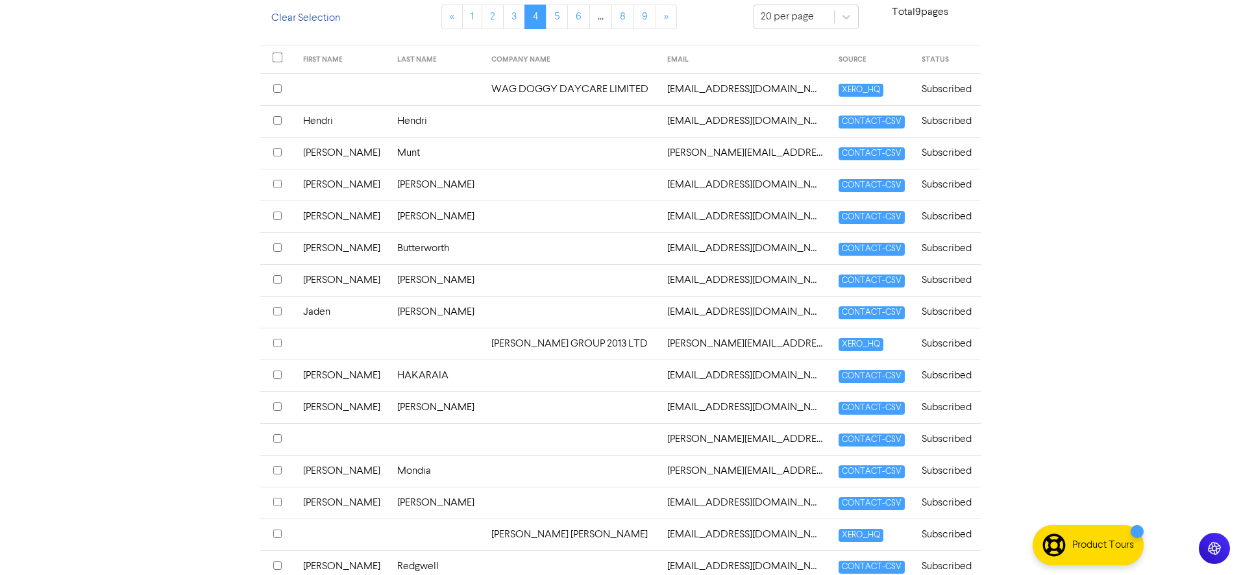
scroll to position [482, 0]
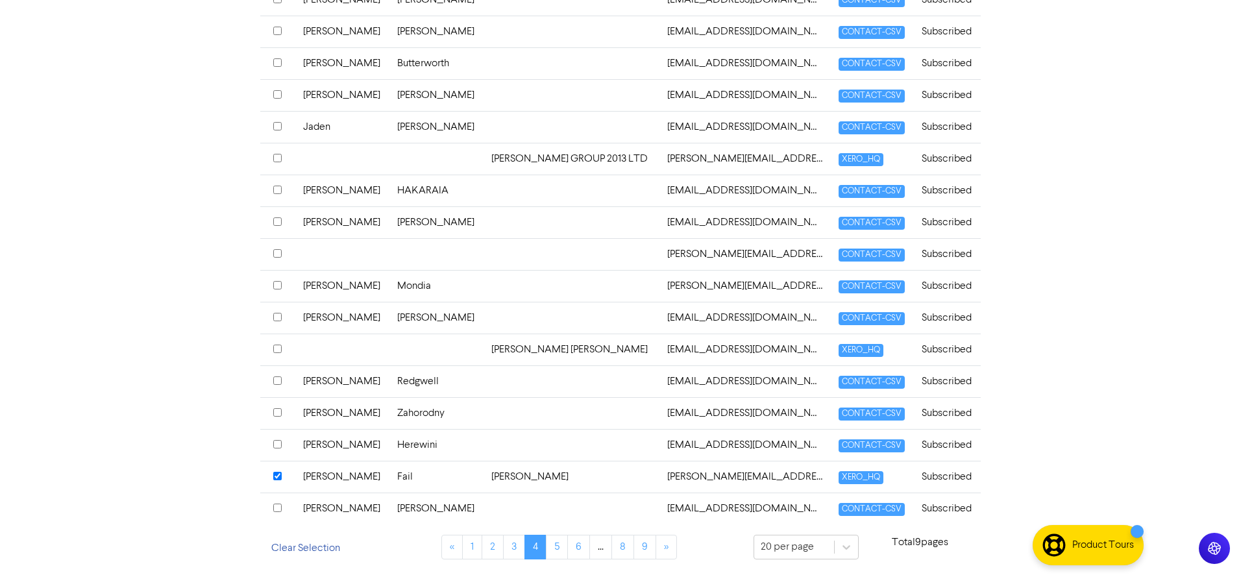
click at [432, 477] on td "Fail" at bounding box center [436, 477] width 94 height 32
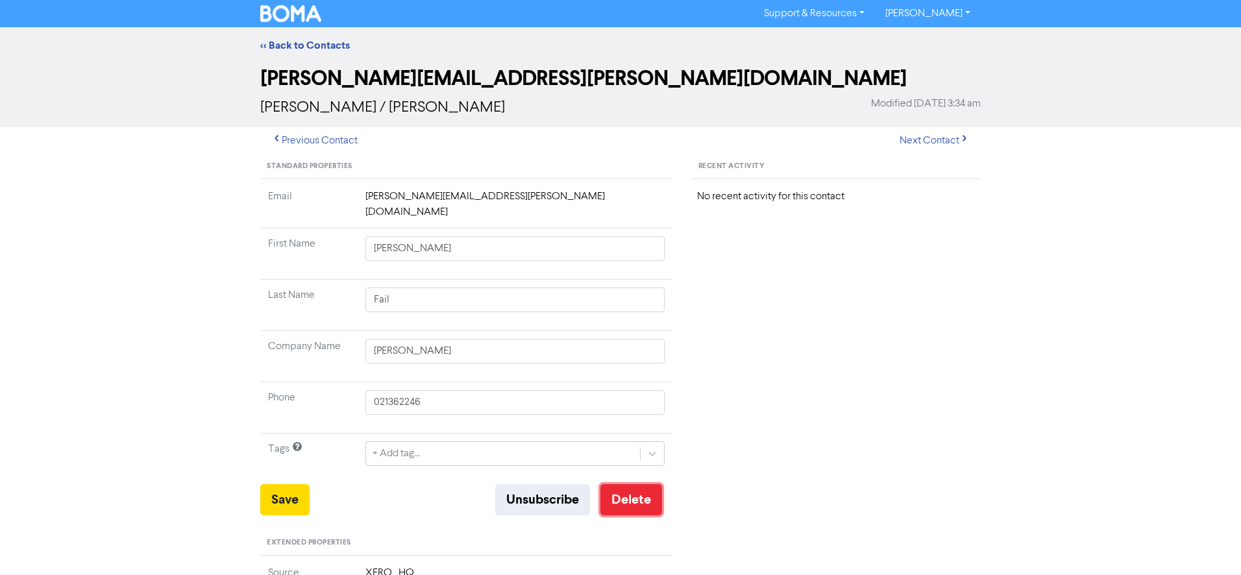
scroll to position [4, 0]
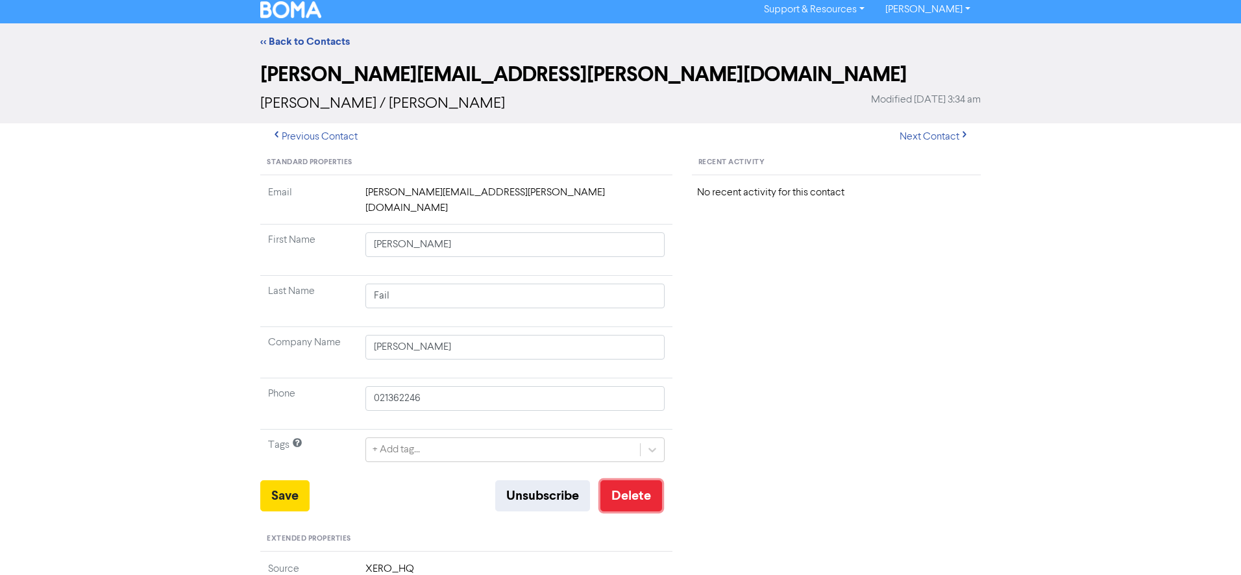
click at [617, 482] on button "Delete" at bounding box center [631, 495] width 62 height 31
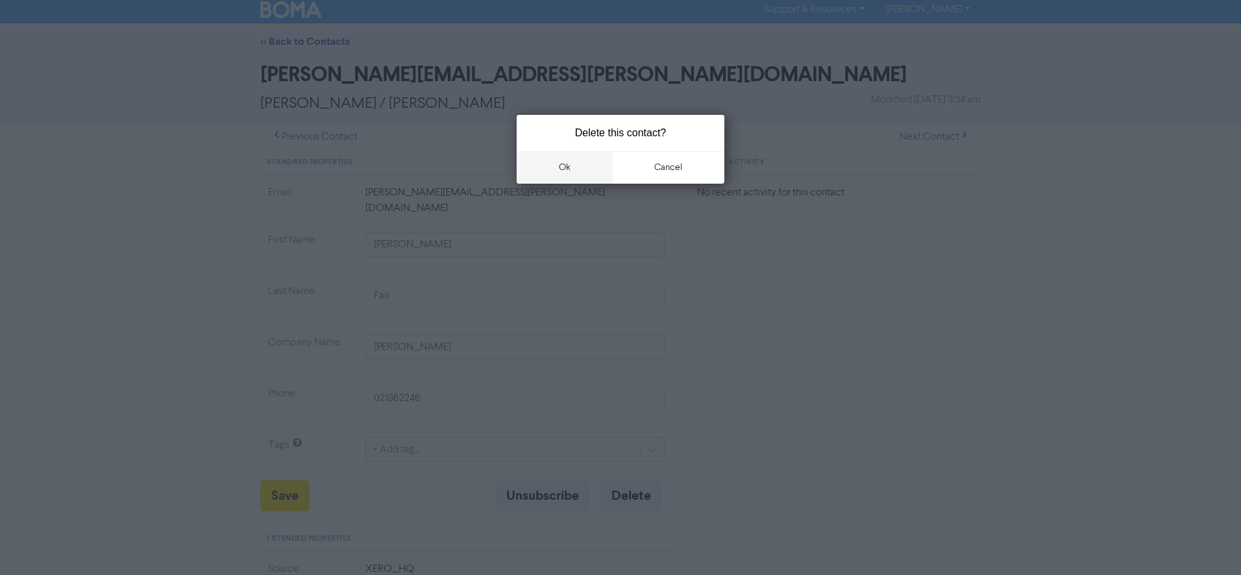
click at [584, 166] on button "ok" at bounding box center [565, 167] width 96 height 32
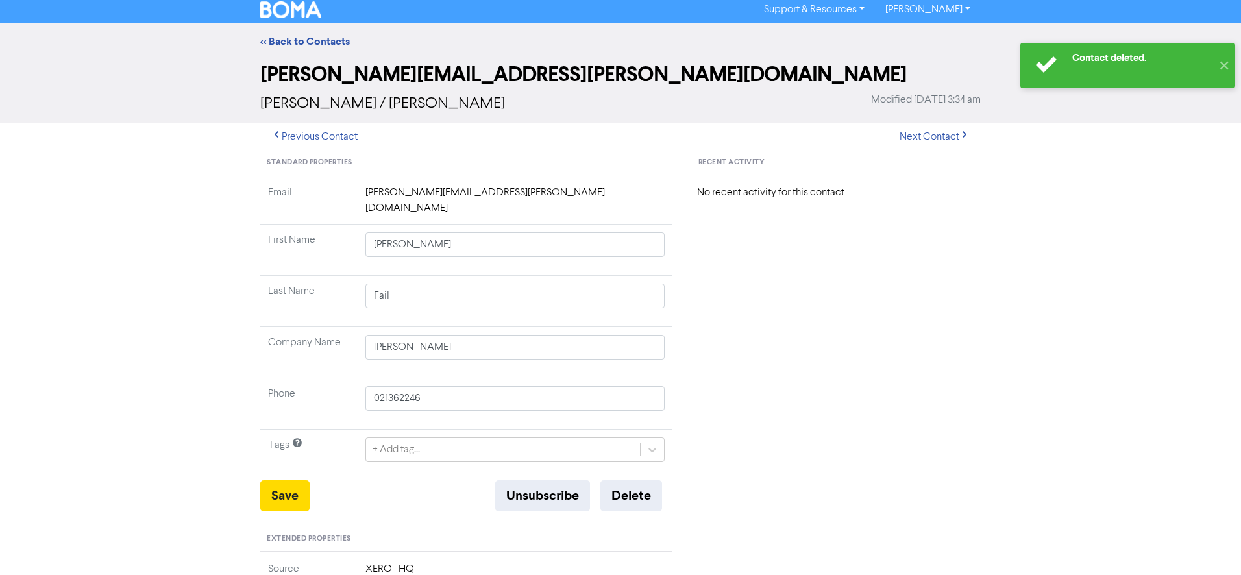
type input "[STREET_ADDRESS]"
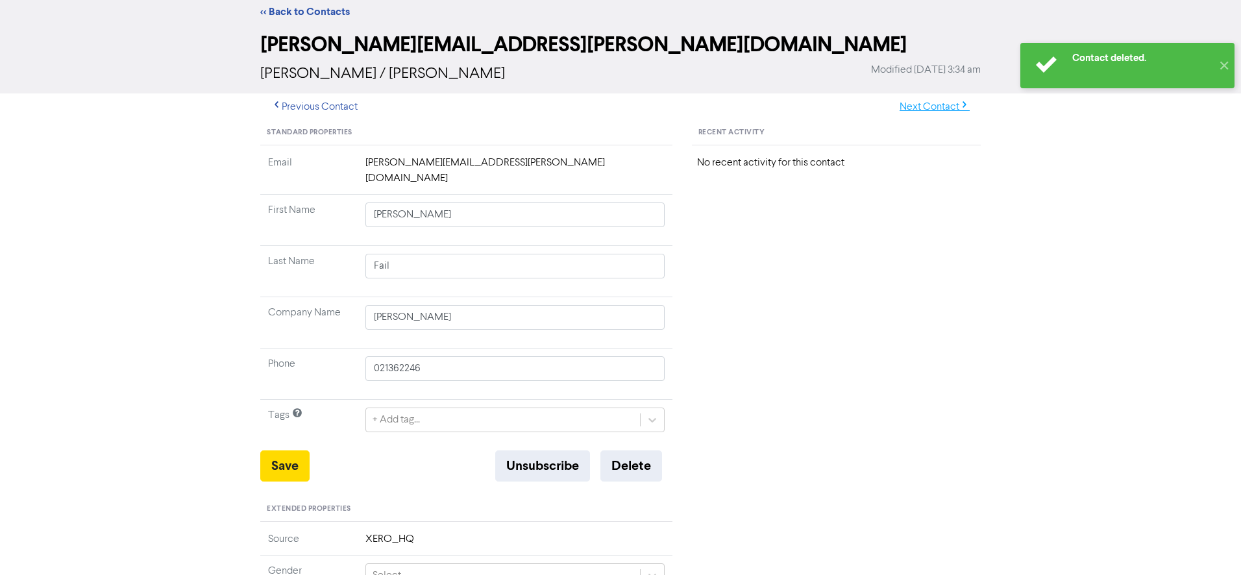
scroll to position [34, 0]
